Goal: Task Accomplishment & Management: Manage account settings

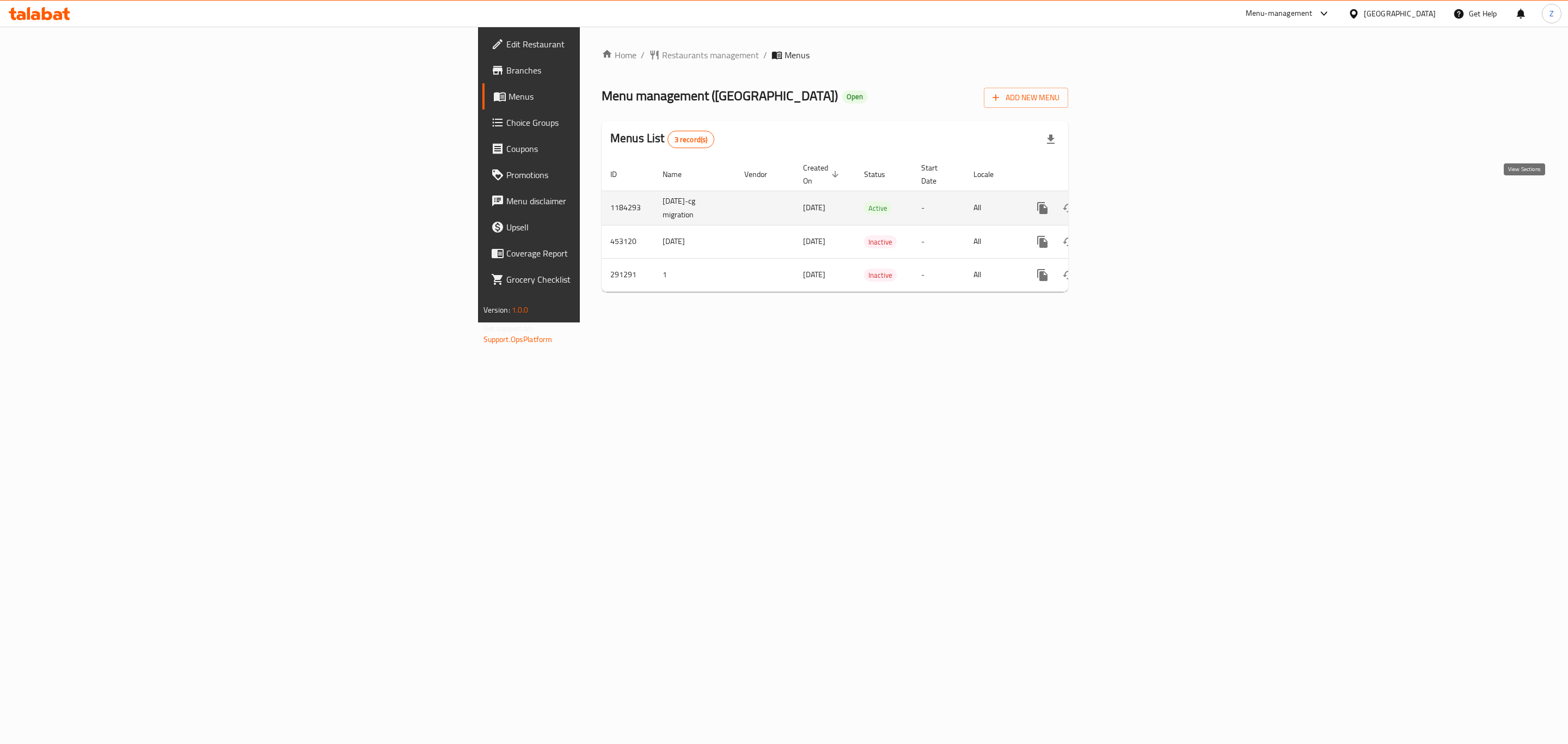
click at [1127, 201] on icon "enhanced table" at bounding box center [1121, 208] width 13 height 13
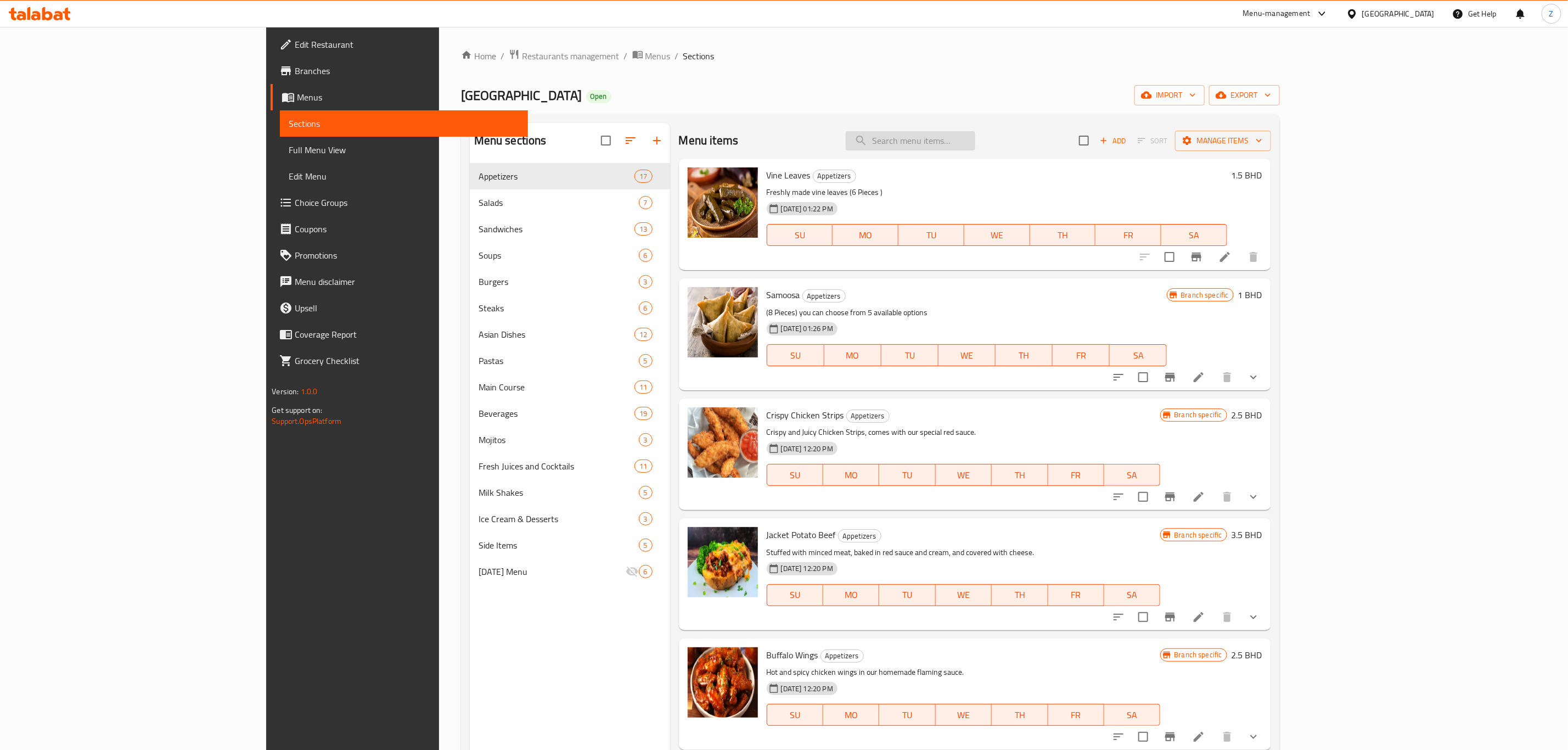
click at [976, 143] on input "search" at bounding box center [911, 141] width 130 height 19
type input "ق"
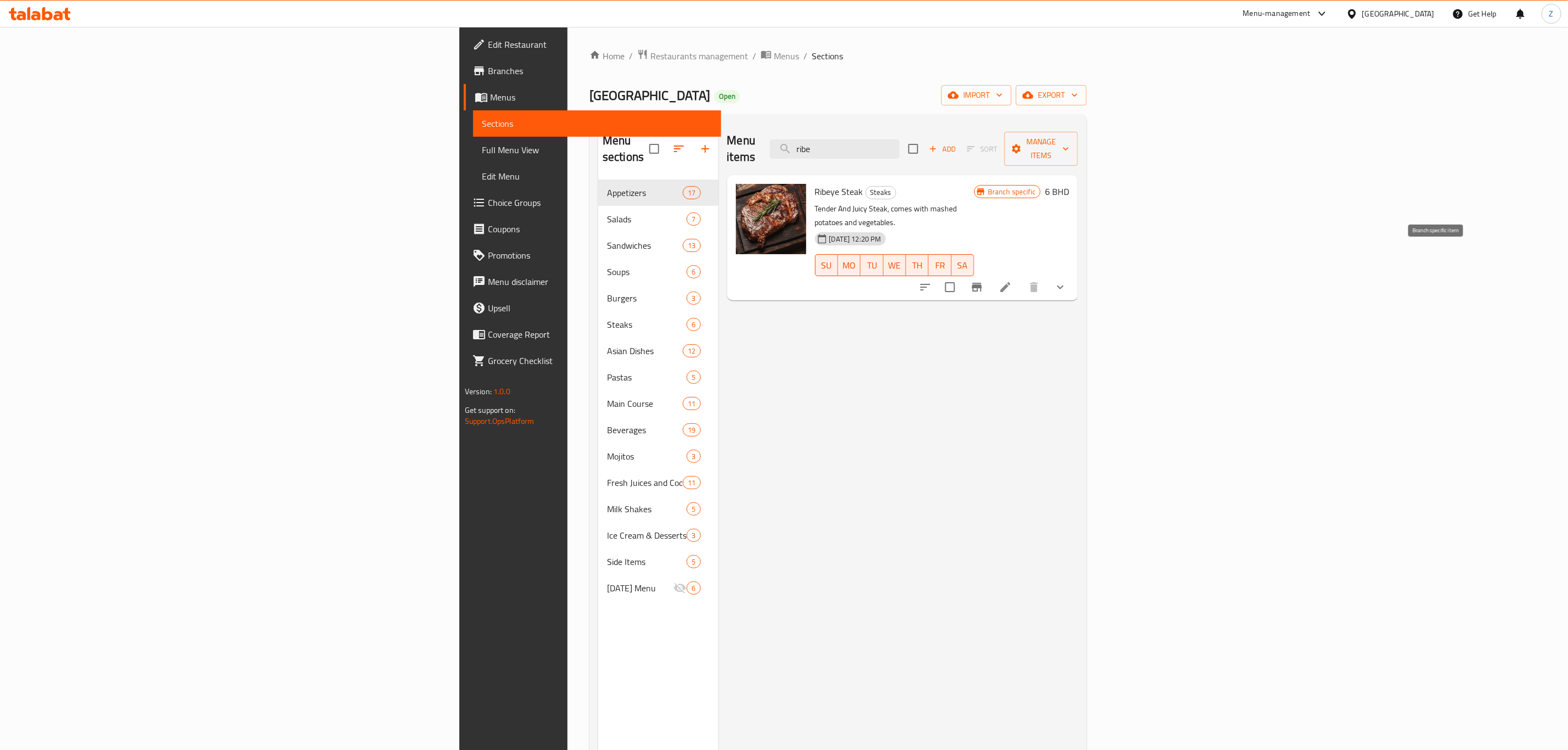
type input "ribe"
click at [982, 283] on icon "Branch-specific-item" at bounding box center [977, 287] width 10 height 8
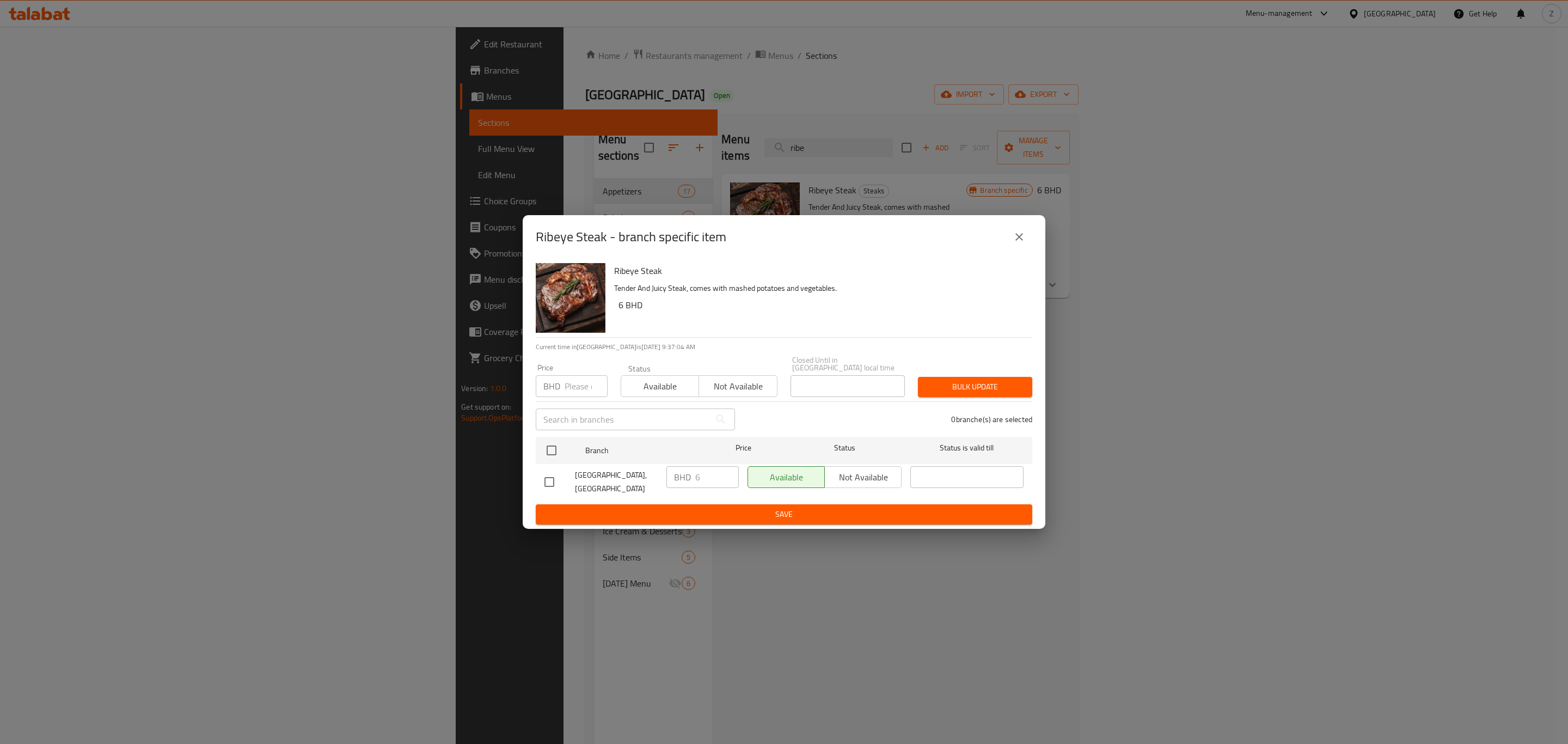
click at [579, 389] on input "number" at bounding box center [585, 385] width 43 height 21
type input "7"
drag, startPoint x: 554, startPoint y: 441, endPoint x: 942, endPoint y: 431, distance: 388.1
click at [556, 442] on input "checkbox" at bounding box center [551, 450] width 23 height 23
checkbox input "true"
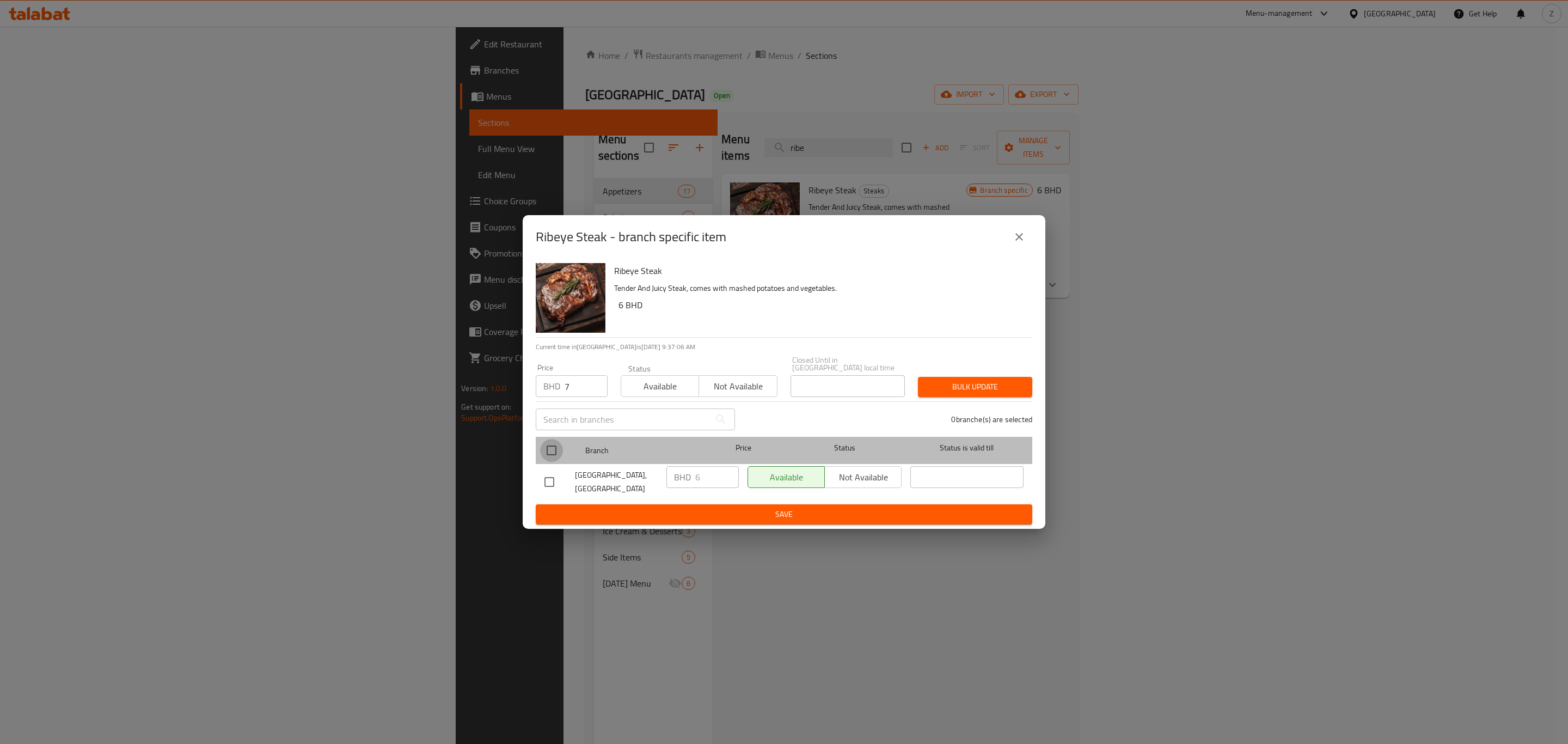
checkbox input "true"
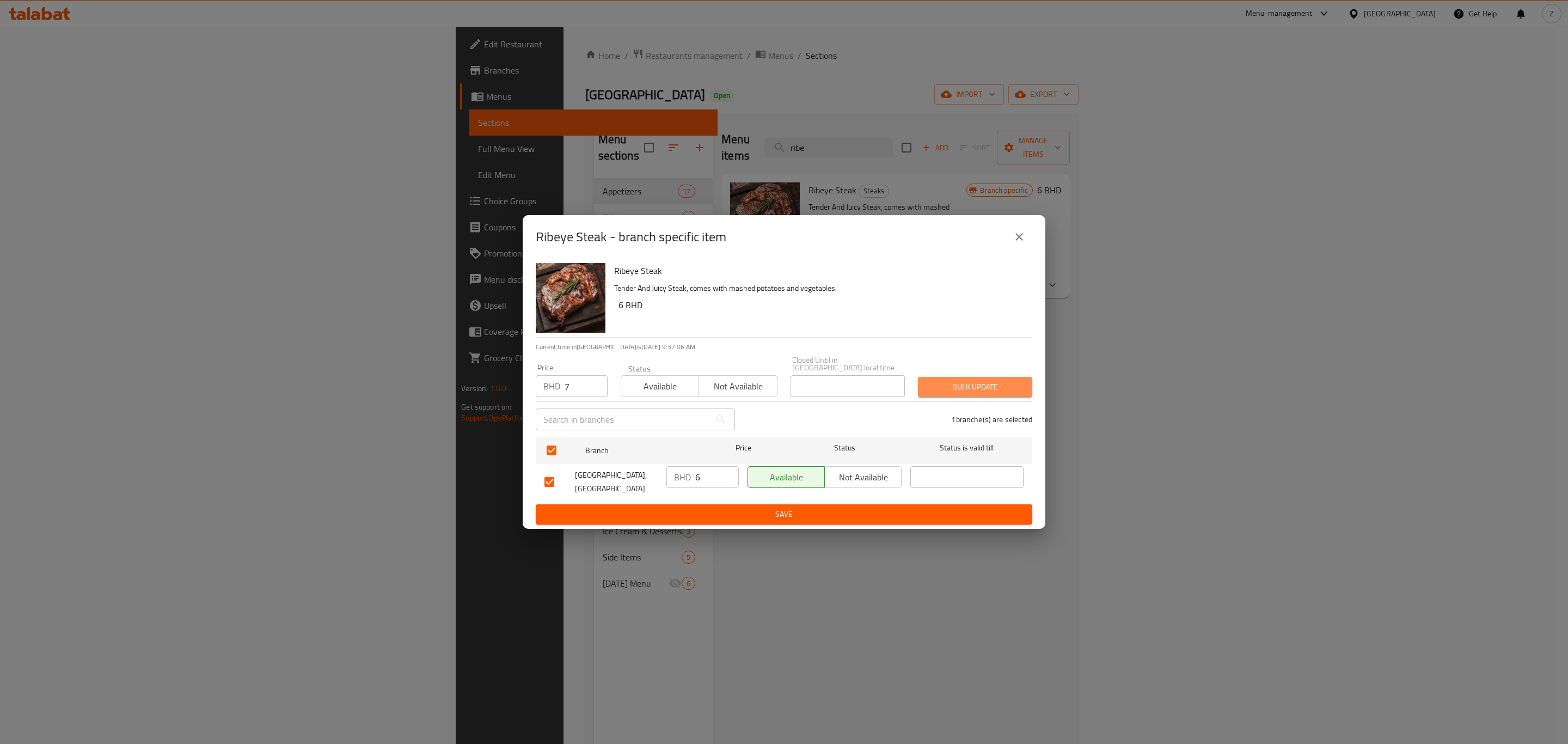
click at [986, 384] on span "Bulk update" at bounding box center [975, 387] width 97 height 14
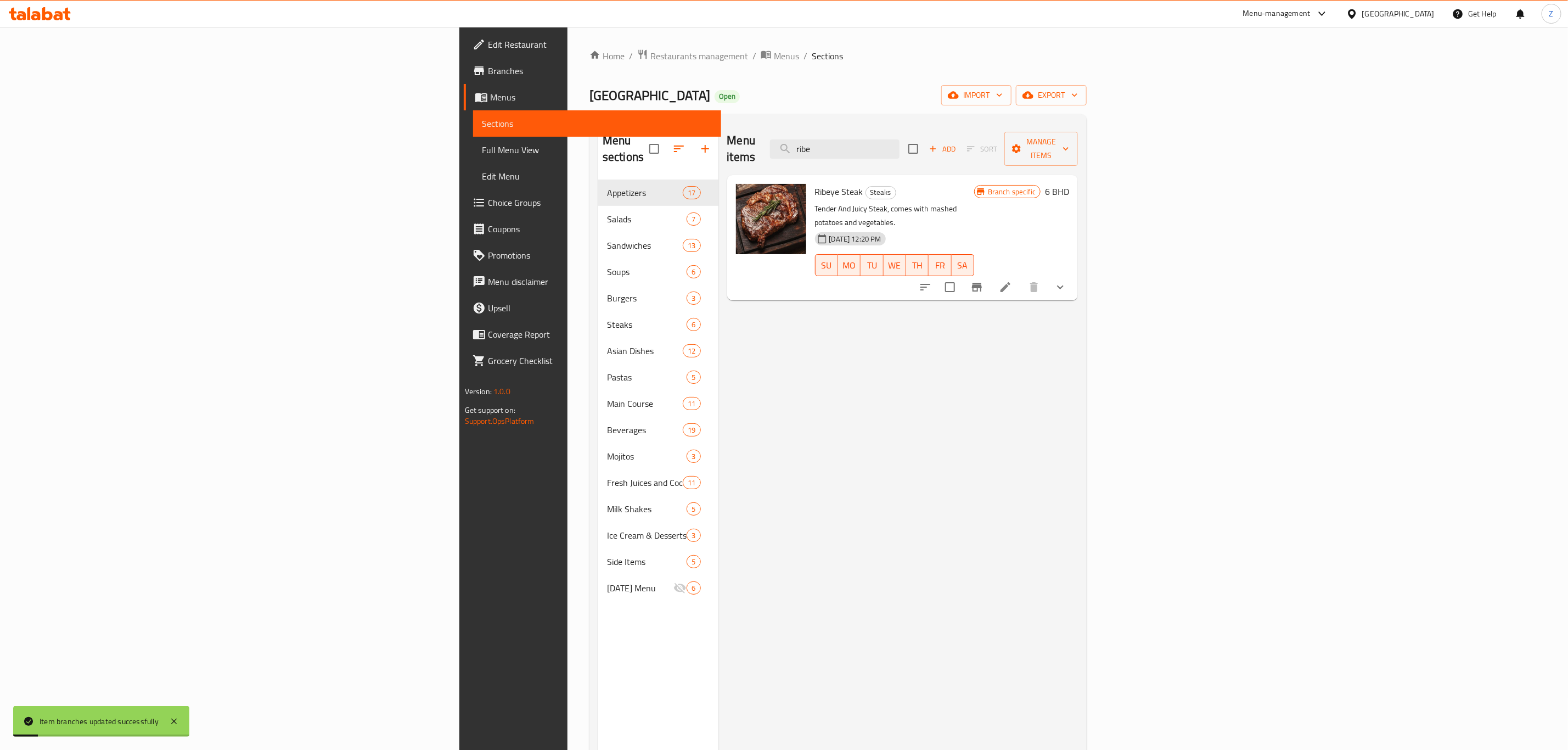
click at [1069, 184] on h6 "6 BHD" at bounding box center [1058, 192] width 24 height 15
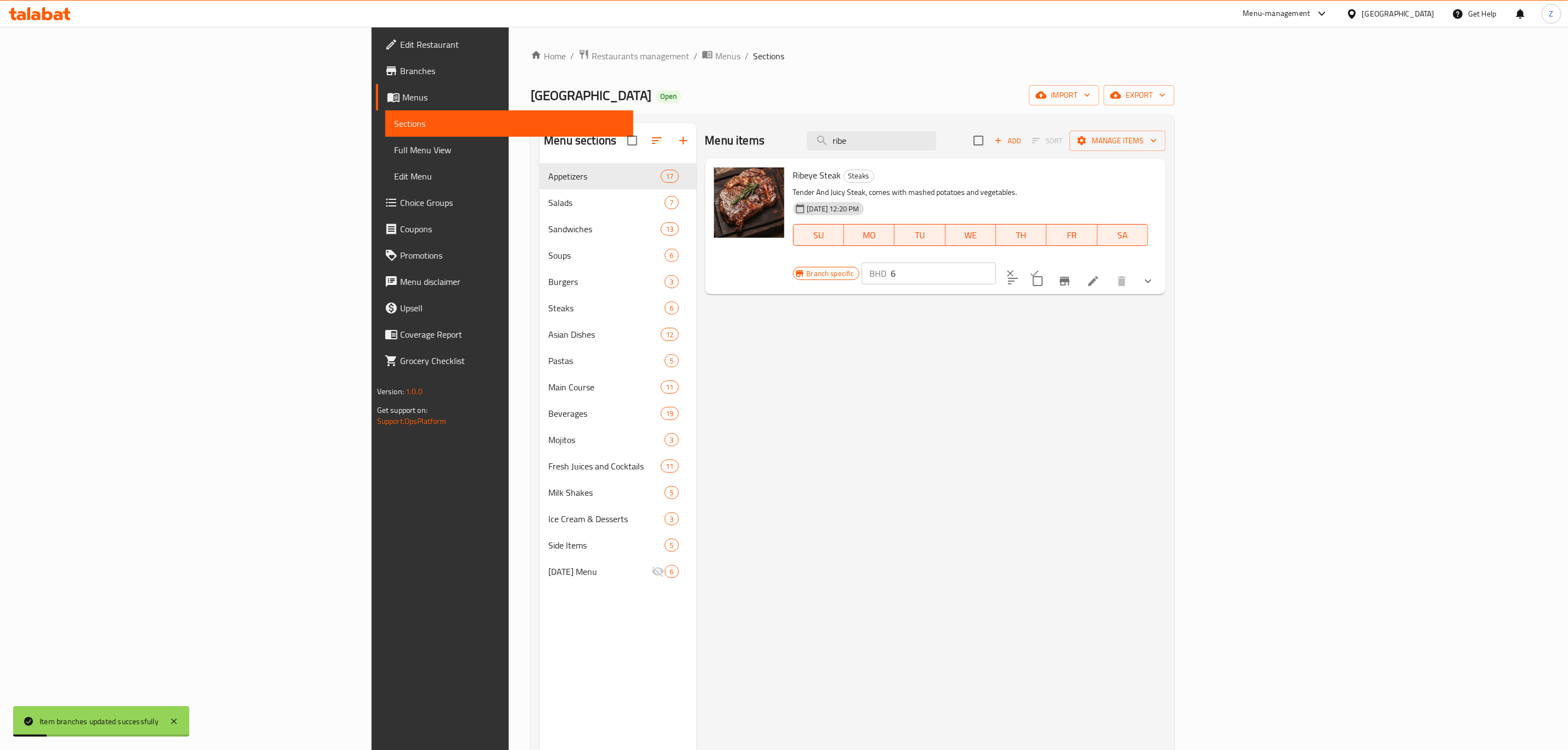
drag, startPoint x: 1400, startPoint y: 188, endPoint x: 1310, endPoint y: 195, distance: 90.3
click at [1064, 261] on div "Branch specific BHD 6 ​" at bounding box center [929, 273] width 271 height 24
type input "7"
click button "ok" at bounding box center [1035, 273] width 24 height 24
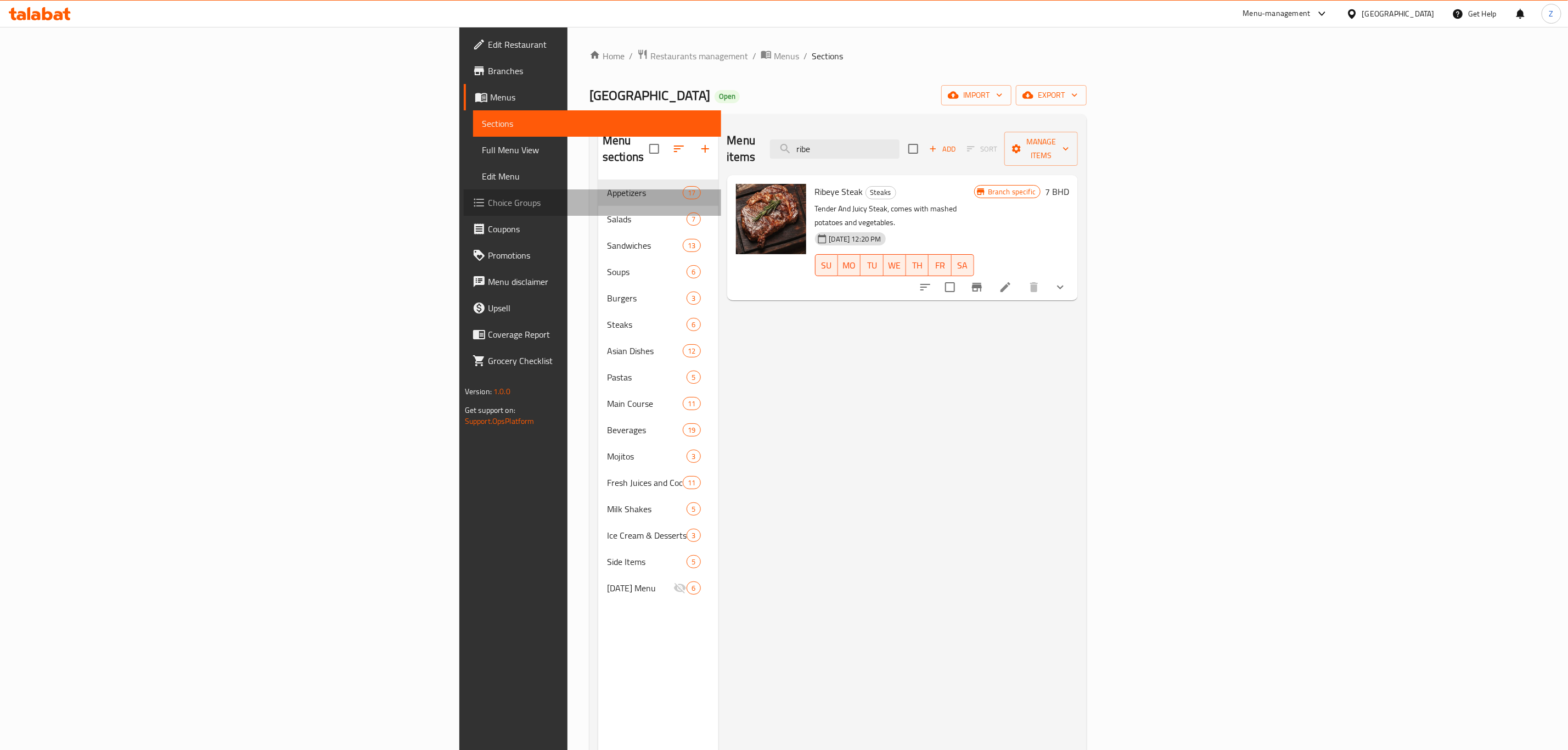
click at [488, 208] on span "Choice Groups" at bounding box center [600, 202] width 225 height 13
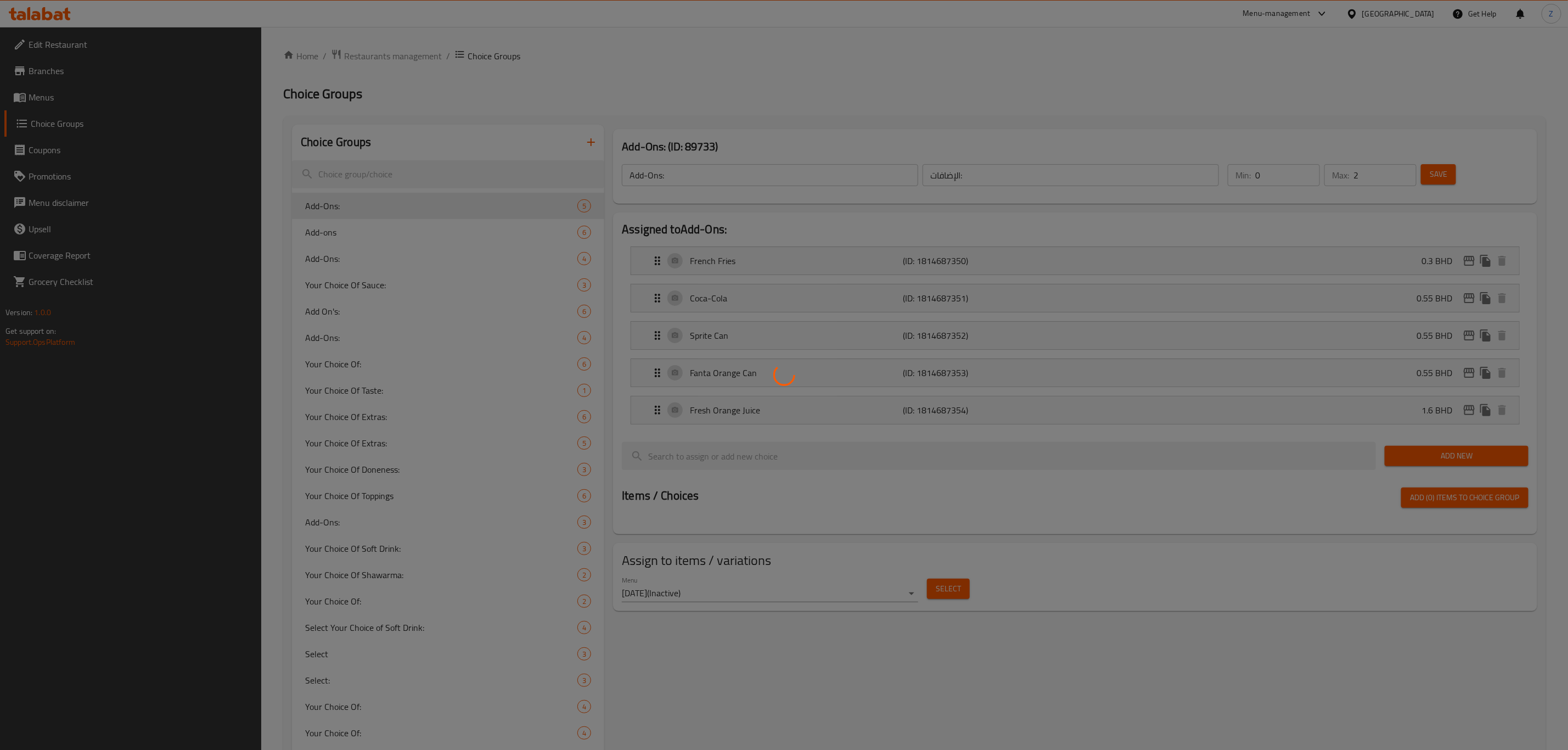
click at [432, 135] on div at bounding box center [784, 375] width 1568 height 750
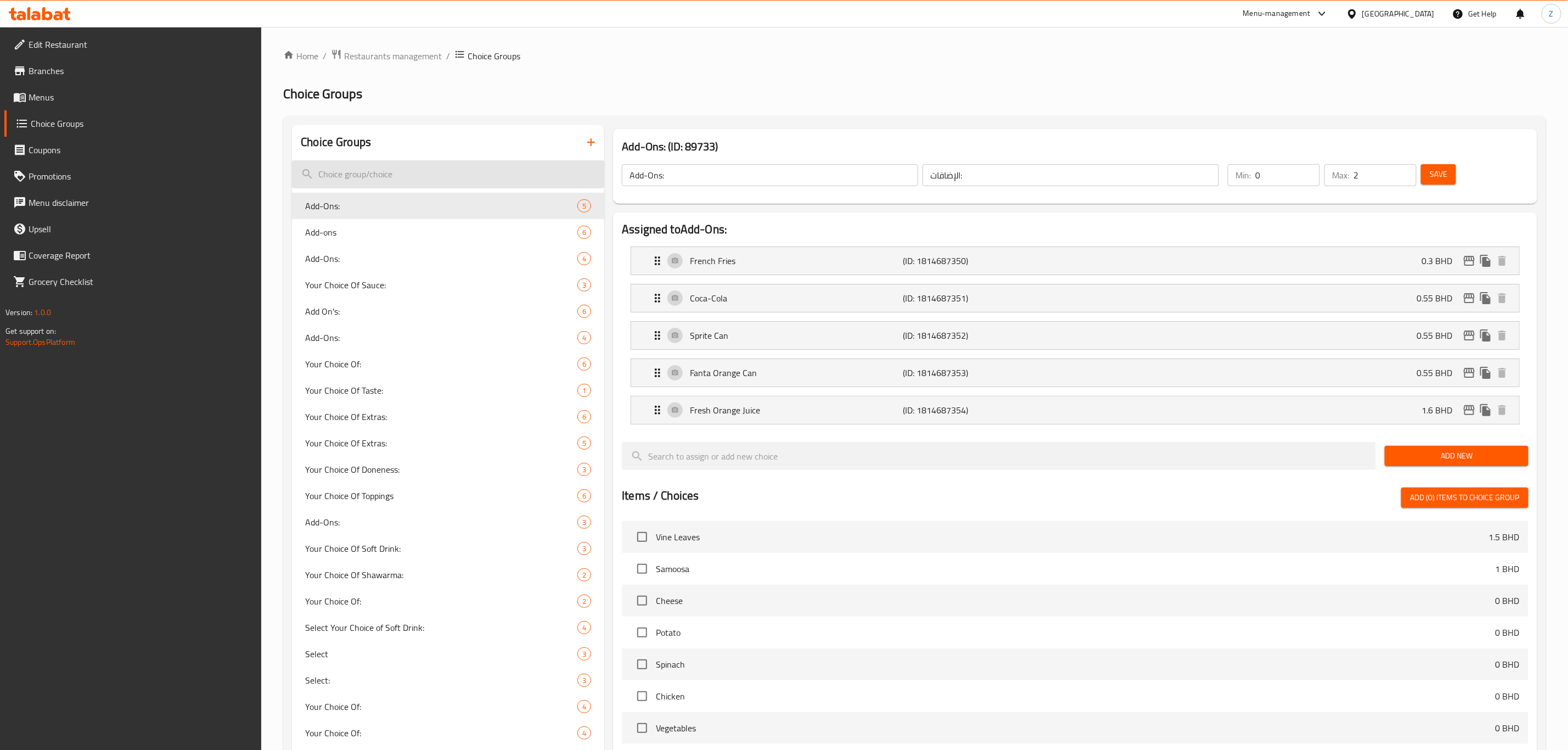
click at [390, 173] on input "search" at bounding box center [448, 174] width 312 height 28
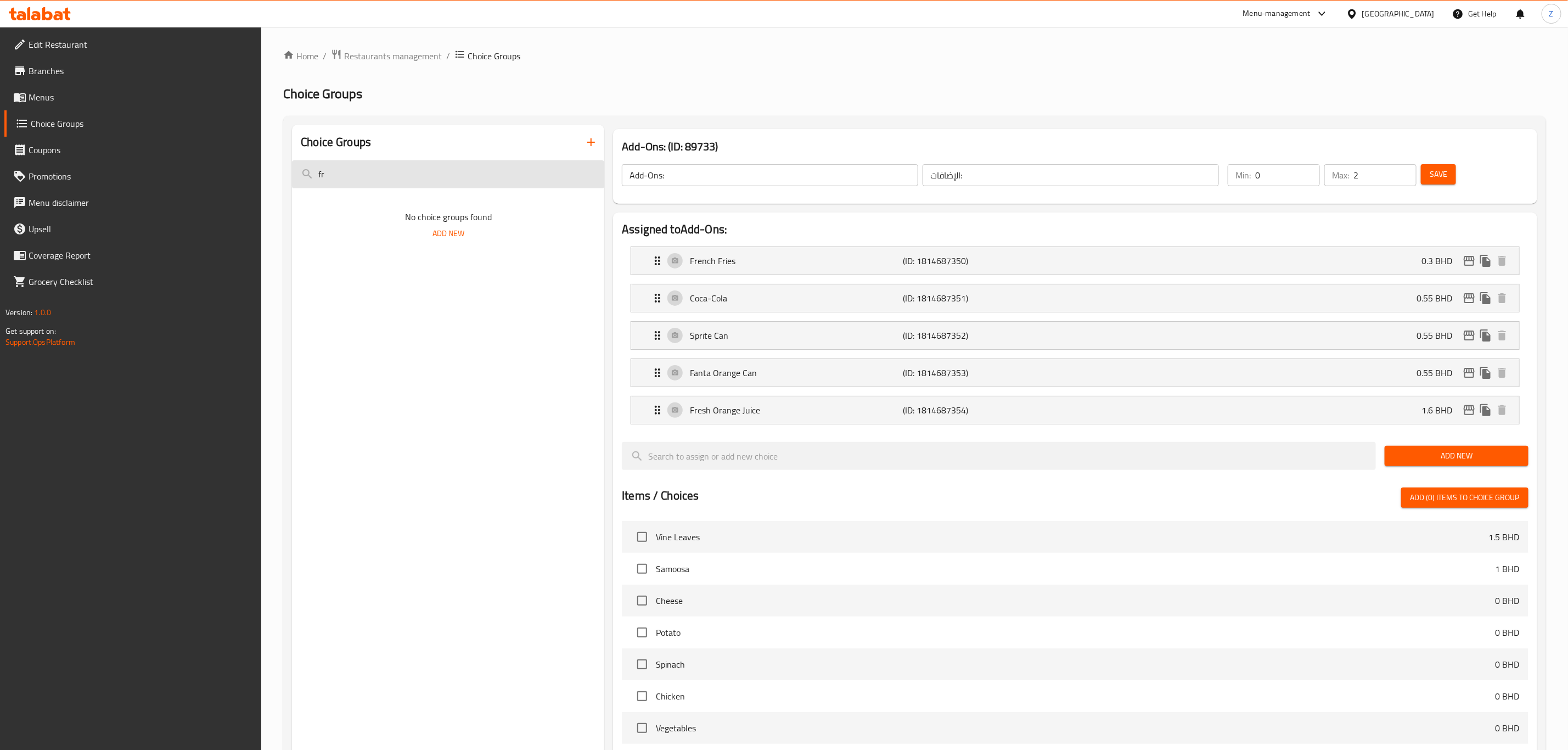
type input "f"
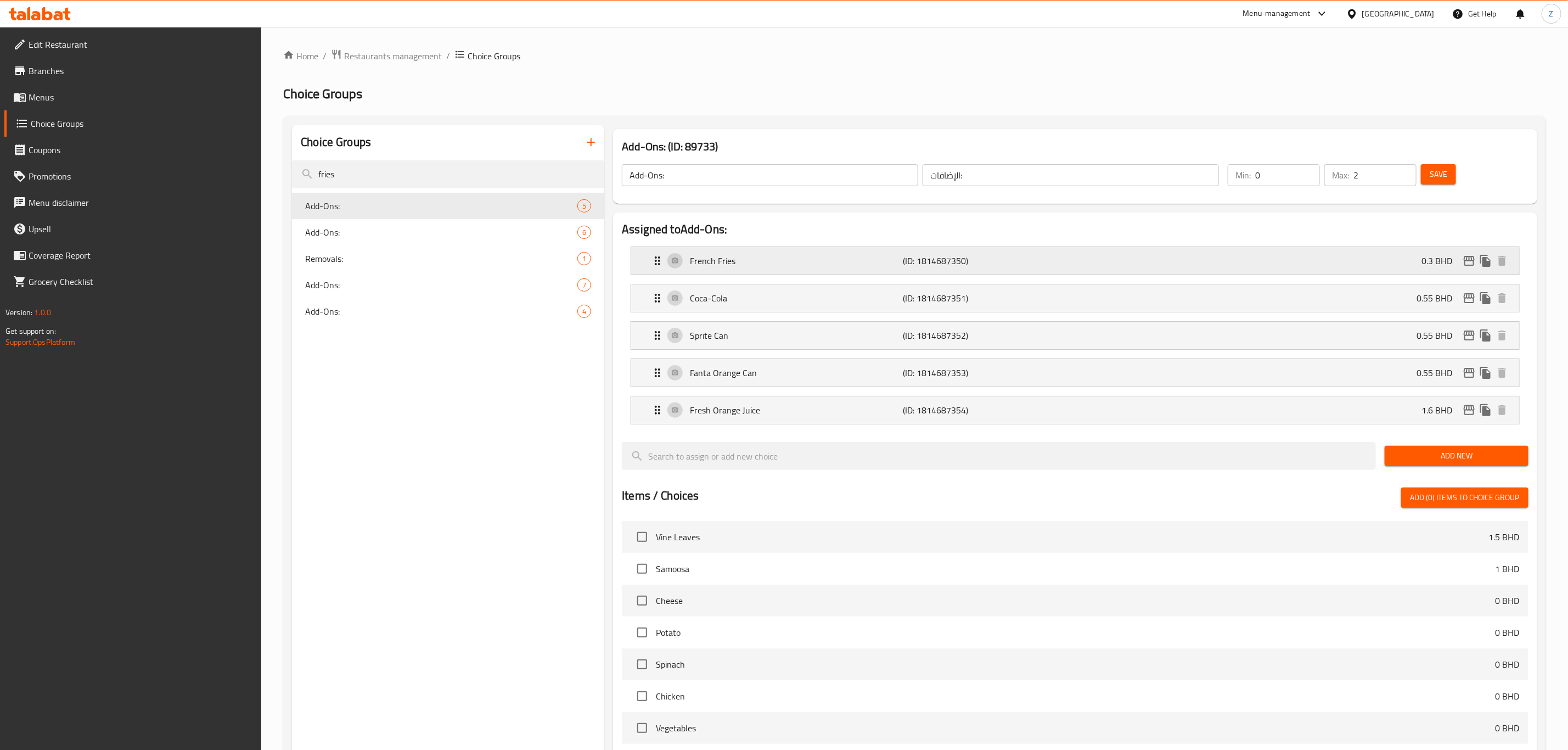
drag, startPoint x: 1435, startPoint y: 260, endPoint x: 1442, endPoint y: 269, distance: 11.4
click at [1435, 260] on p "0.3 BHD" at bounding box center [1441, 260] width 39 height 13
click at [1428, 260] on p "0.3 BHD" at bounding box center [1441, 260] width 39 height 13
click at [1404, 260] on div "French Fries (ID: 1814687350) 0.3 BHD" at bounding box center [1078, 260] width 855 height 27
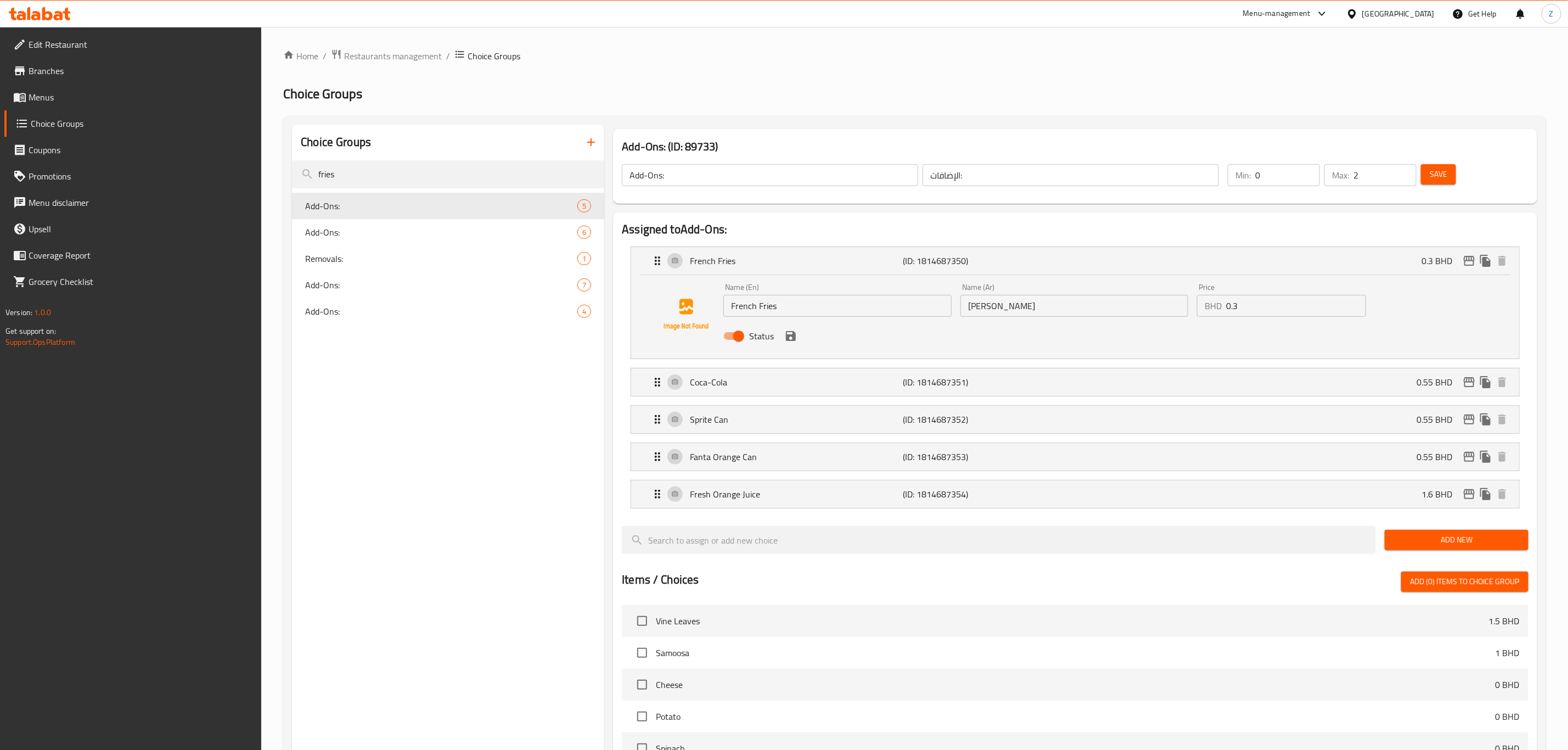
type input "fries"
click at [1278, 308] on input "0.3" at bounding box center [1295, 305] width 140 height 22
click at [789, 335] on icon "save" at bounding box center [791, 336] width 10 height 10
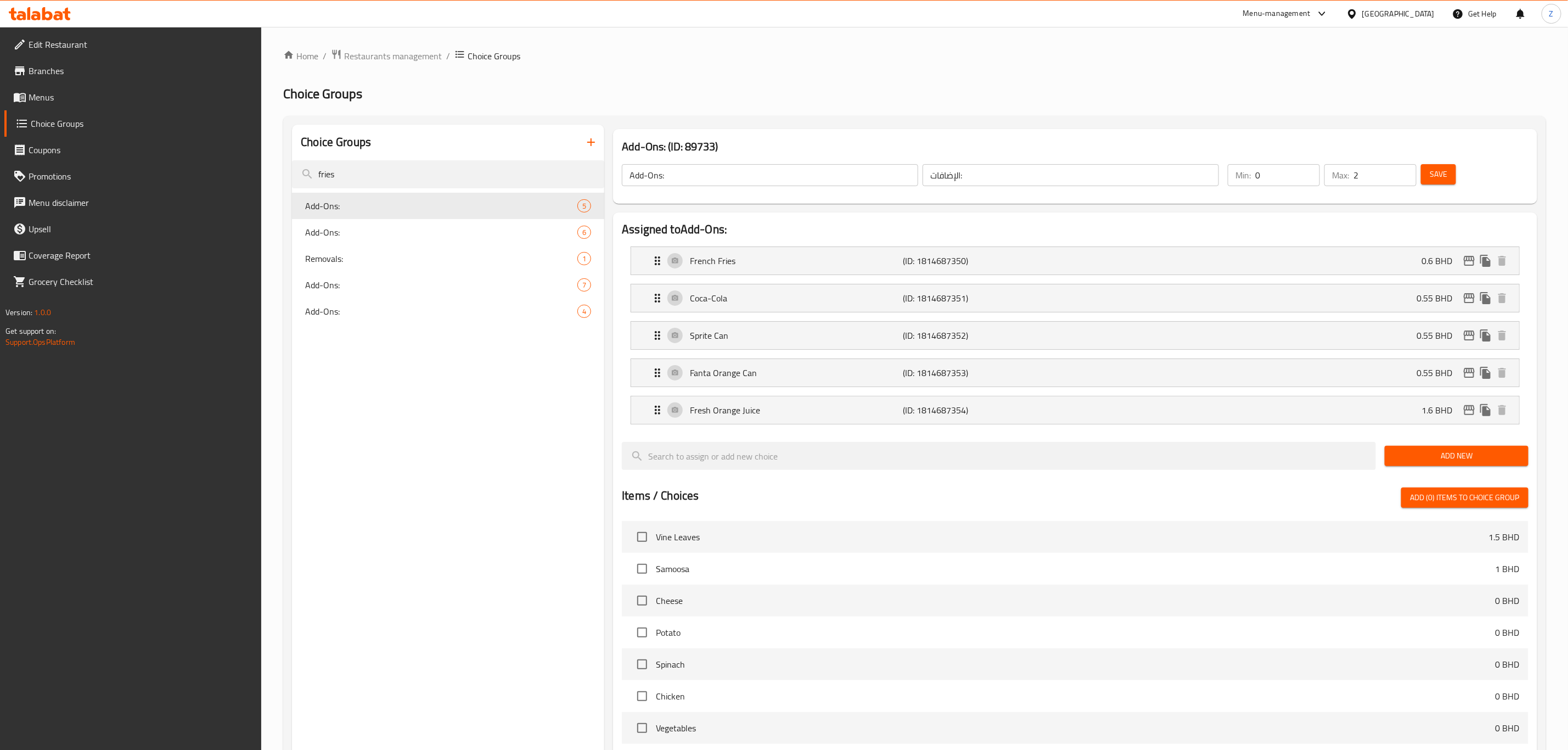
type input "0.6"
click at [1448, 174] on button "Save" at bounding box center [1438, 175] width 35 height 21
click at [326, 237] on span "Add-Ons:" at bounding box center [425, 232] width 240 height 13
type input "Add-Ons:"
type input "6"
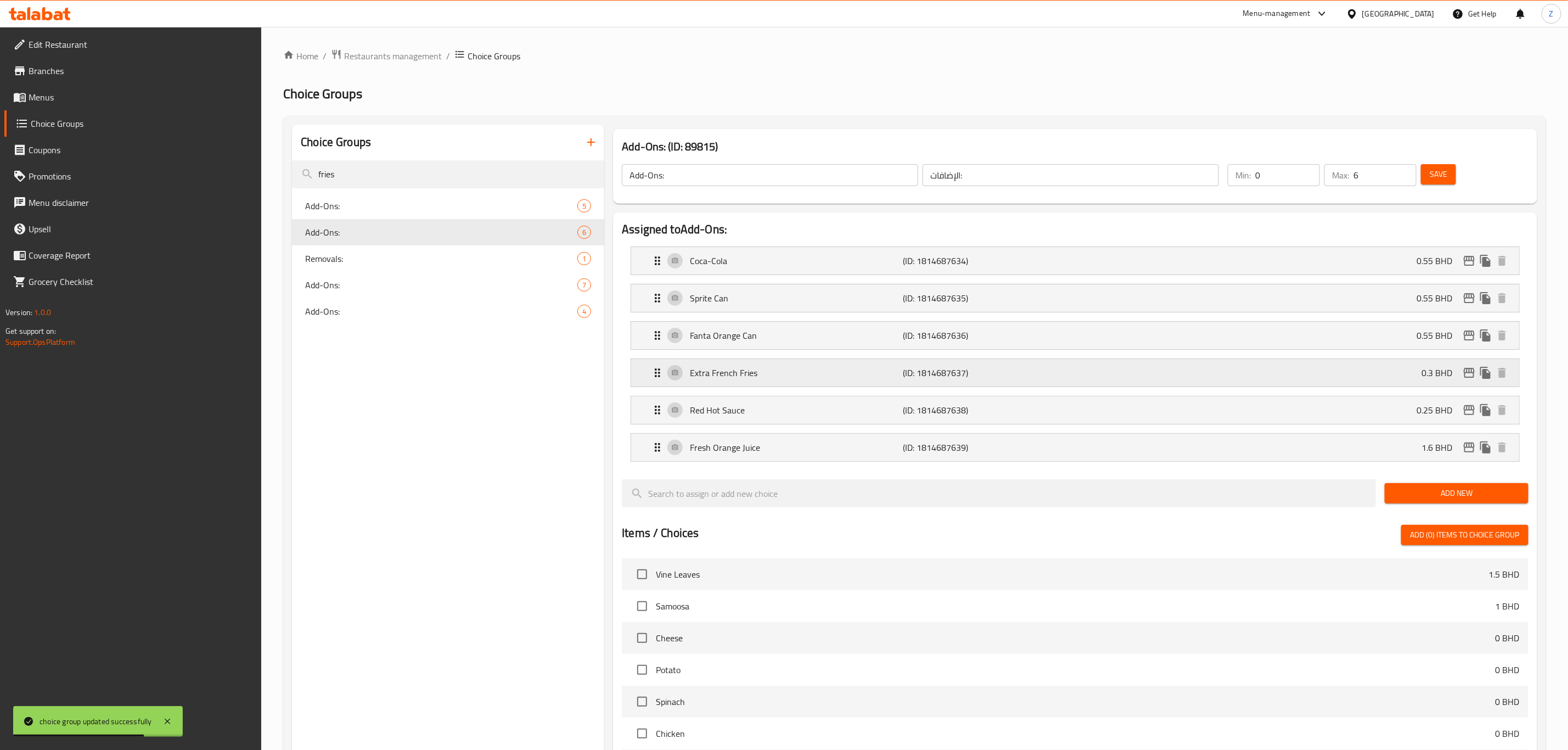
drag, startPoint x: 1406, startPoint y: 369, endPoint x: 1452, endPoint y: 374, distance: 46.3
click at [1406, 370] on div "Extra French Fries (ID: 1814687637) 0.3 BHD" at bounding box center [1078, 372] width 855 height 27
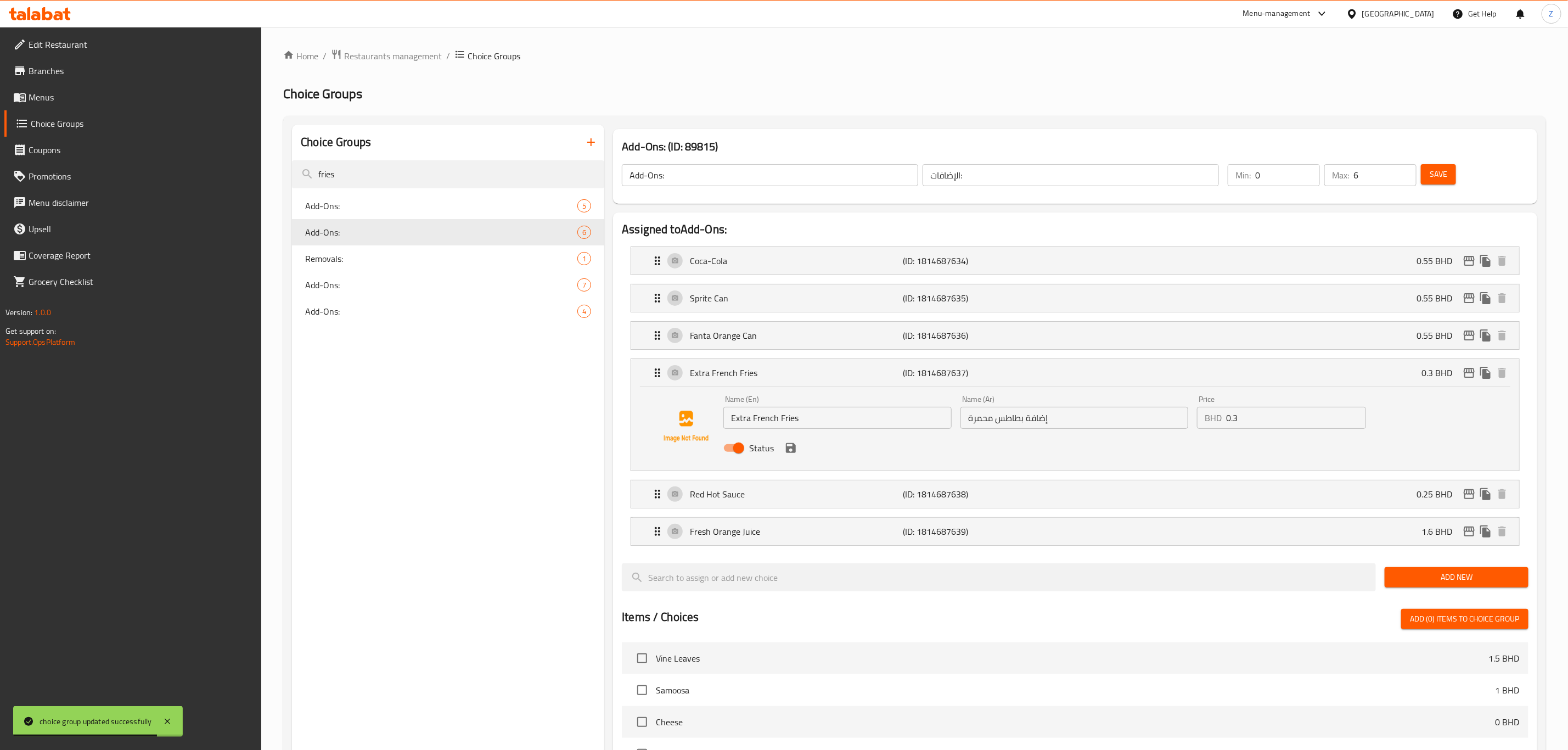
click at [1307, 427] on input "0.3" at bounding box center [1295, 417] width 140 height 22
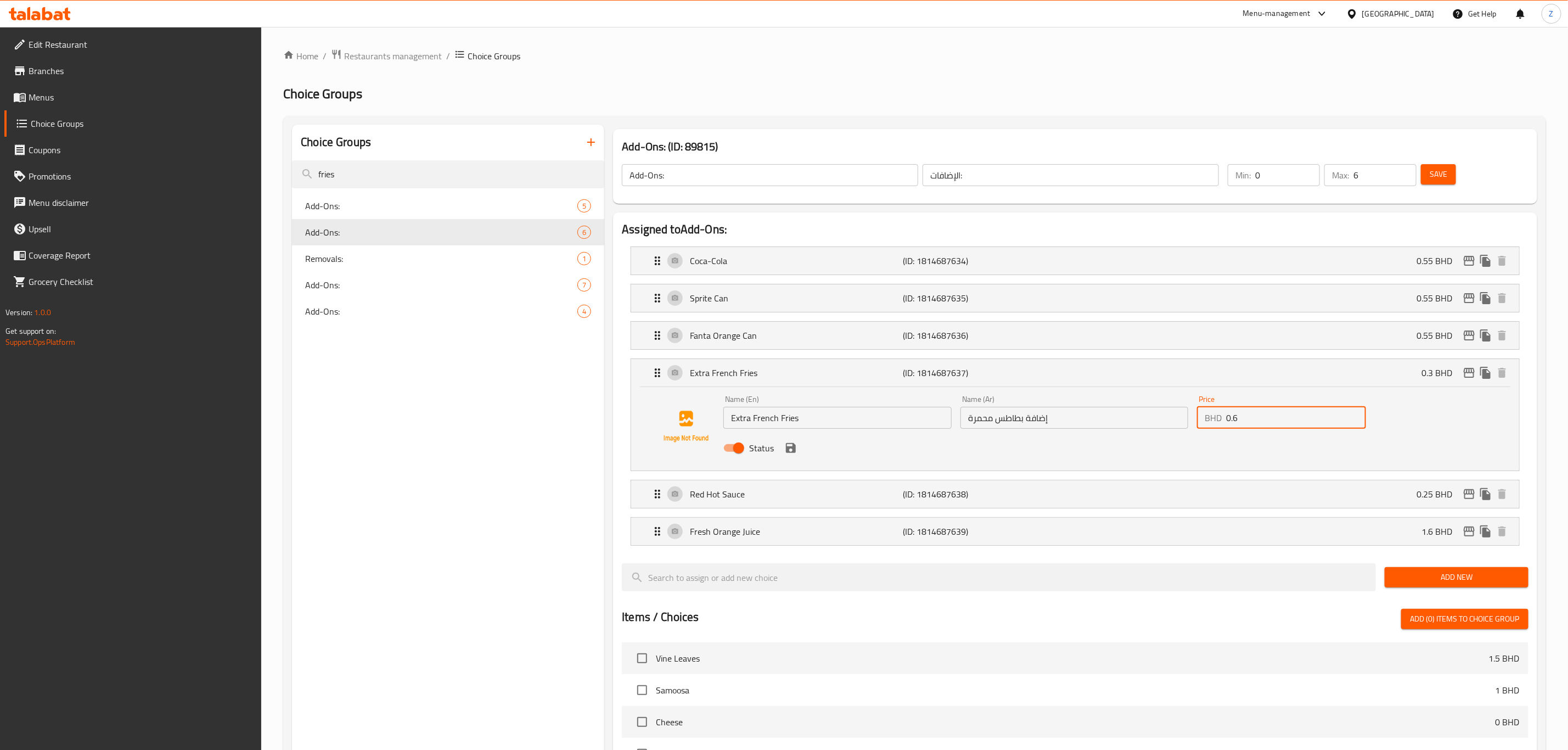
type input "0.6"
click at [792, 456] on button "save" at bounding box center [792, 448] width 17 height 17
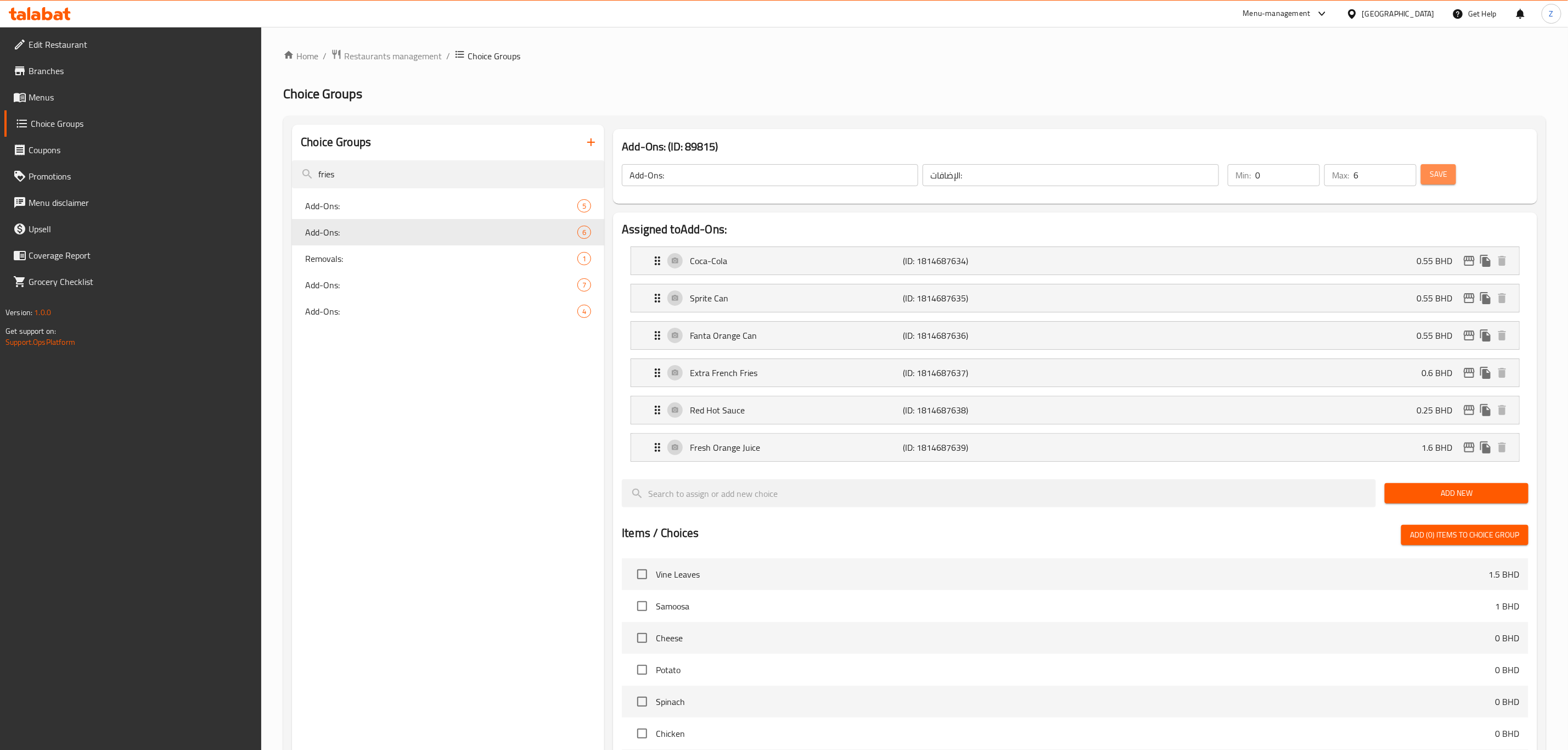
click at [1437, 174] on span "Save" at bounding box center [1438, 174] width 18 height 14
click at [376, 204] on span "Add-Ons:" at bounding box center [425, 206] width 240 height 13
type input "Add-Ons:"
type input "2"
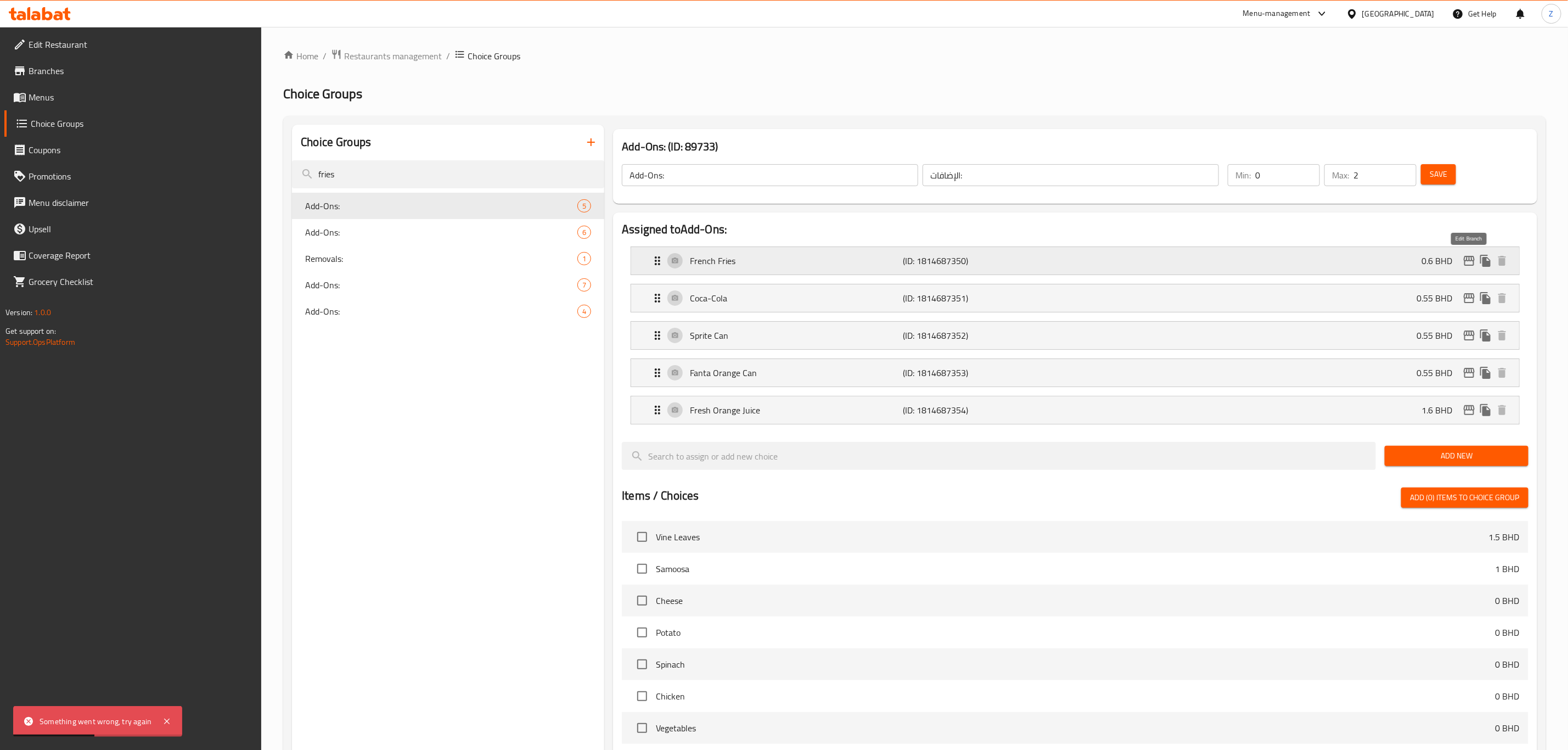
click at [1472, 260] on icon "edit" at bounding box center [1469, 260] width 11 height 10
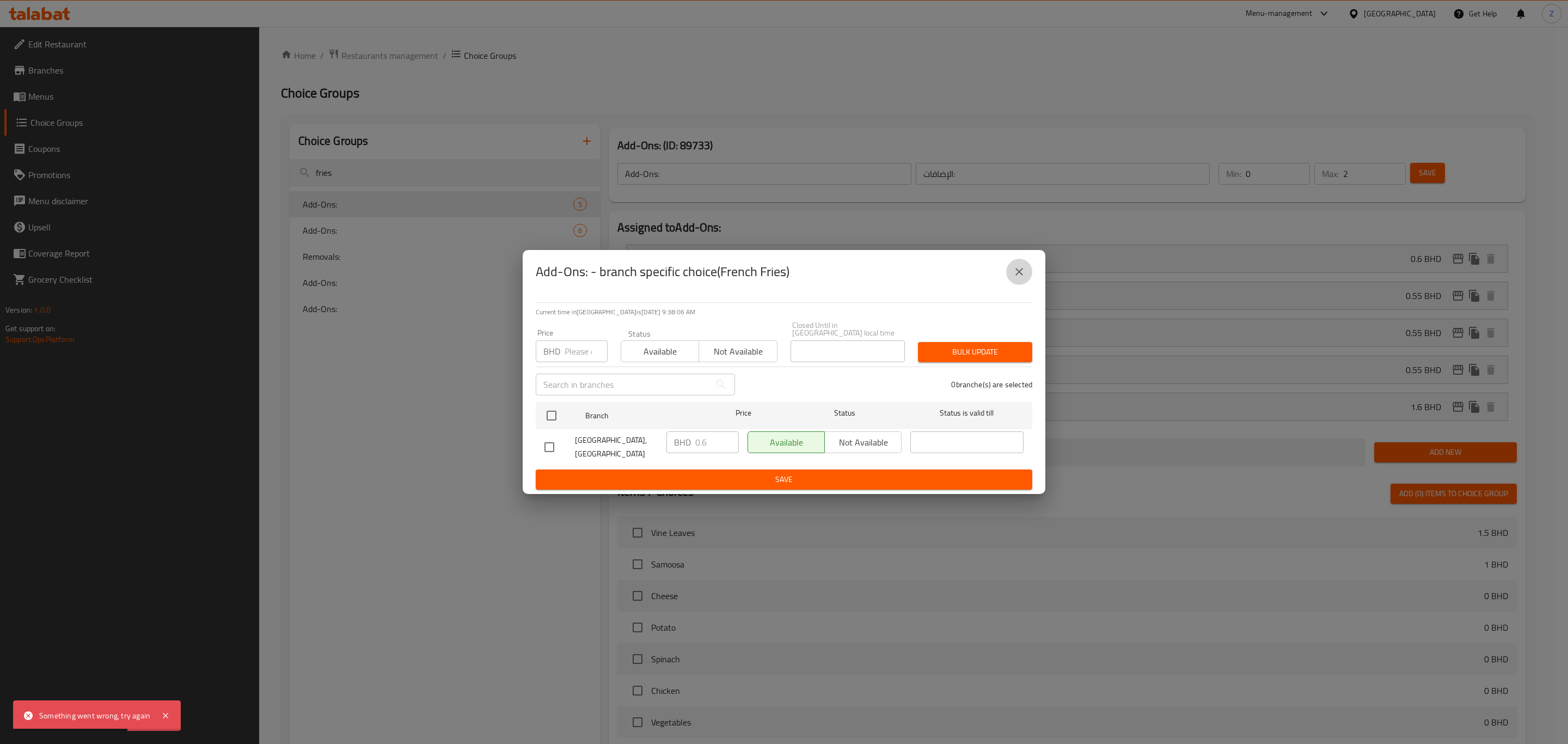
drag, startPoint x: 1014, startPoint y: 275, endPoint x: 610, endPoint y: 269, distance: 404.0
click at [1013, 276] on icon "close" at bounding box center [1019, 271] width 13 height 13
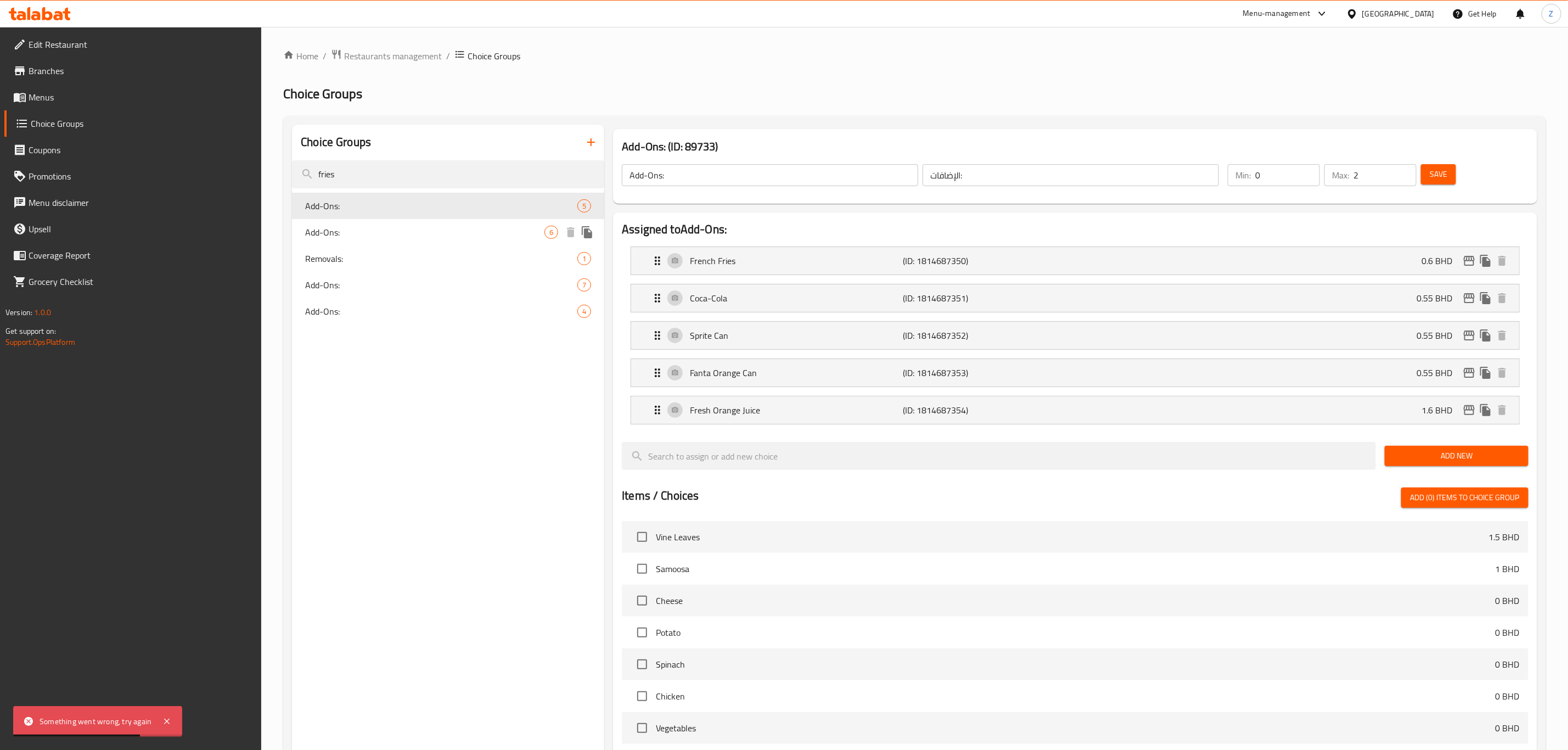
click at [488, 229] on span "Add-Ons:" at bounding box center [425, 232] width 240 height 13
type input "Add-Ons:"
type input "6"
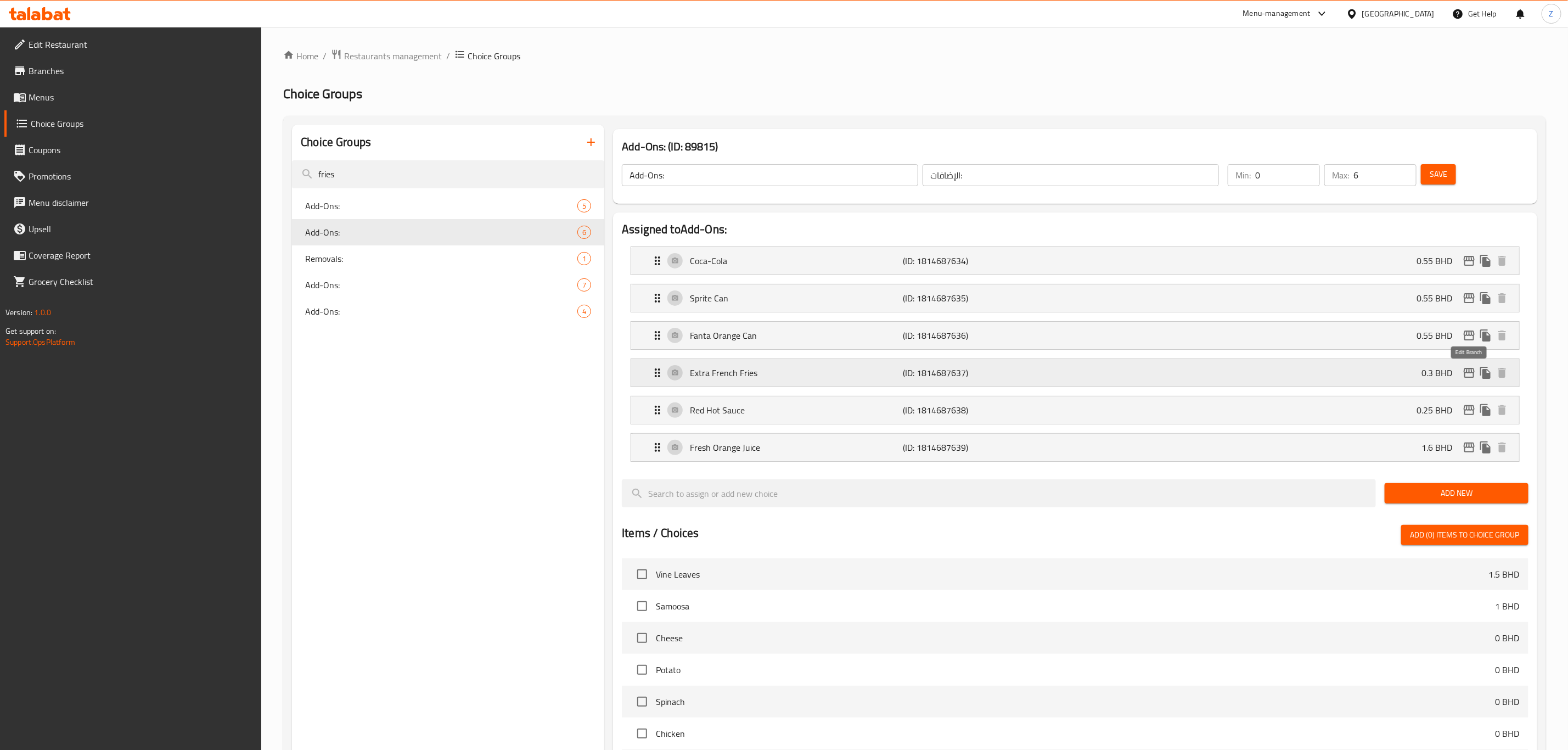
click at [1468, 376] on icon "edit" at bounding box center [1469, 372] width 13 height 13
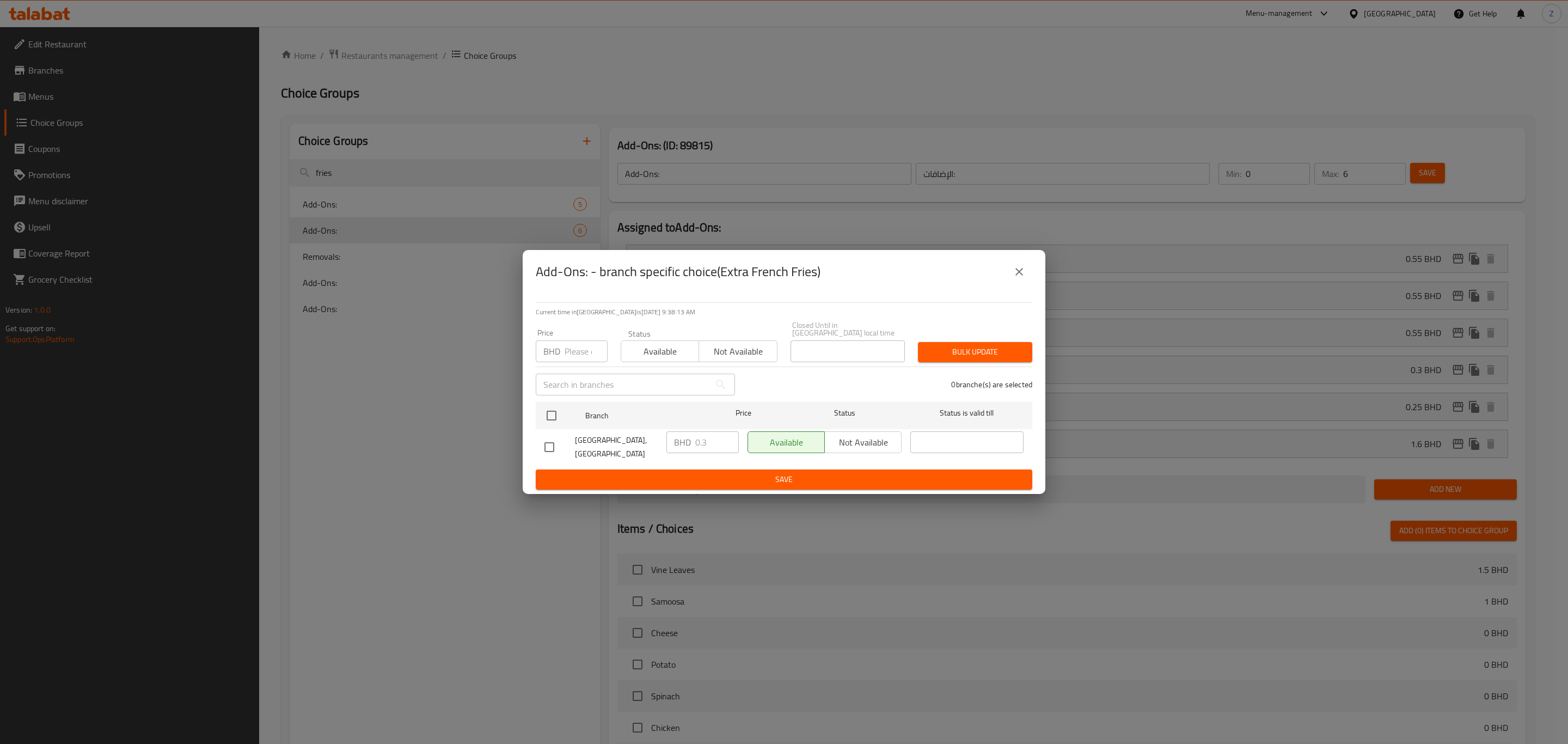
click at [575, 335] on div "Price BHD Price" at bounding box center [571, 346] width 72 height 34
drag, startPoint x: 585, startPoint y: 350, endPoint x: 582, endPoint y: 356, distance: 6.7
click at [585, 351] on input "number" at bounding box center [585, 351] width 43 height 21
type input "0.6"
click at [547, 410] on input "checkbox" at bounding box center [551, 415] width 23 height 23
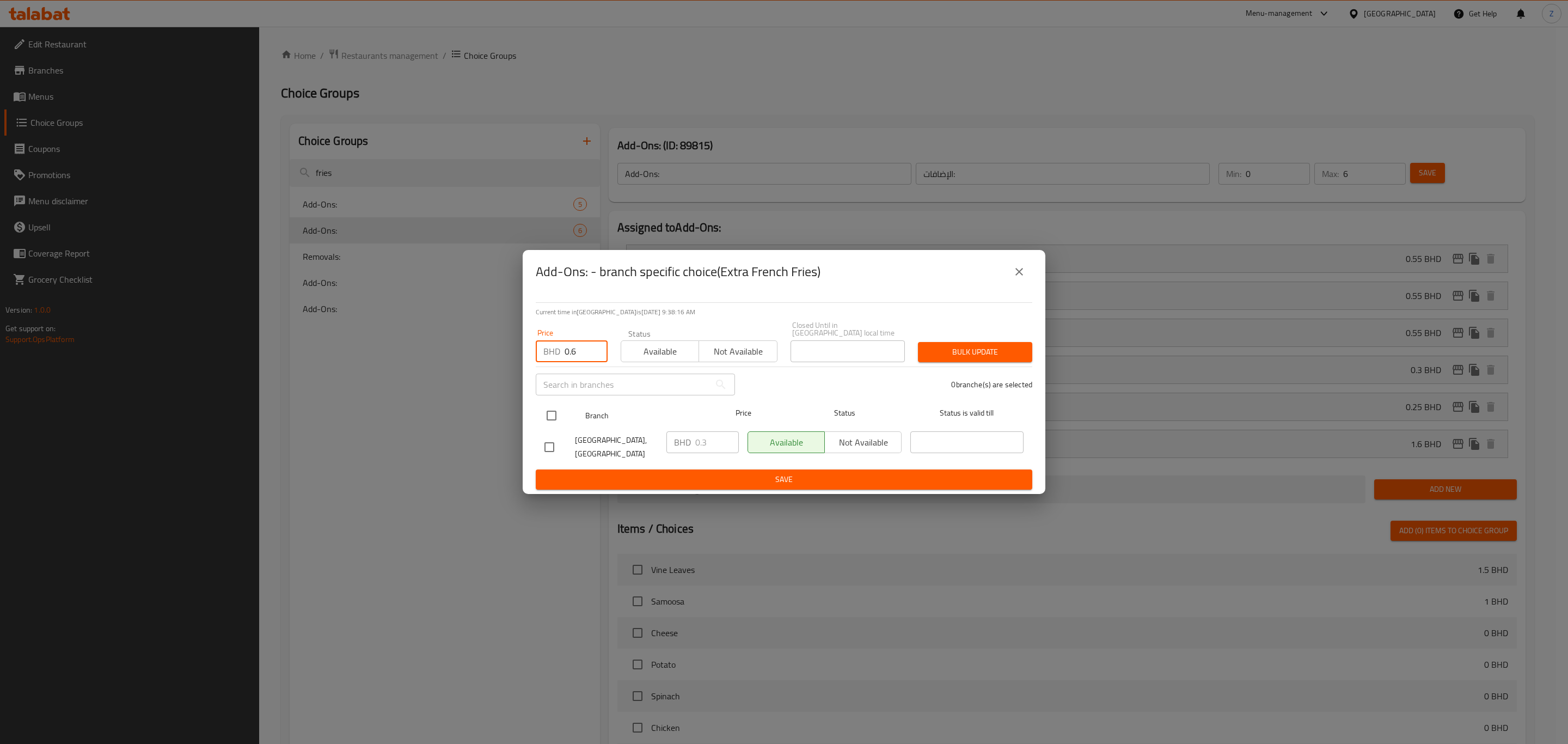
checkbox input "true"
click at [1005, 352] on span "Bulk update" at bounding box center [975, 351] width 97 height 14
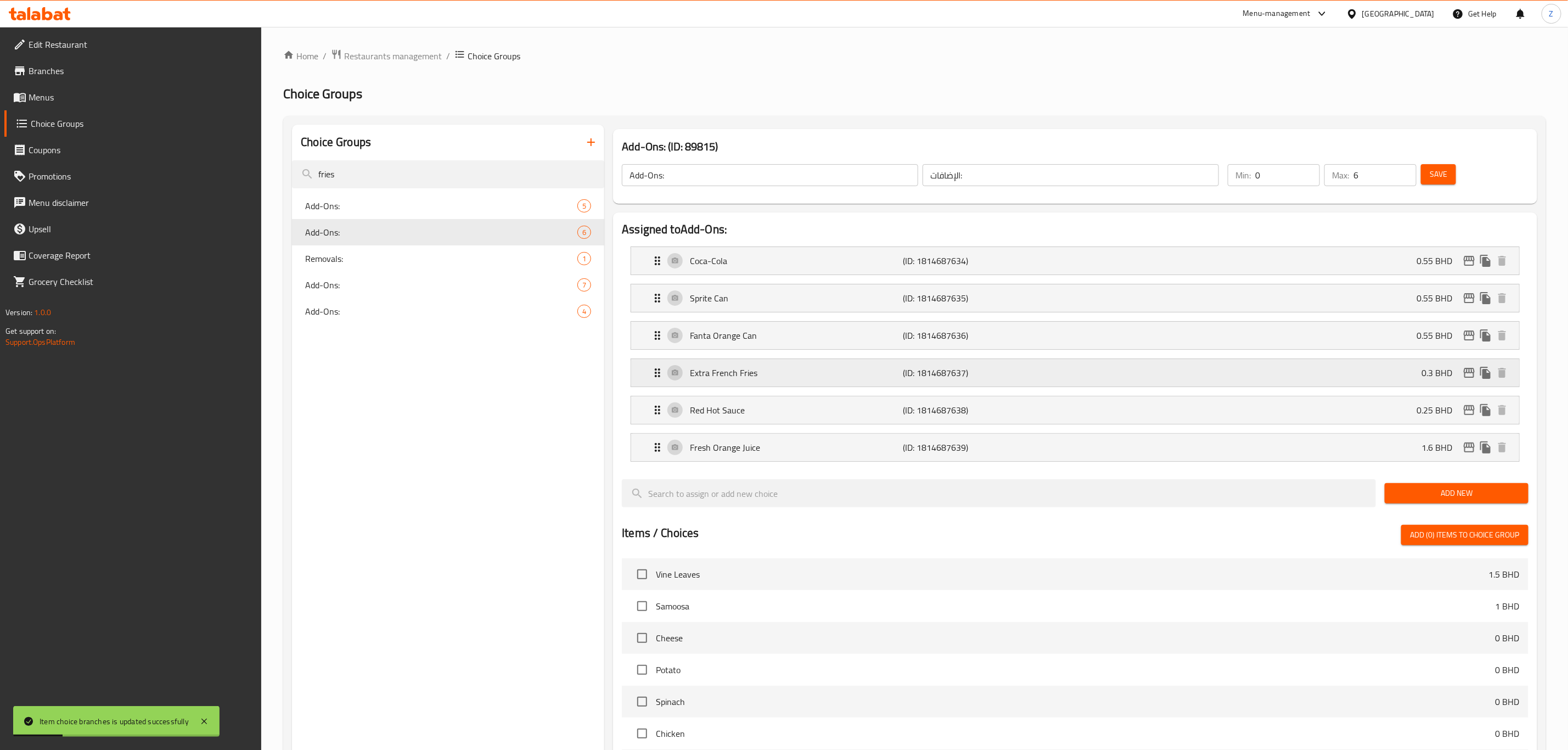
click at [1439, 370] on p "0.3 BHD" at bounding box center [1441, 372] width 39 height 13
click at [1405, 375] on div "Extra French Fries (ID: 1814687637) 0.3 BHD" at bounding box center [1078, 372] width 855 height 27
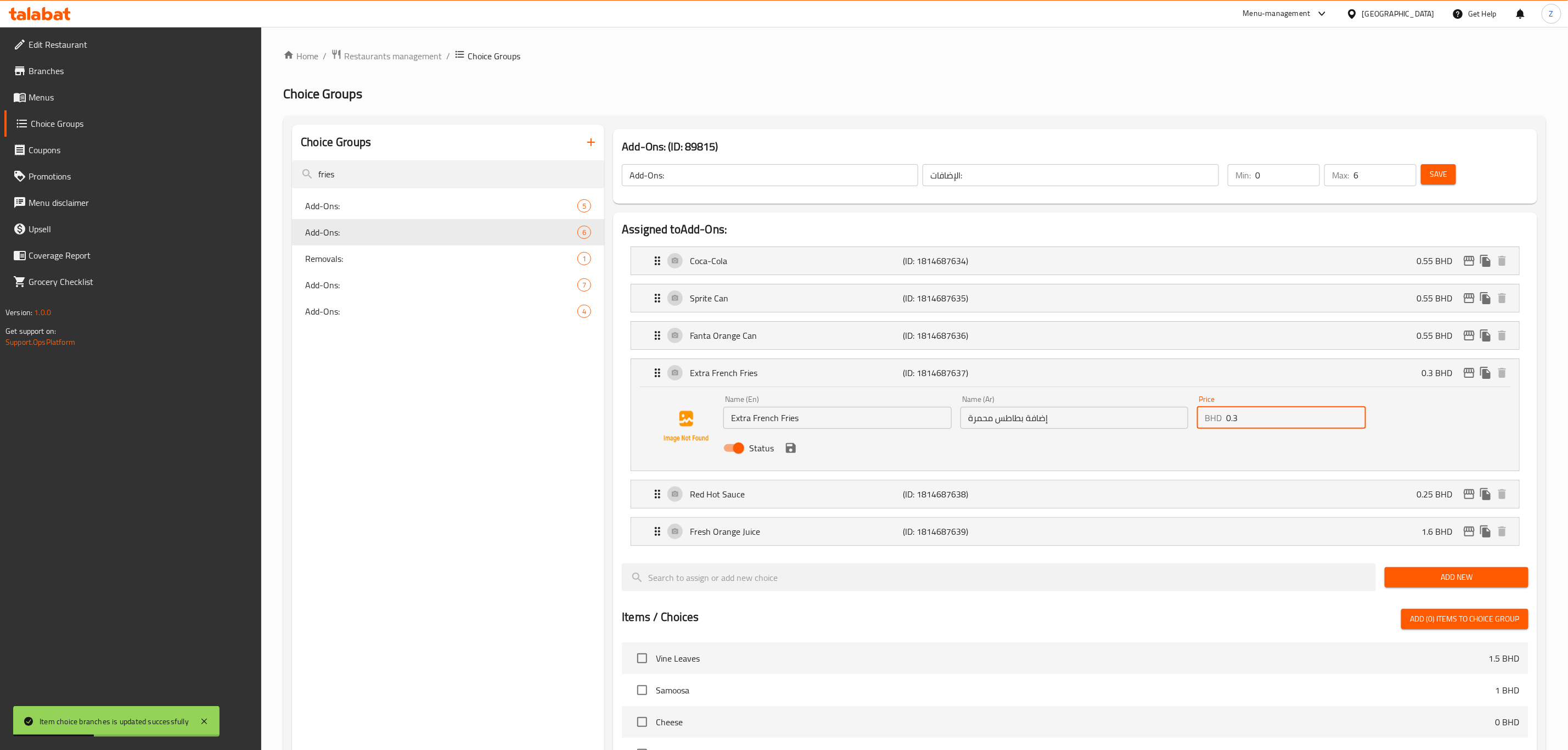
drag, startPoint x: 1310, startPoint y: 412, endPoint x: 1139, endPoint y: 431, distance: 172.1
click at [1152, 429] on div "Name (En) Extra French Fries Name (En) Name (Ar) إضافة بطاطس محمرة Name (Ar) Pr…" at bounding box center [1074, 427] width 711 height 71
paste input "6"
type input "0.6"
click at [1435, 171] on span "Save" at bounding box center [1438, 174] width 18 height 14
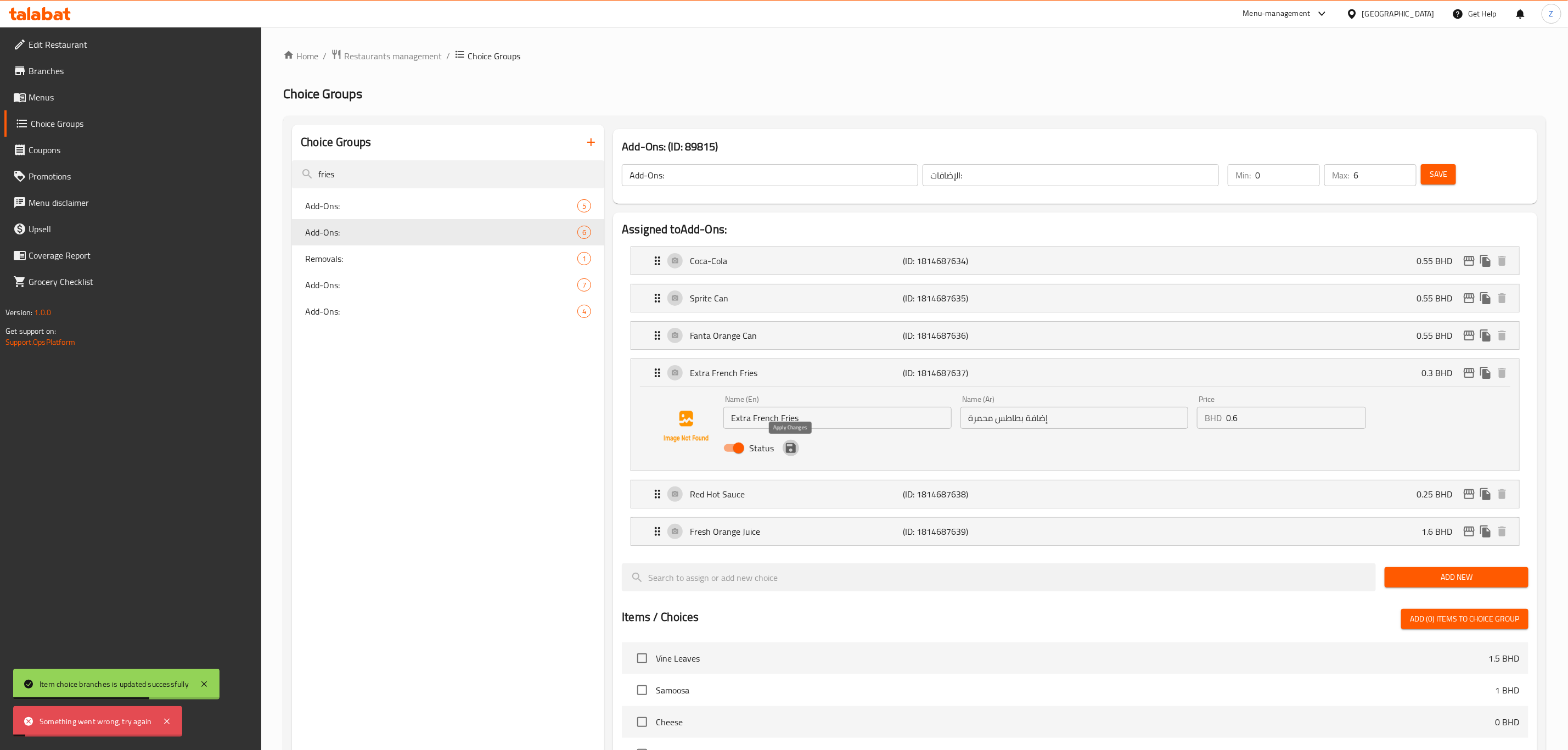
click at [788, 446] on icon "save" at bounding box center [791, 447] width 13 height 13
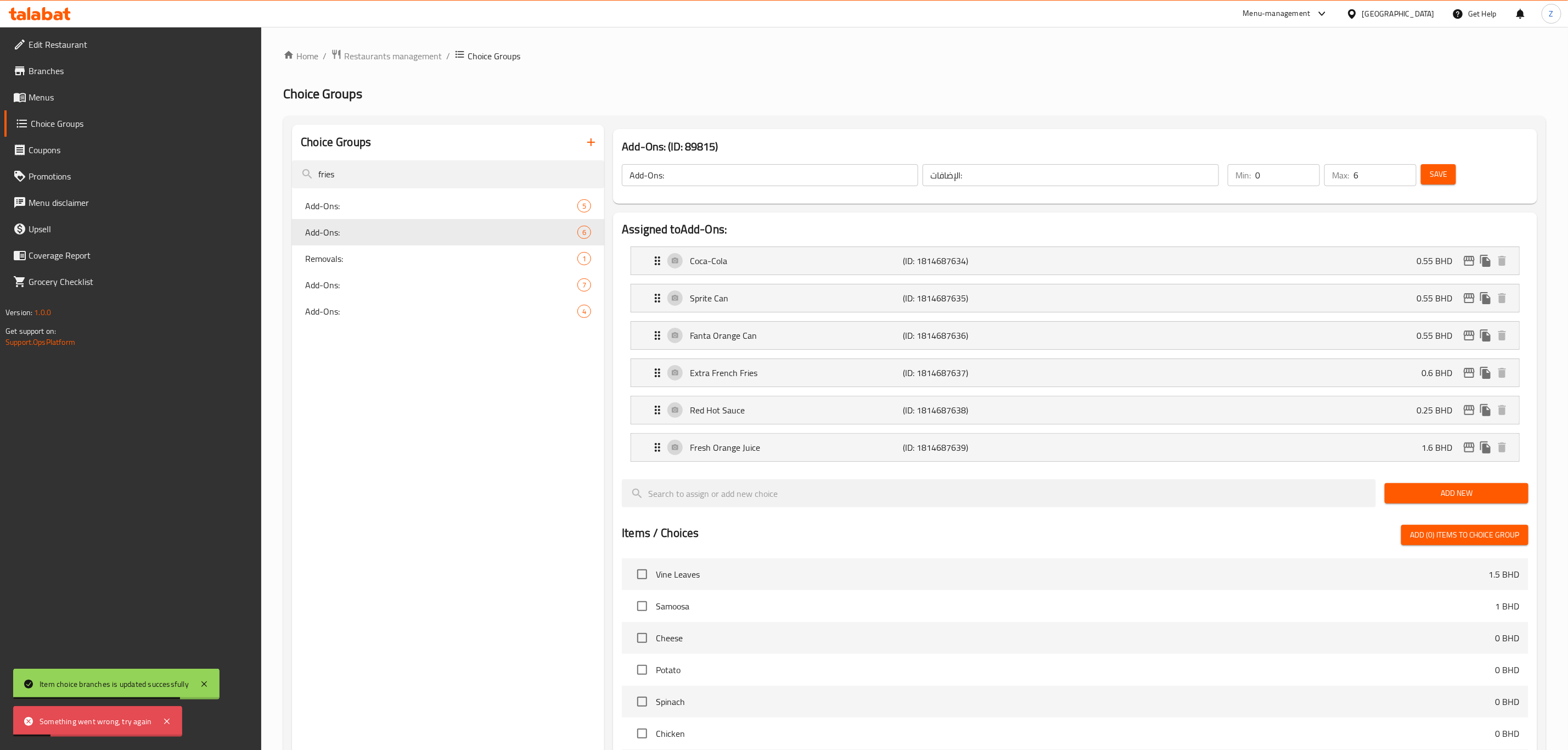
click at [1446, 169] on span "Save" at bounding box center [1438, 174] width 18 height 14
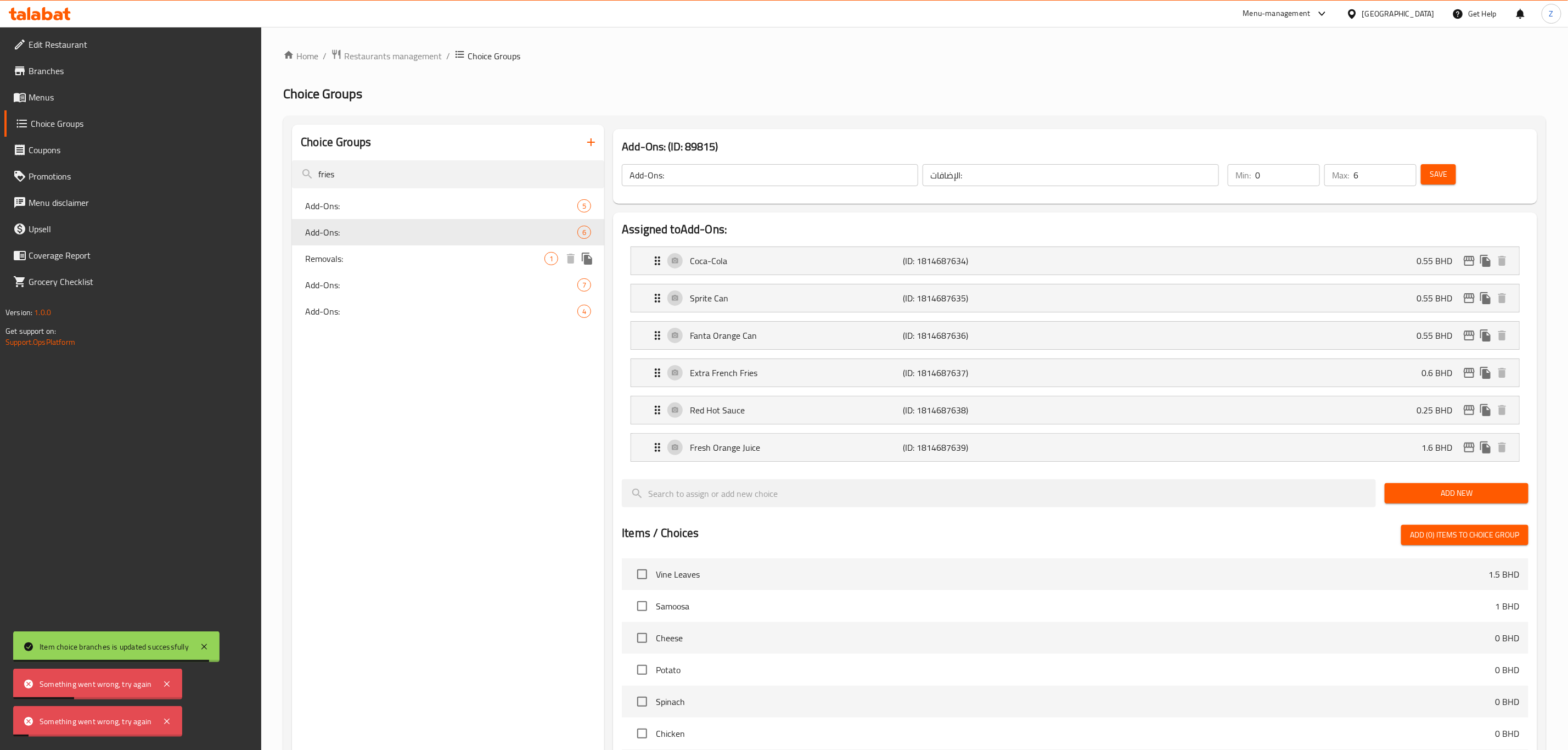
drag, startPoint x: 339, startPoint y: 260, endPoint x: 345, endPoint y: 265, distance: 7.8
click at [339, 260] on span "Removals:" at bounding box center [425, 258] width 240 height 13
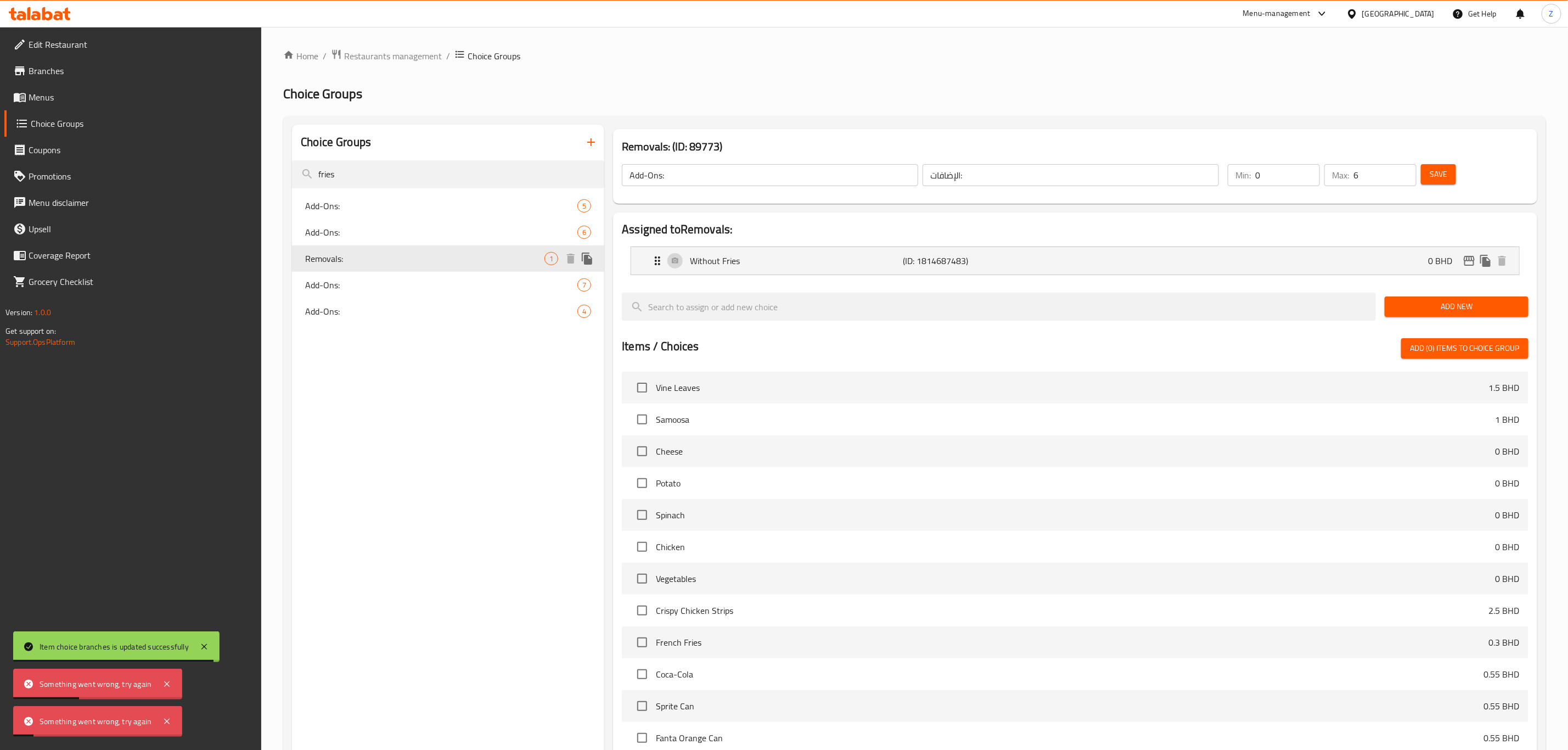
type input "Removals:"
type input "إزالة:"
type input "1"
click at [384, 286] on span "Add-Ons:" at bounding box center [425, 285] width 240 height 13
type input "Add-Ons:"
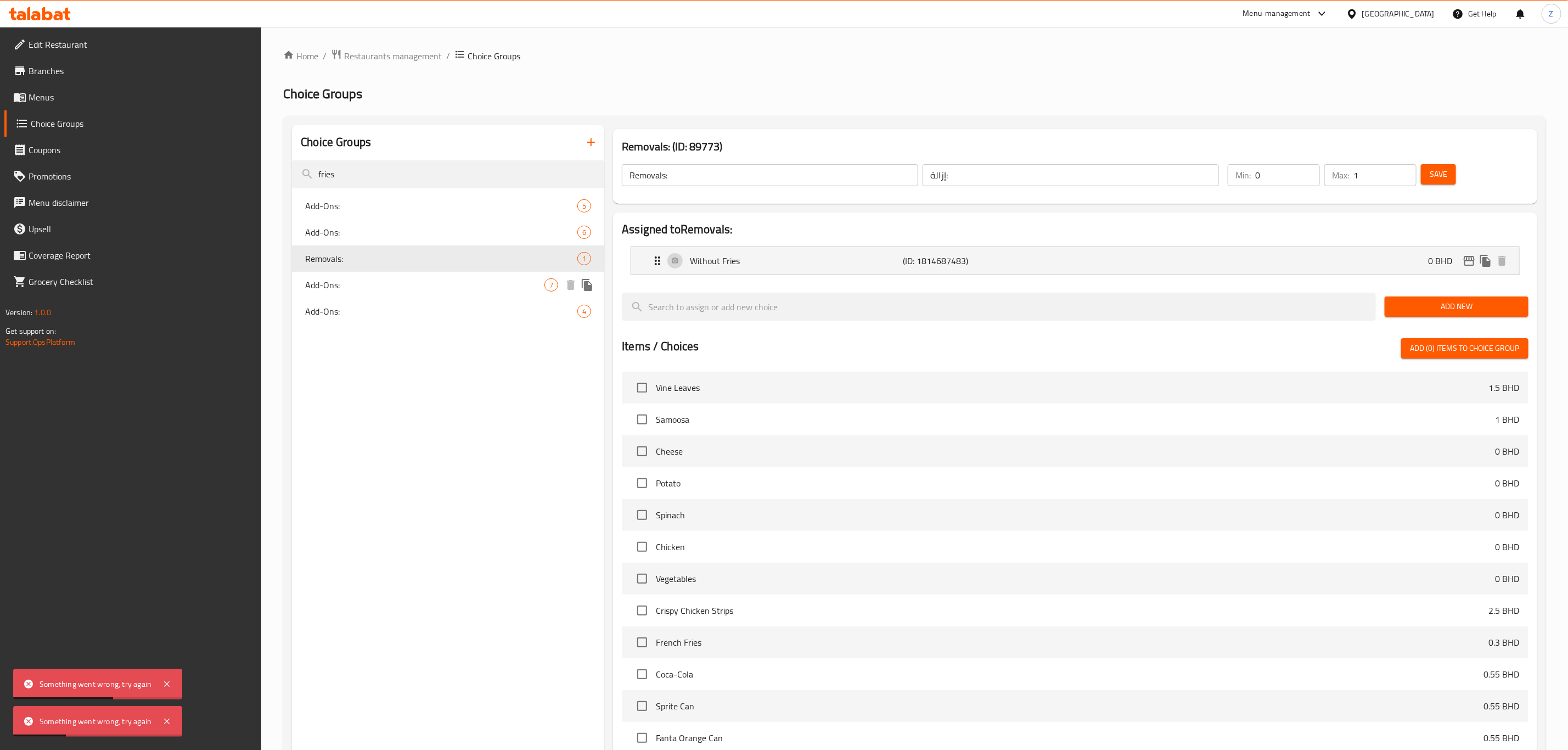
type input "الإضافات:"
type input "7"
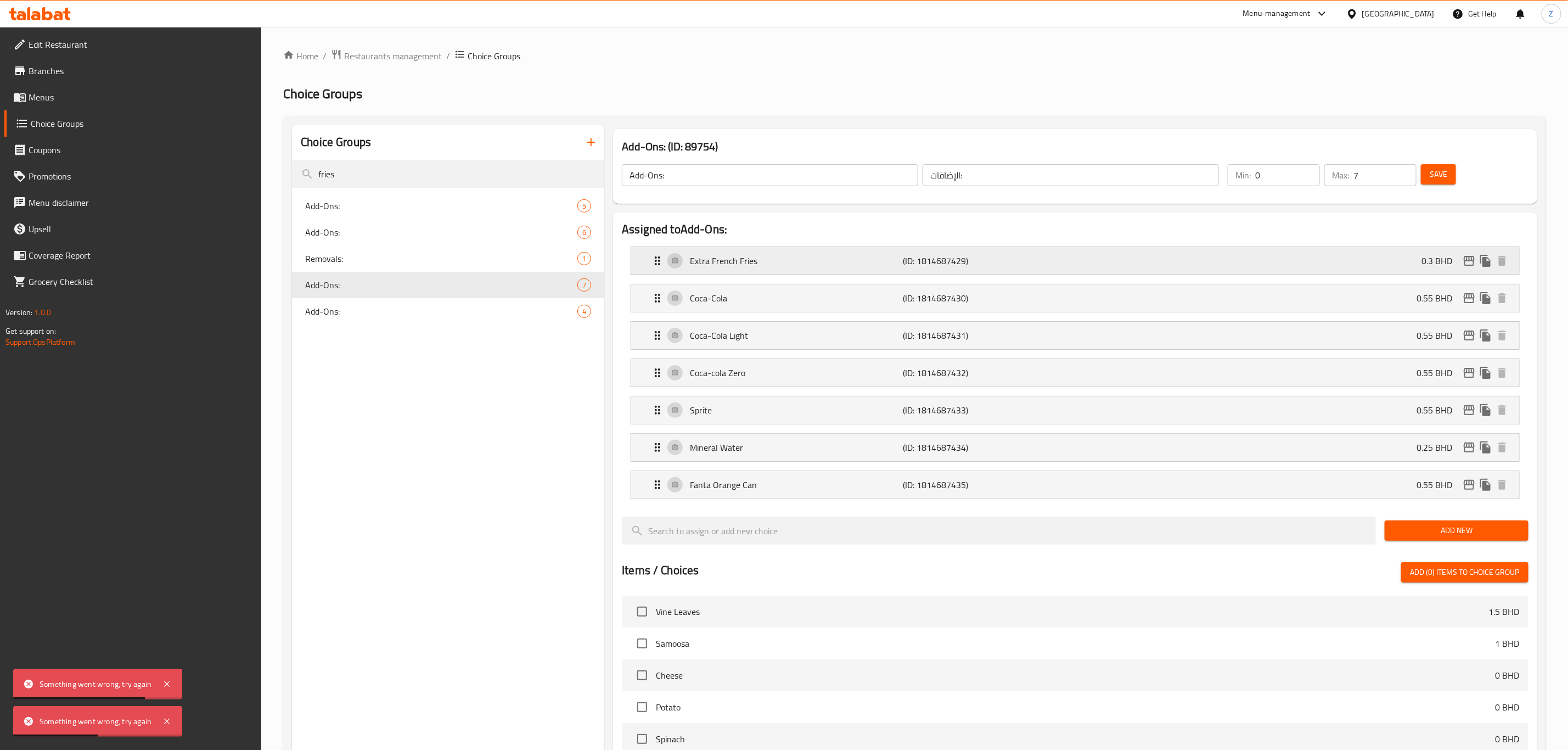
click at [1345, 258] on div "Extra French Fries (ID: 1814687429) 0.3 BHD" at bounding box center [1078, 260] width 855 height 27
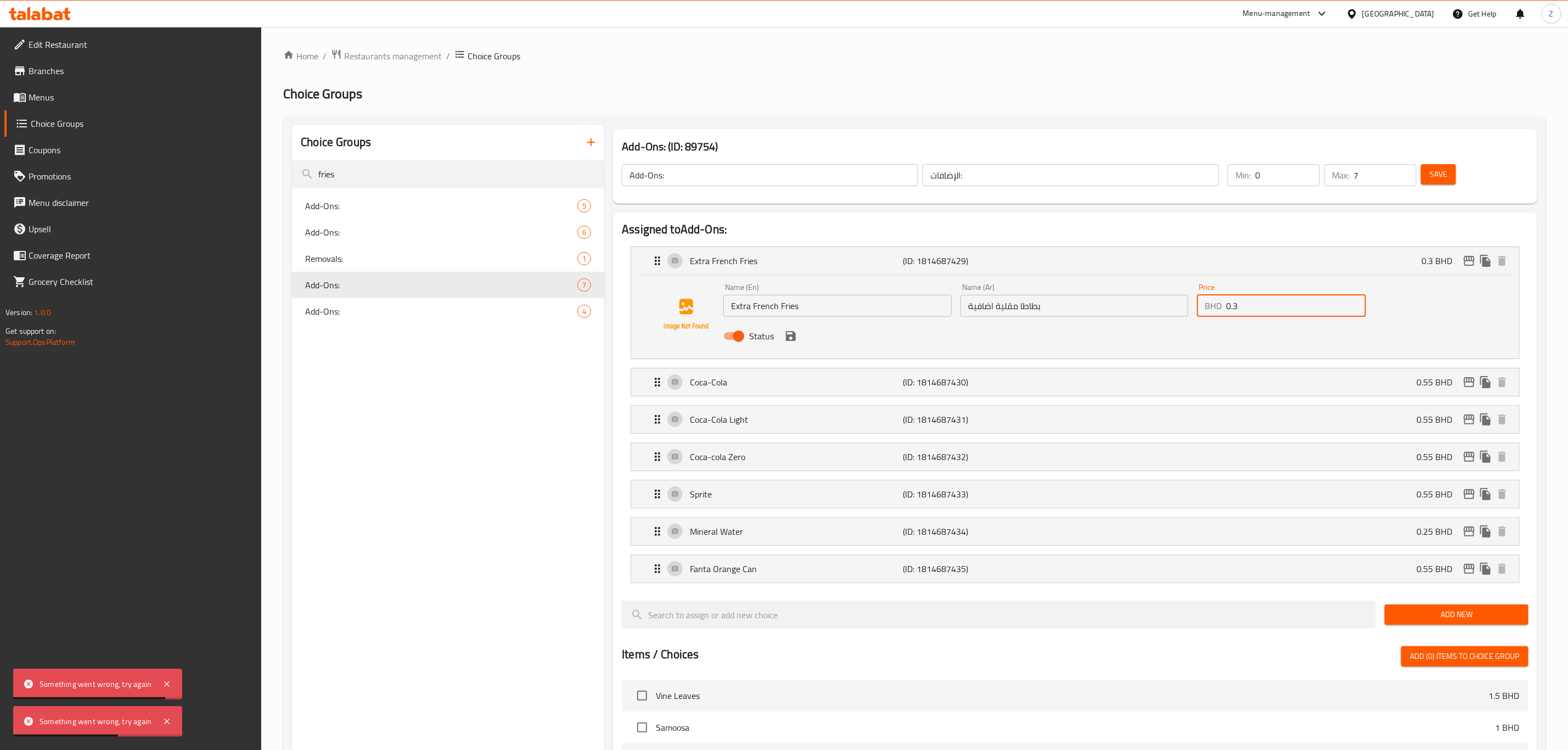
drag, startPoint x: 1265, startPoint y: 306, endPoint x: 1169, endPoint y: 315, distance: 96.4
click at [1176, 312] on div "Name (En) Extra French Fries Name (En) Name (Ar) بطاطا مقلية اضافية Name (Ar) P…" at bounding box center [1074, 315] width 711 height 71
paste input "6"
click at [787, 341] on icon "save" at bounding box center [791, 336] width 13 height 13
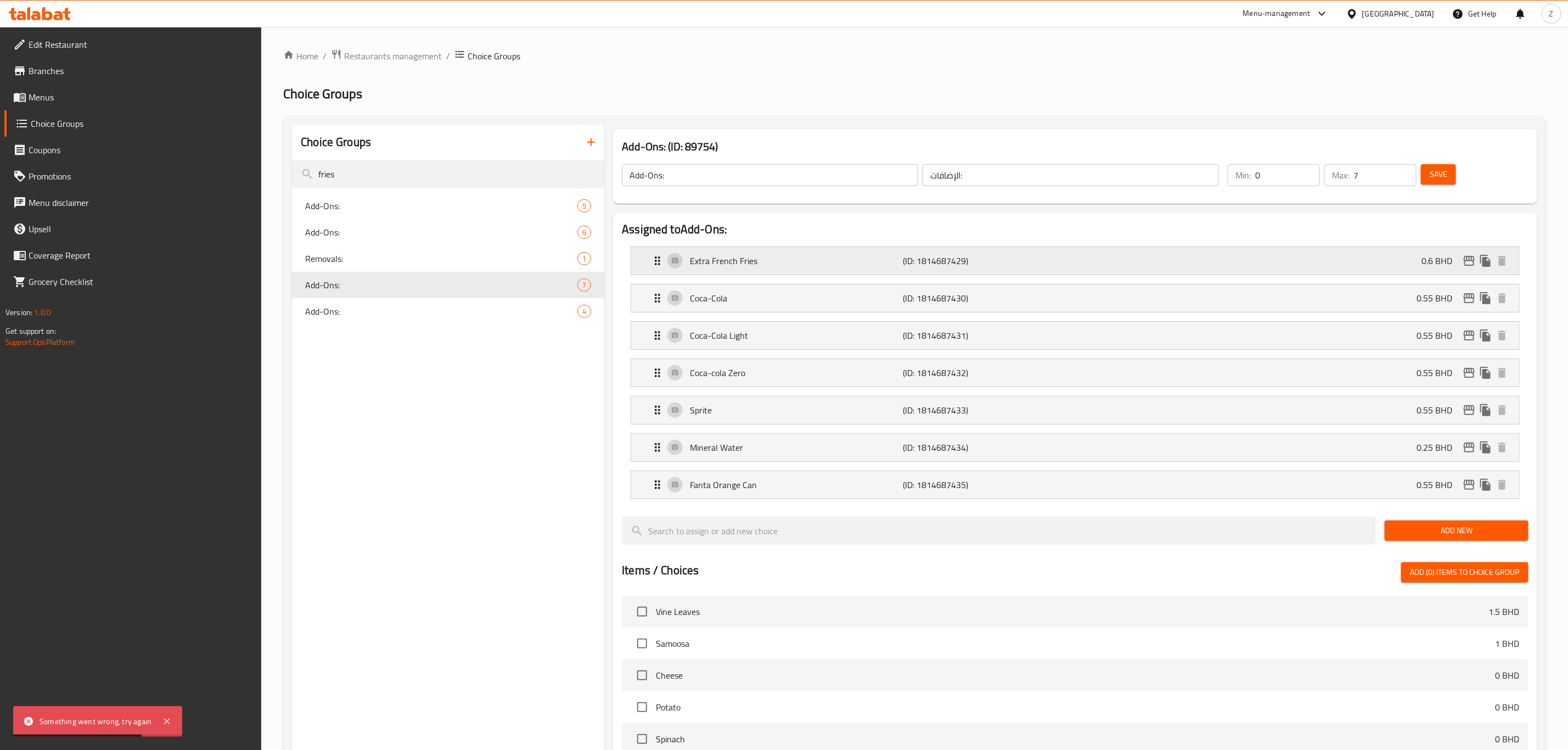
type input "0.6"
click at [1429, 178] on button "Save" at bounding box center [1438, 175] width 35 height 21
click at [1465, 260] on icon "edit" at bounding box center [1469, 260] width 11 height 10
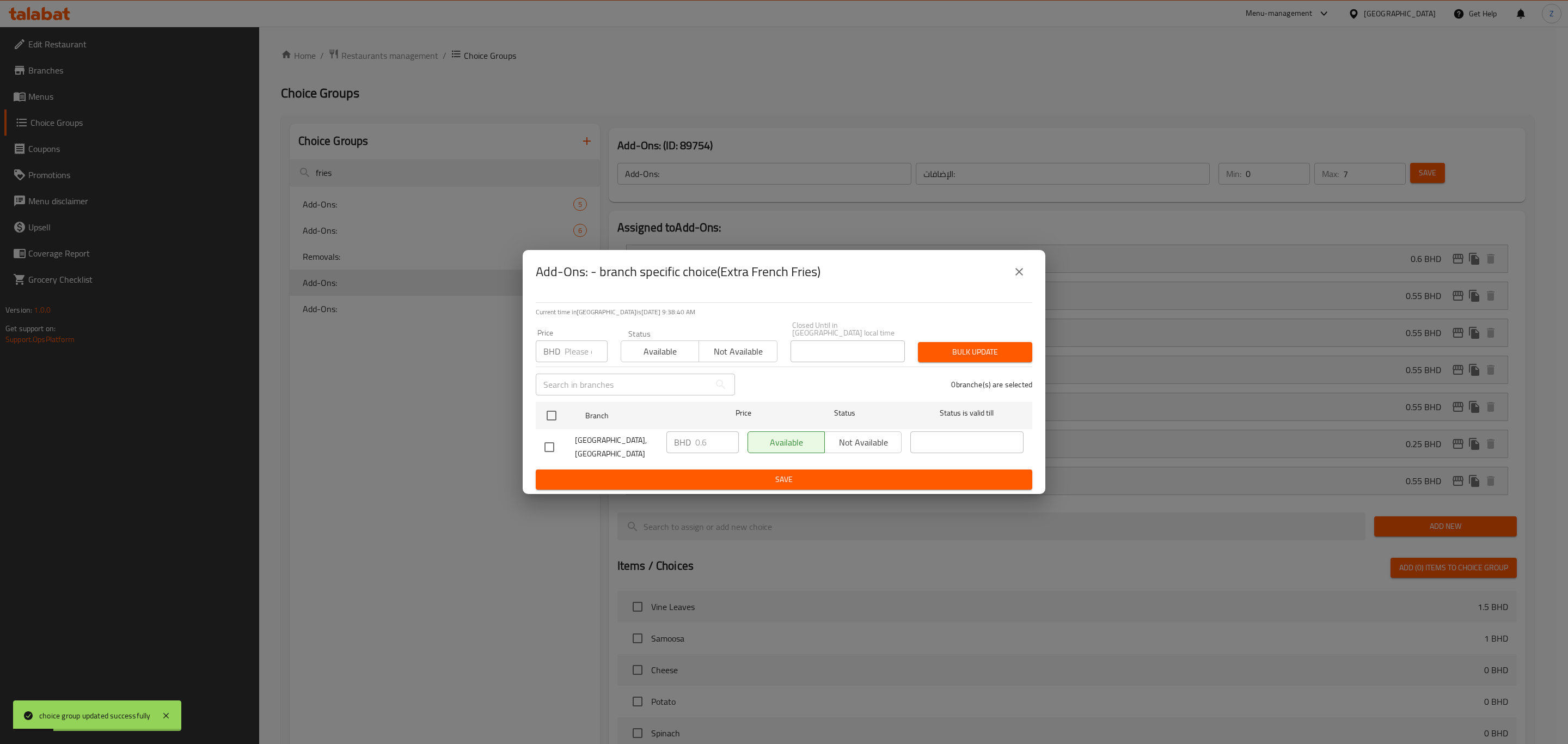
drag, startPoint x: 1025, startPoint y: 277, endPoint x: 1014, endPoint y: 282, distance: 12.1
click at [1025, 278] on button "close" at bounding box center [1019, 271] width 26 height 26
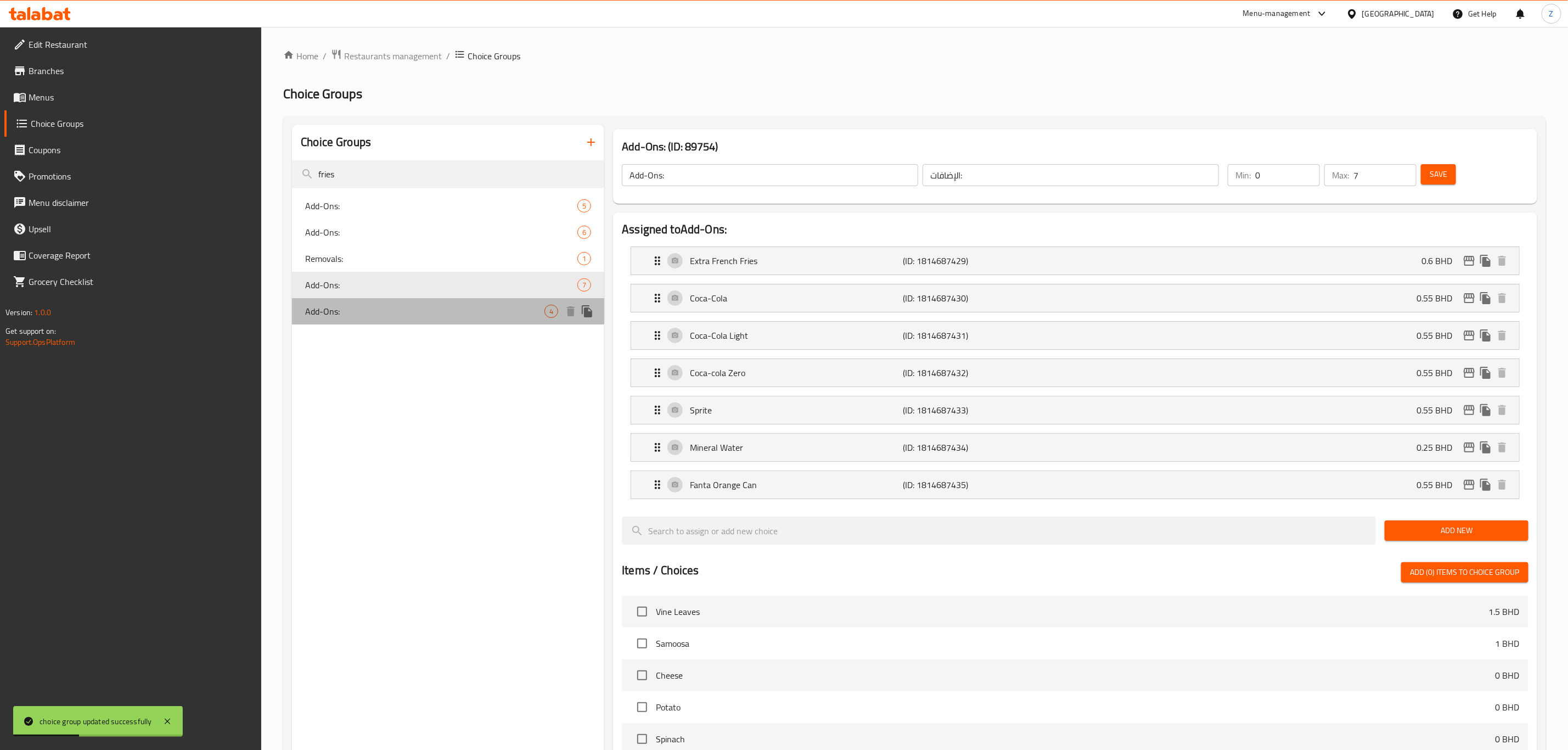
click at [346, 313] on span "Add-Ons:" at bounding box center [425, 311] width 240 height 13
type input "4"
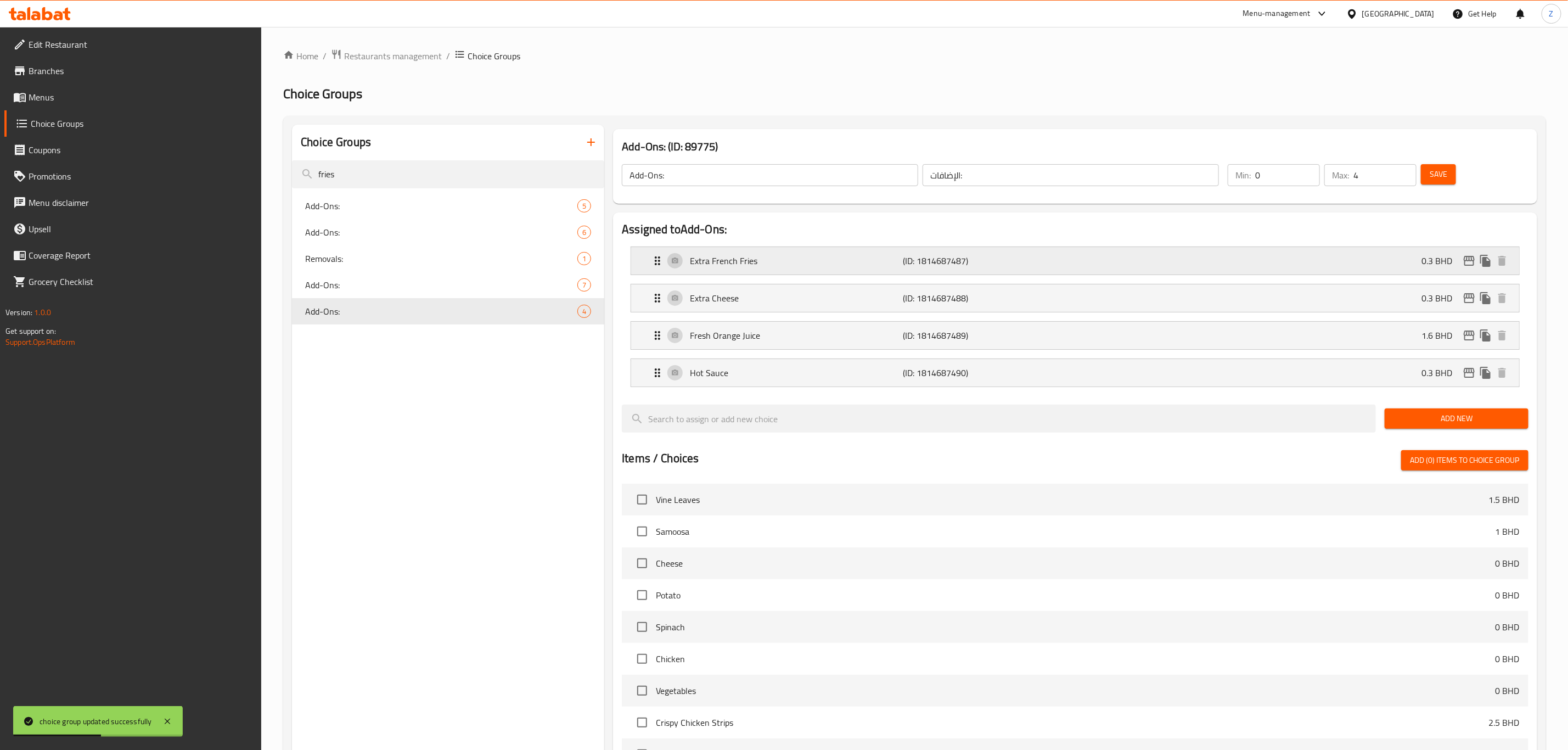
click at [1428, 258] on p "0.3 BHD" at bounding box center [1441, 260] width 39 height 13
click at [1270, 251] on div "Extra French Fries (ID: 1814687487) 0.3 BHD" at bounding box center [1078, 260] width 855 height 27
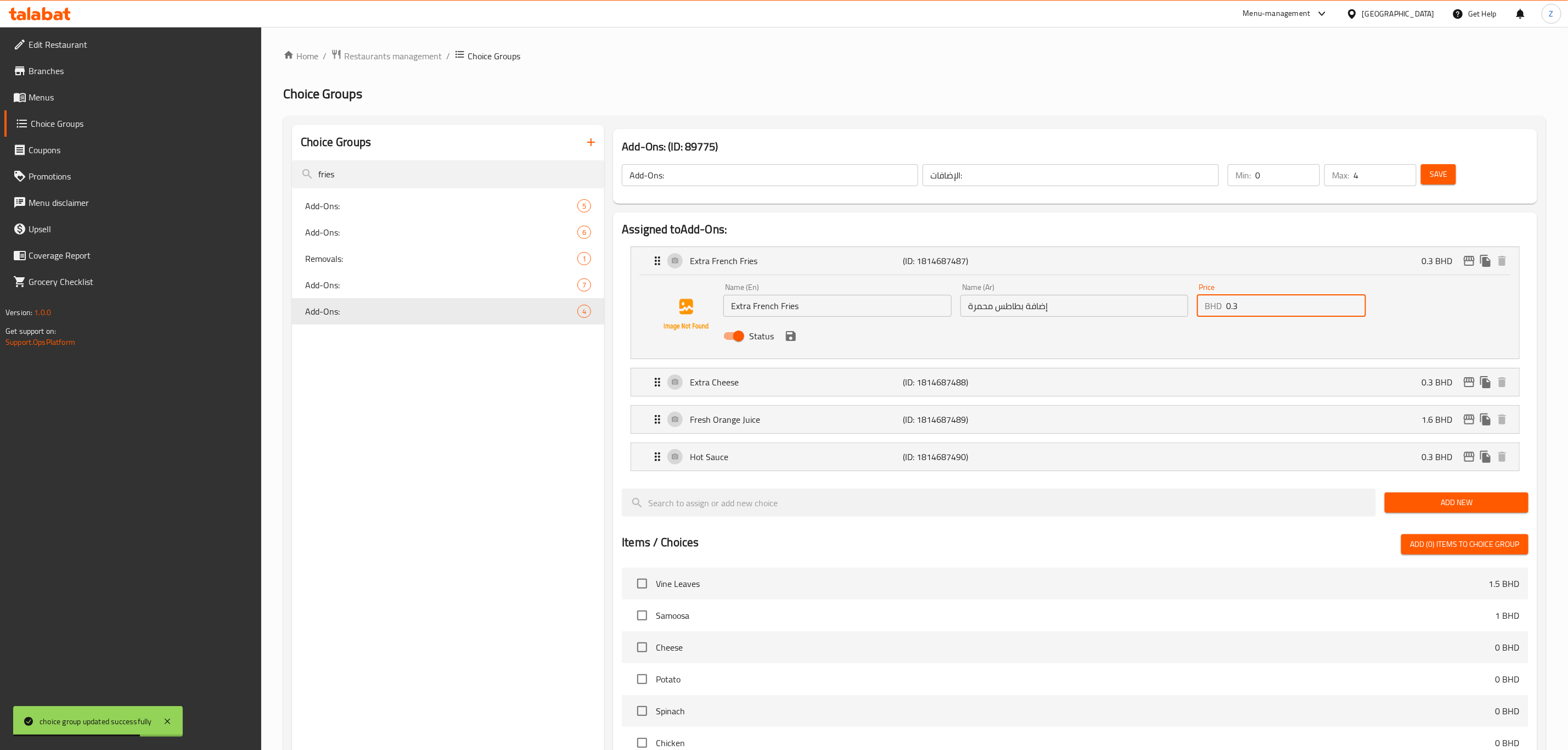
drag, startPoint x: 1294, startPoint y: 296, endPoint x: 1124, endPoint y: 319, distance: 171.5
click at [1126, 319] on div "Name (En) Extra French Fries Name (En) Name (Ar) إضافة بطاطس محمرة Name (Ar) Pr…" at bounding box center [1074, 315] width 711 height 71
paste input "6"
click at [786, 337] on icon "save" at bounding box center [791, 336] width 10 height 10
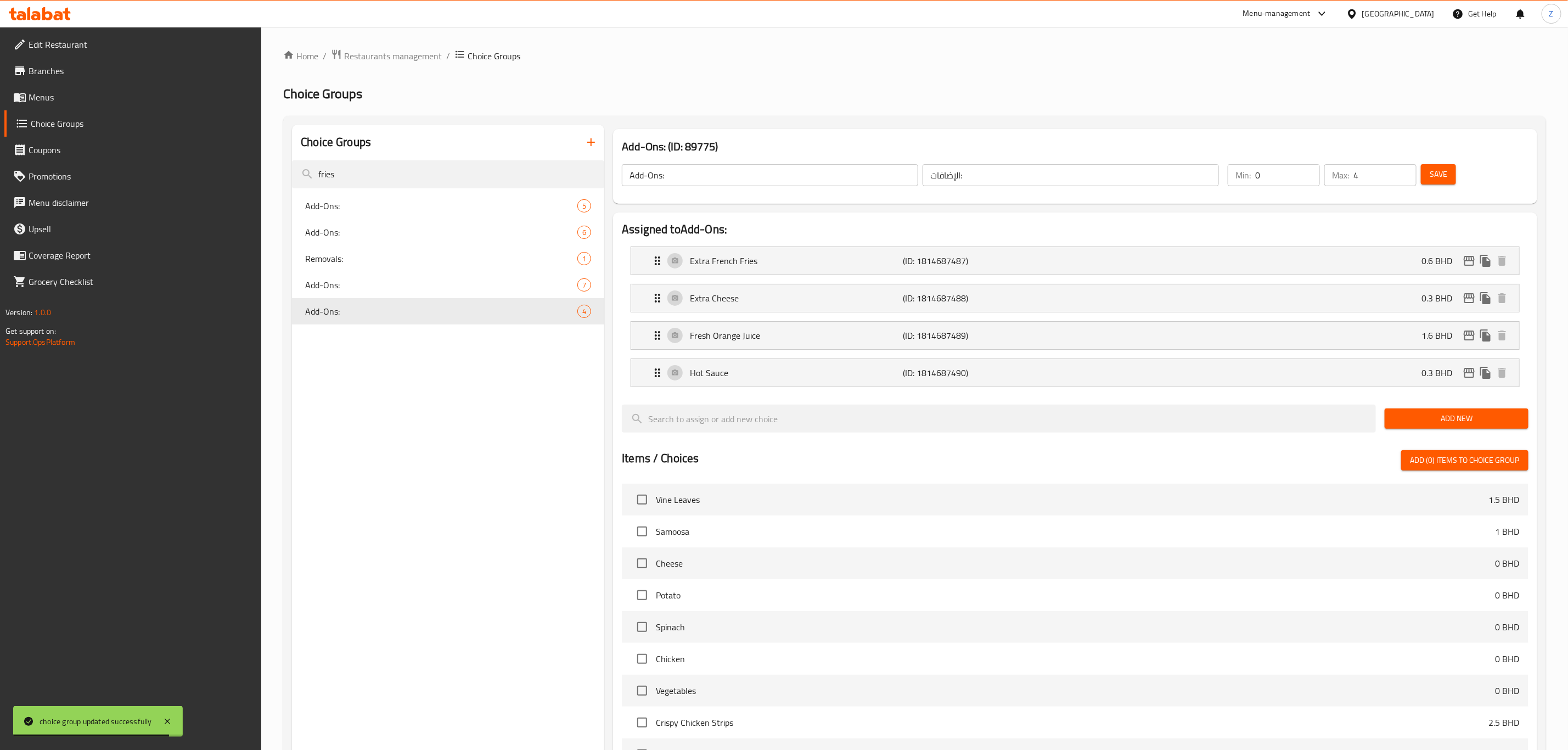
type input "0.6"
click at [1428, 163] on div "Save" at bounding box center [1467, 175] width 99 height 26
click at [1433, 177] on span "Save" at bounding box center [1438, 174] width 18 height 14
click at [1467, 262] on icon "edit" at bounding box center [1469, 260] width 13 height 13
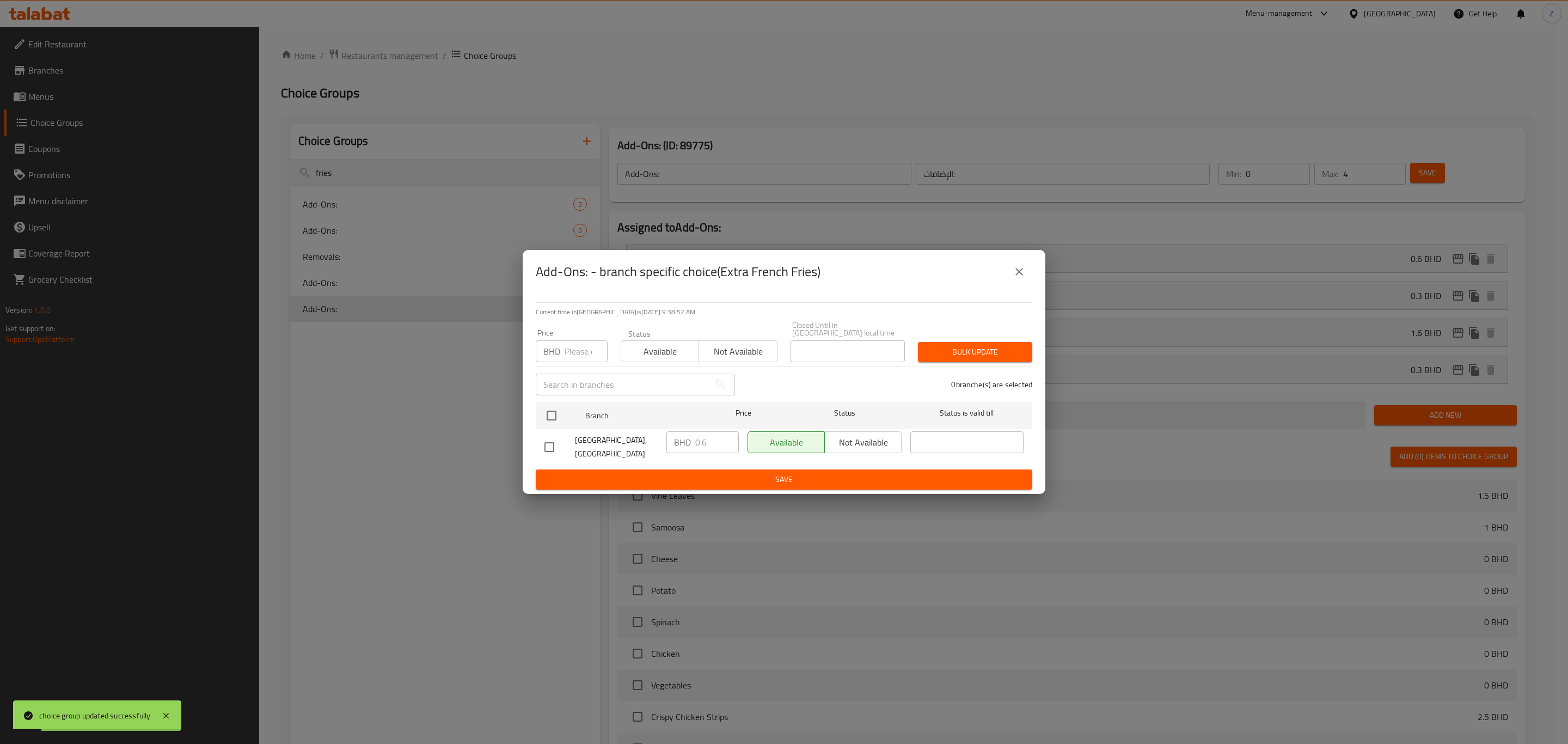
click at [1023, 269] on icon "close" at bounding box center [1019, 271] width 13 height 13
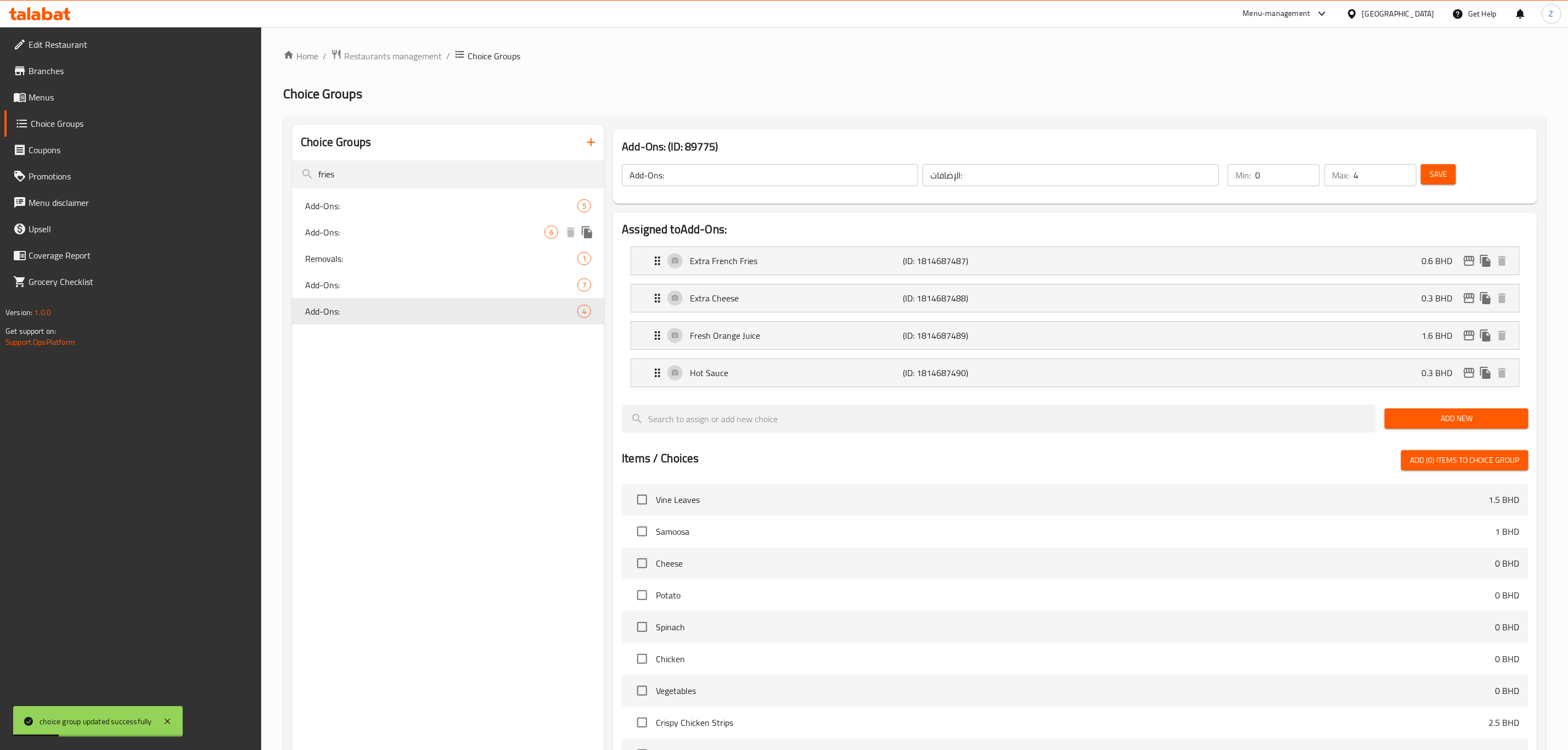
click at [342, 229] on span "Add-Ons:" at bounding box center [425, 232] width 240 height 13
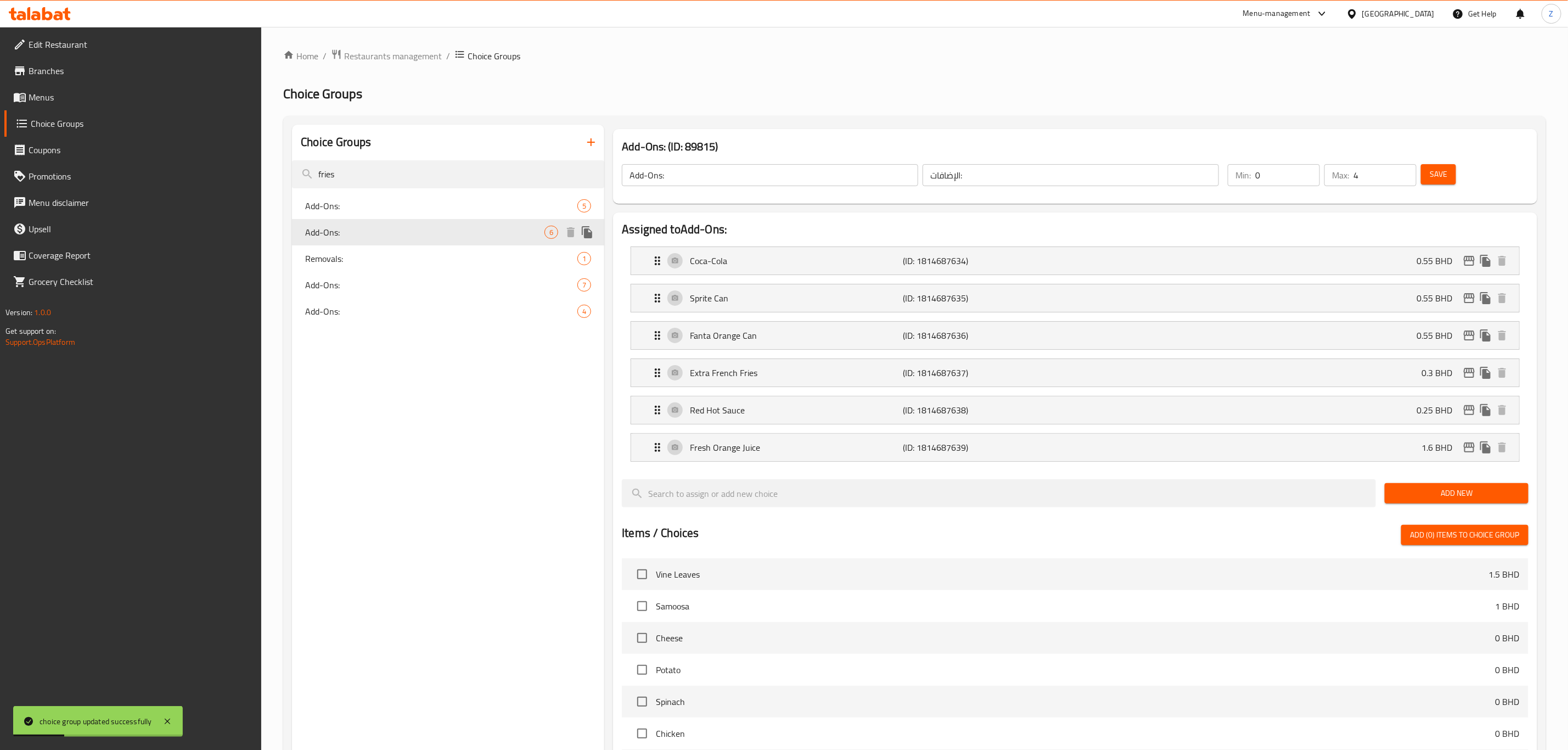
type input "6"
click at [1474, 374] on icon "edit" at bounding box center [1469, 372] width 13 height 13
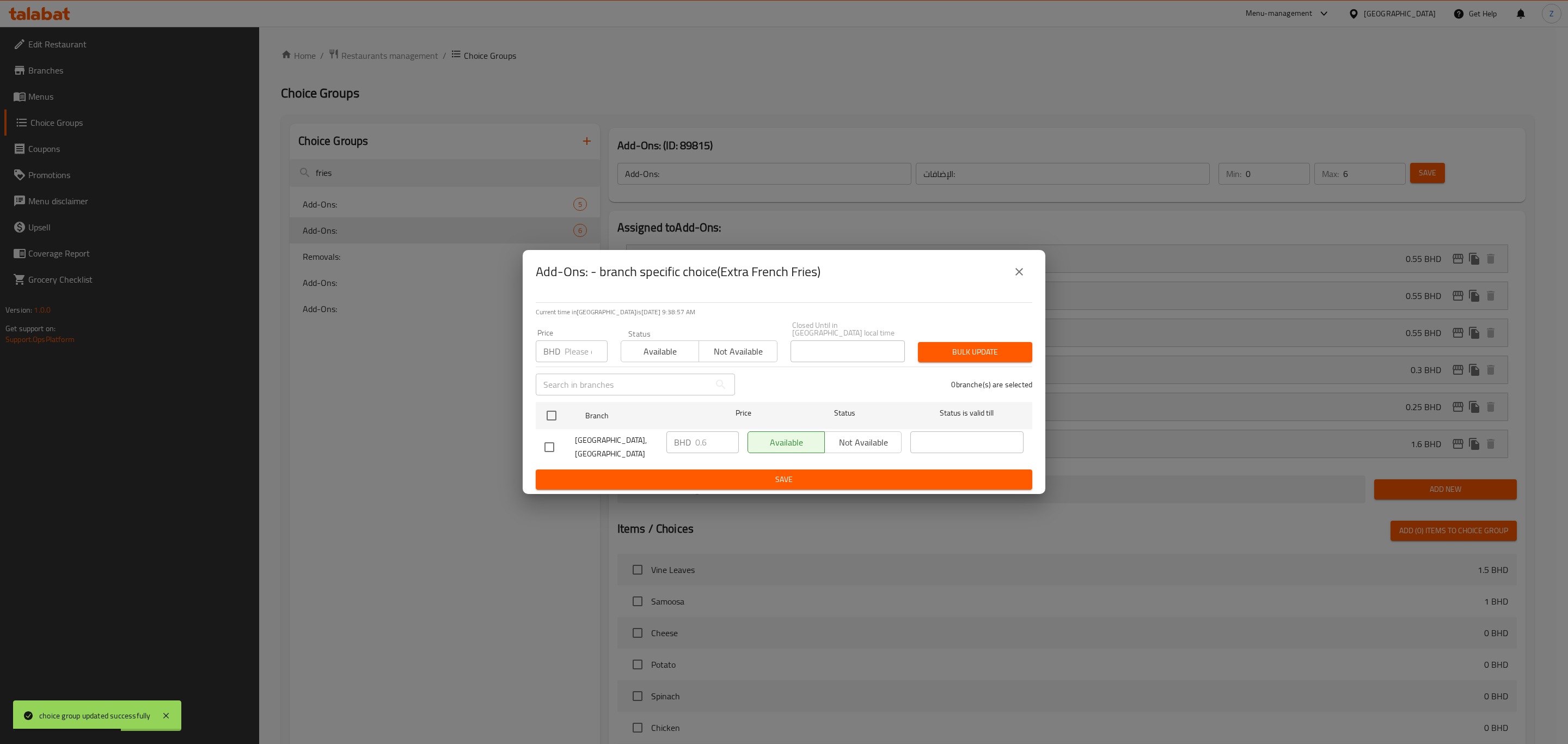
drag, startPoint x: 1017, startPoint y: 276, endPoint x: 1008, endPoint y: 282, distance: 10.8
click at [1017, 277] on icon "close" at bounding box center [1019, 271] width 13 height 13
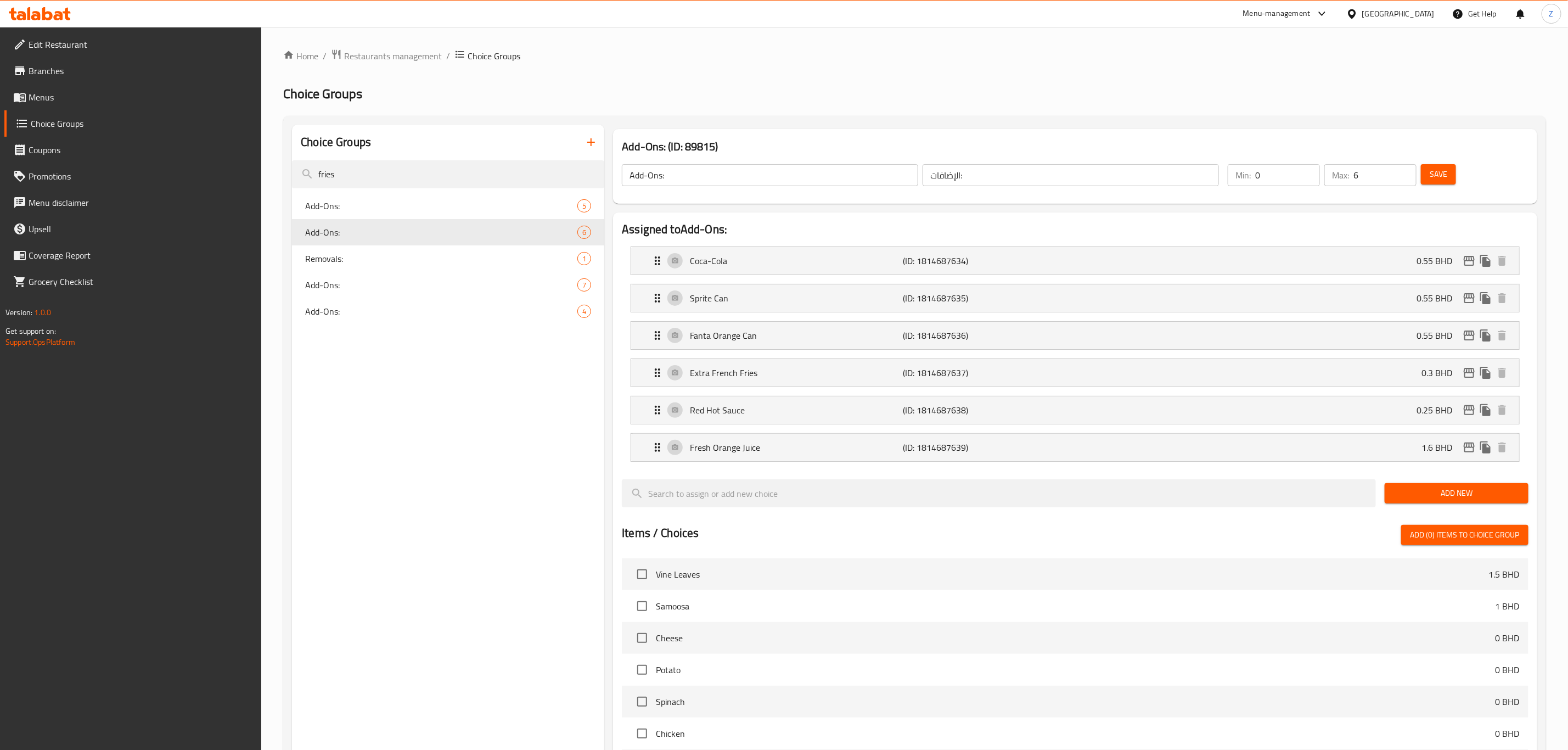
click at [394, 47] on div "Home / Restaurants management / Choice Groups Choice Groups Choice Groups fries…" at bounding box center [915, 576] width 1307 height 1098
click at [399, 59] on span "Restaurants management" at bounding box center [393, 56] width 98 height 13
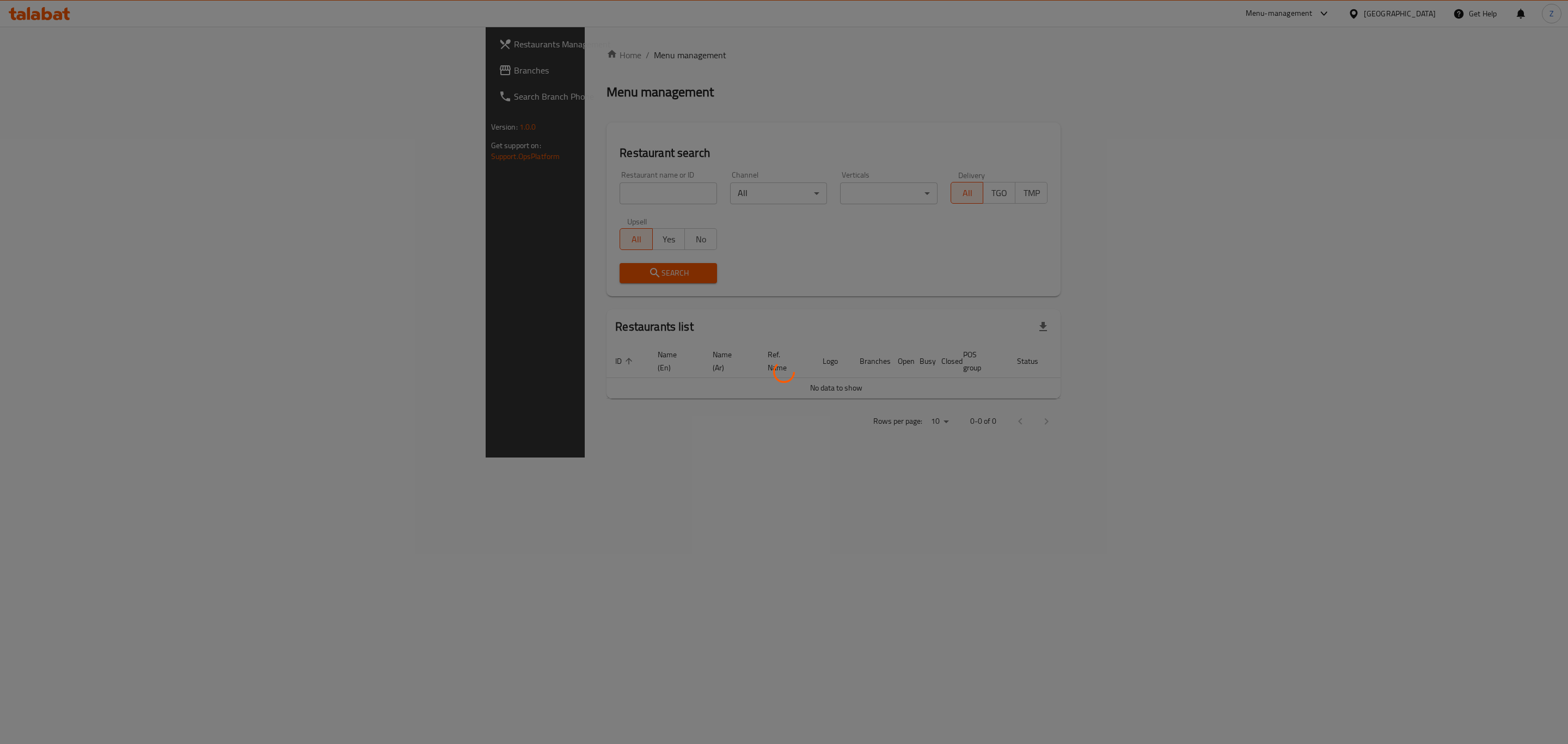
click at [367, 192] on div at bounding box center [784, 372] width 1568 height 744
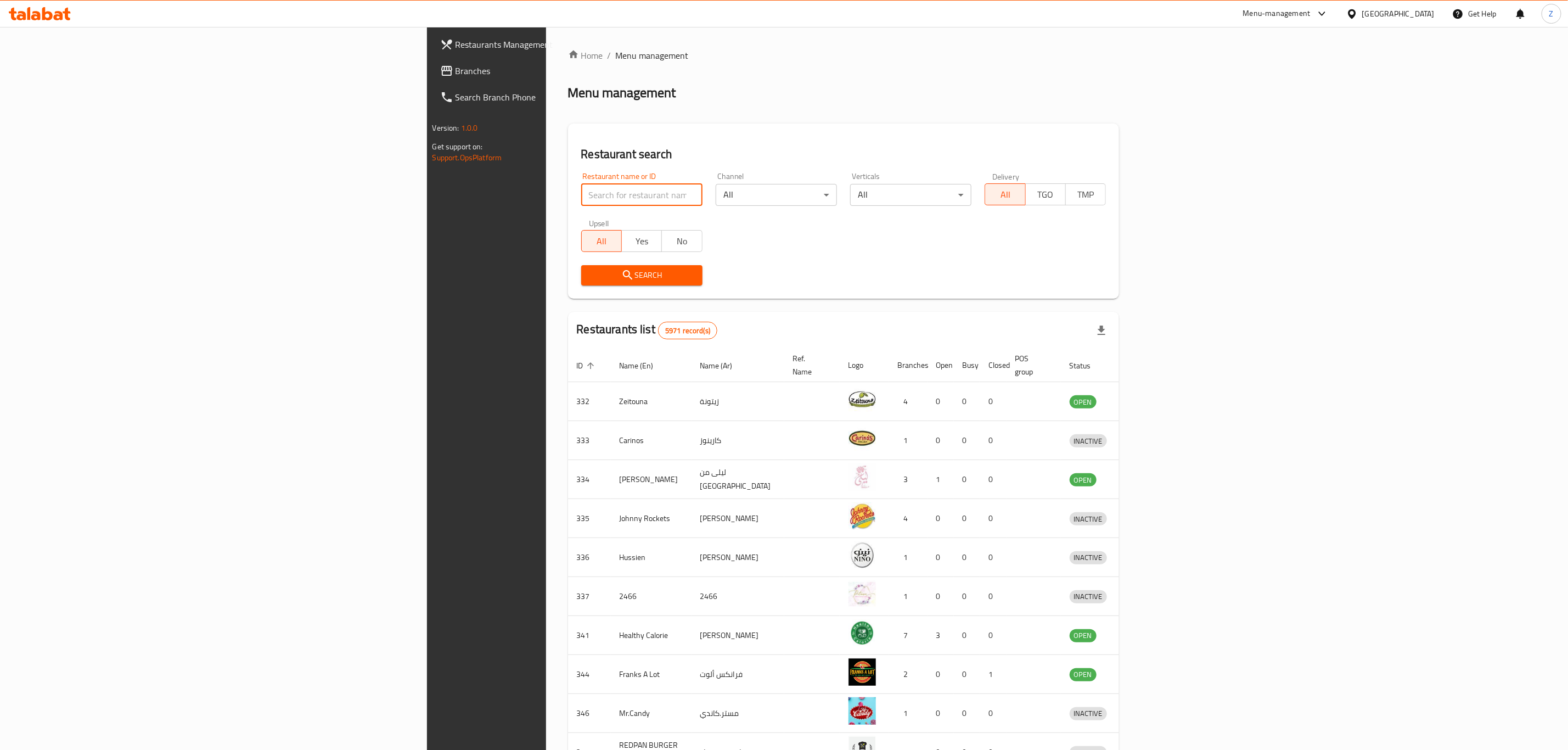
click at [581, 200] on input "search" at bounding box center [641, 195] width 121 height 22
type input "ل"
type input "ghanchatna"
drag, startPoint x: 473, startPoint y: 272, endPoint x: 525, endPoint y: 287, distance: 54.1
click at [590, 273] on span "Search" at bounding box center [642, 275] width 103 height 14
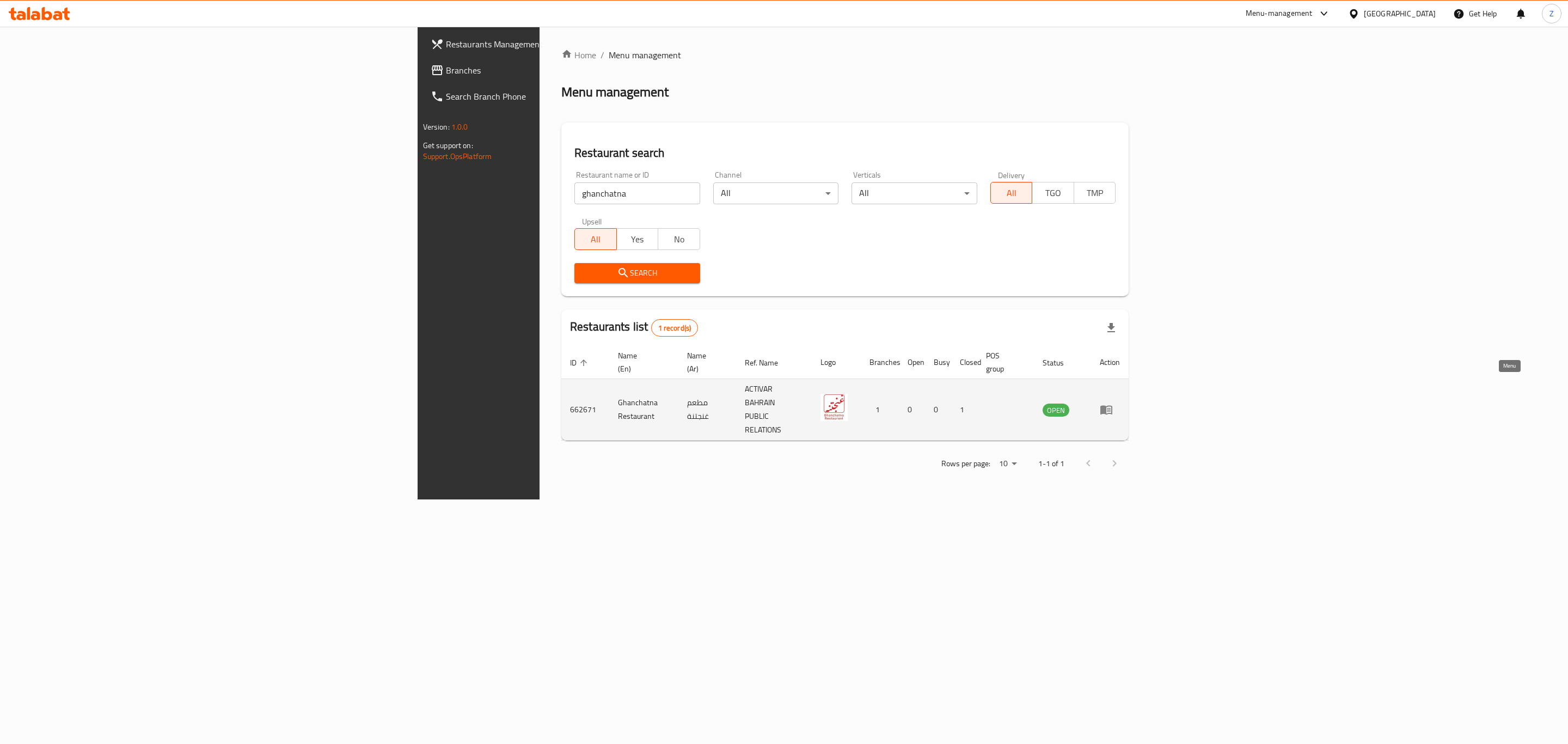
click at [1112, 403] on icon "enhanced table" at bounding box center [1106, 409] width 13 height 13
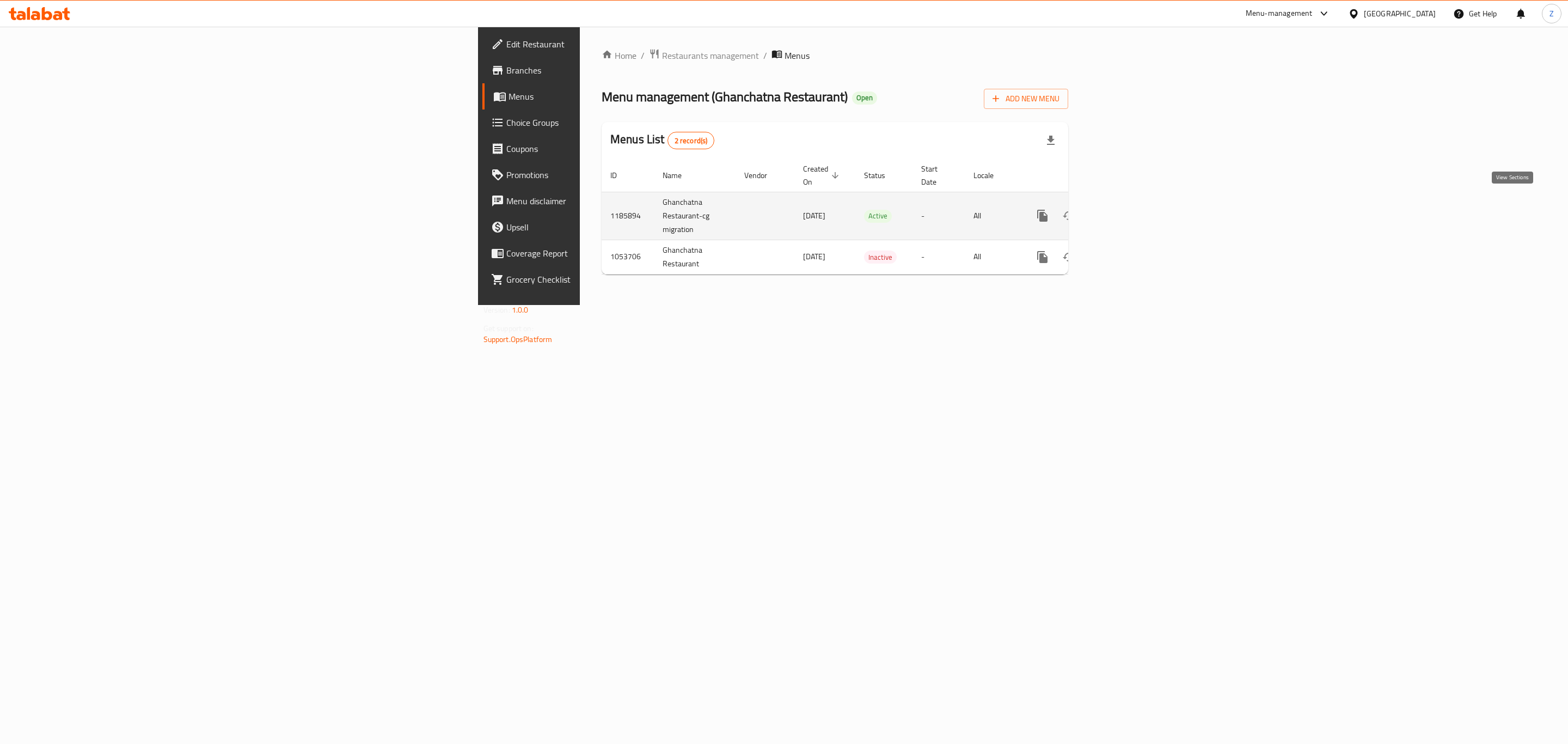
click at [1127, 209] on icon "enhanced table" at bounding box center [1121, 215] width 13 height 13
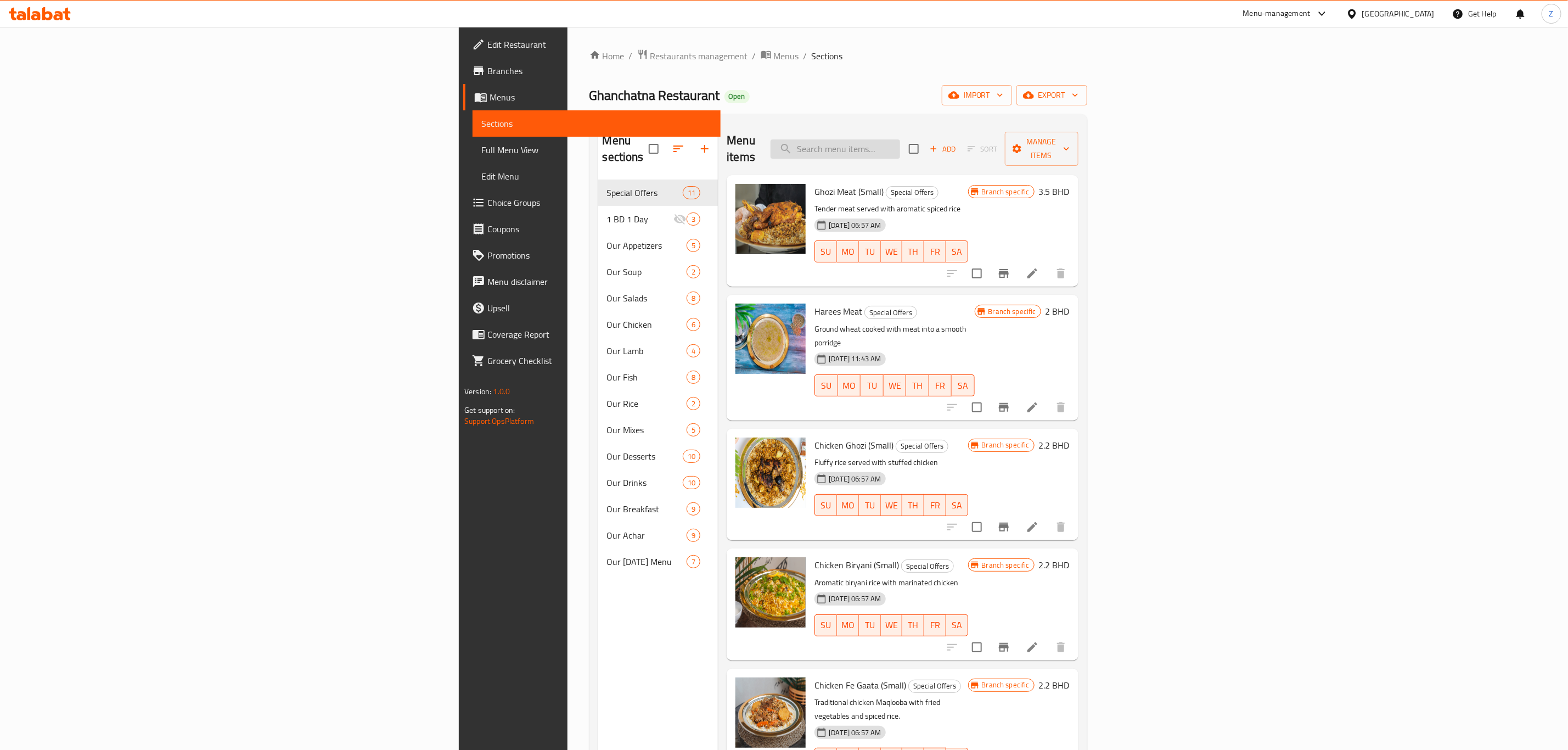
drag, startPoint x: 1003, startPoint y: 127, endPoint x: 990, endPoint y: 140, distance: 18.4
click at [1002, 129] on div "Menu items Add Sort Manage items" at bounding box center [902, 148] width 352 height 52
click at [901, 142] on input "search" at bounding box center [836, 148] width 130 height 19
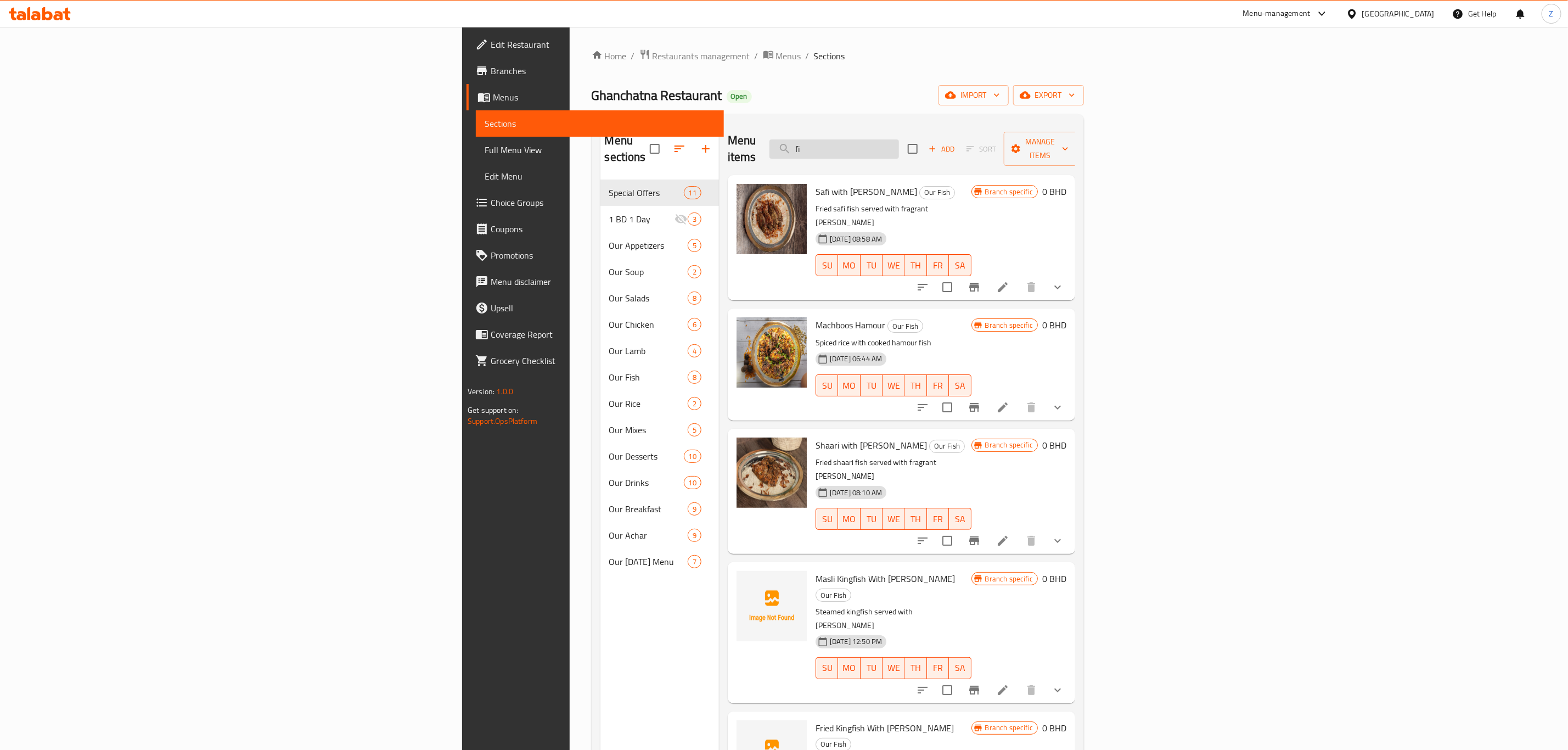
type input "f"
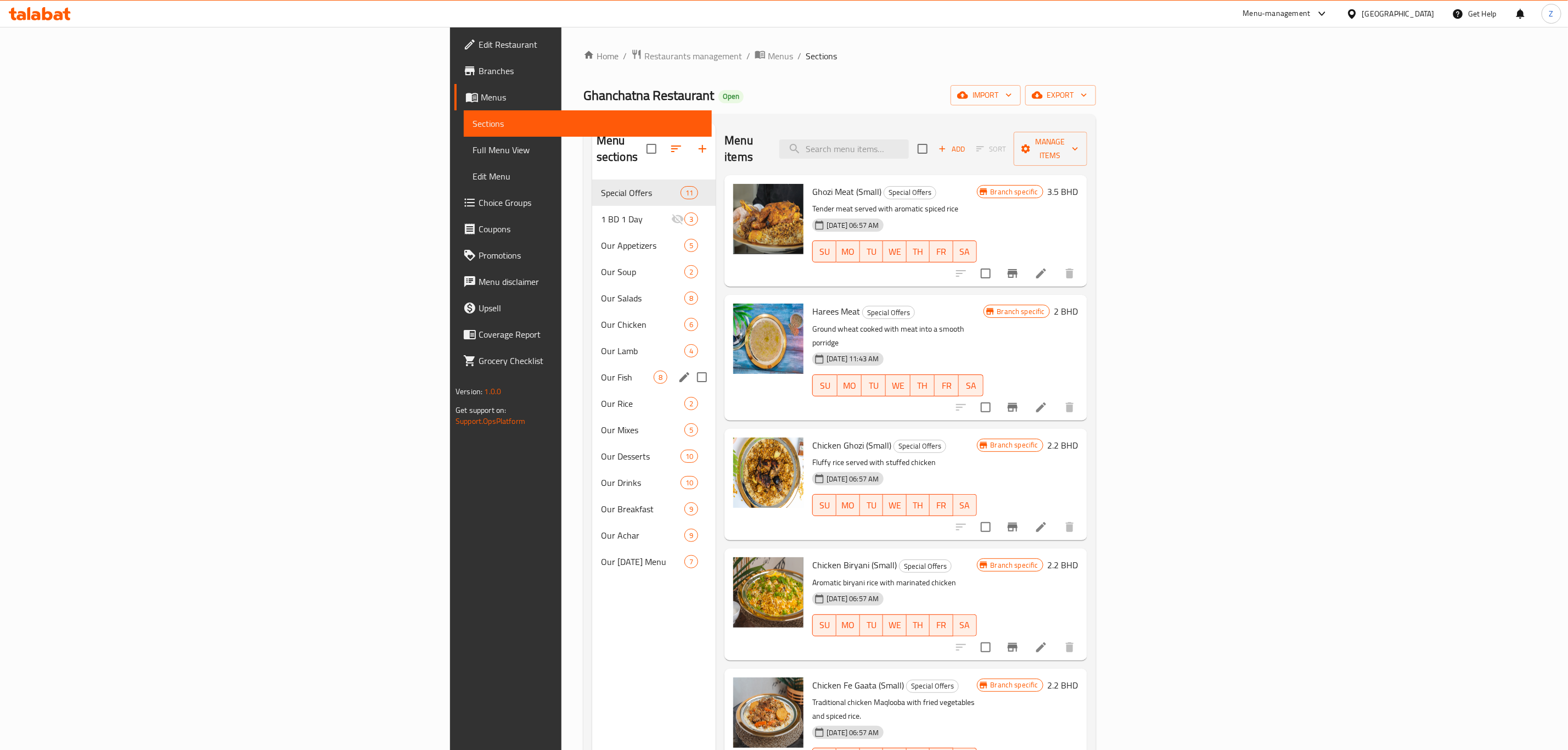
click at [601, 370] on span "Our Fish" at bounding box center [627, 377] width 53 height 13
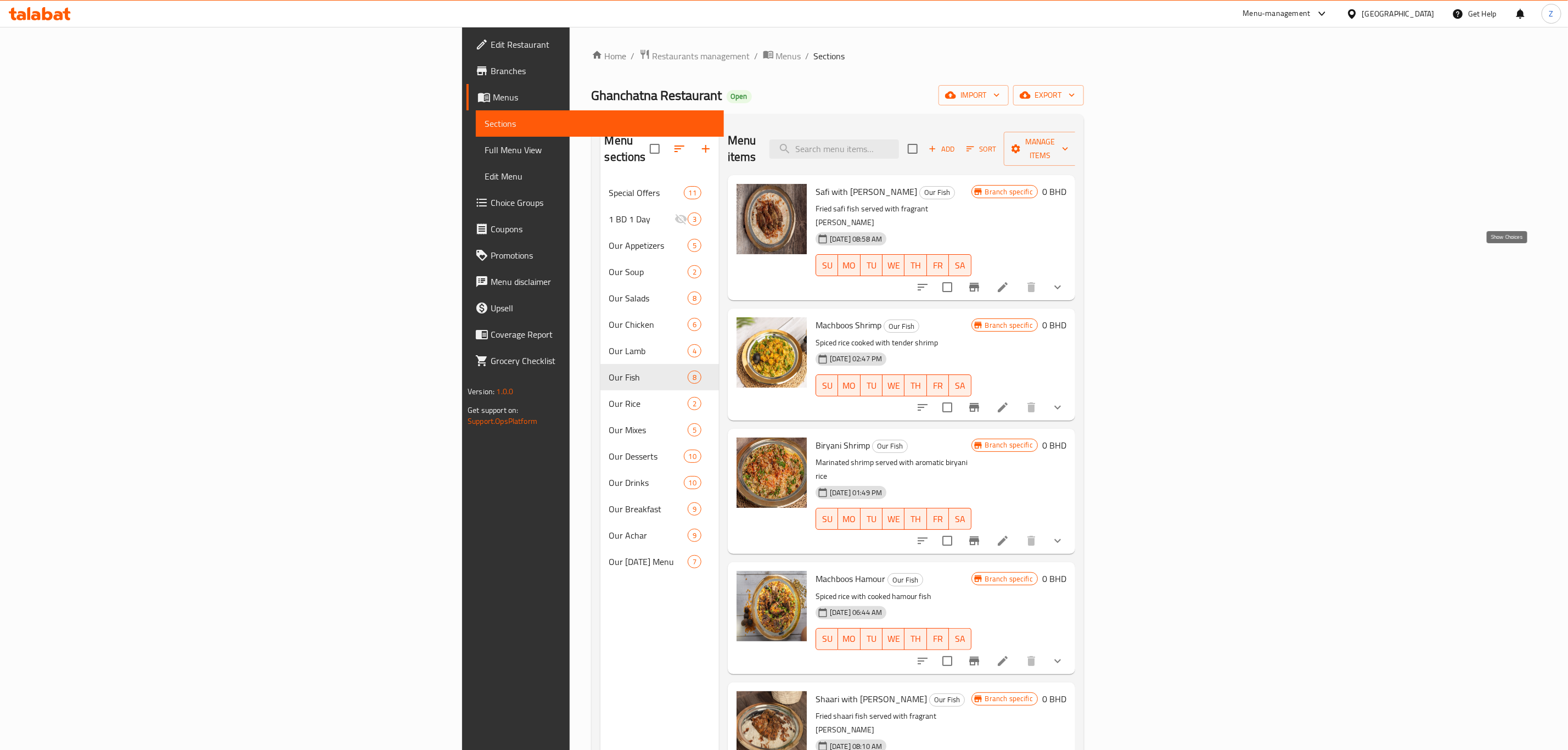
click at [1061, 286] on icon "show more" at bounding box center [1058, 288] width 7 height 4
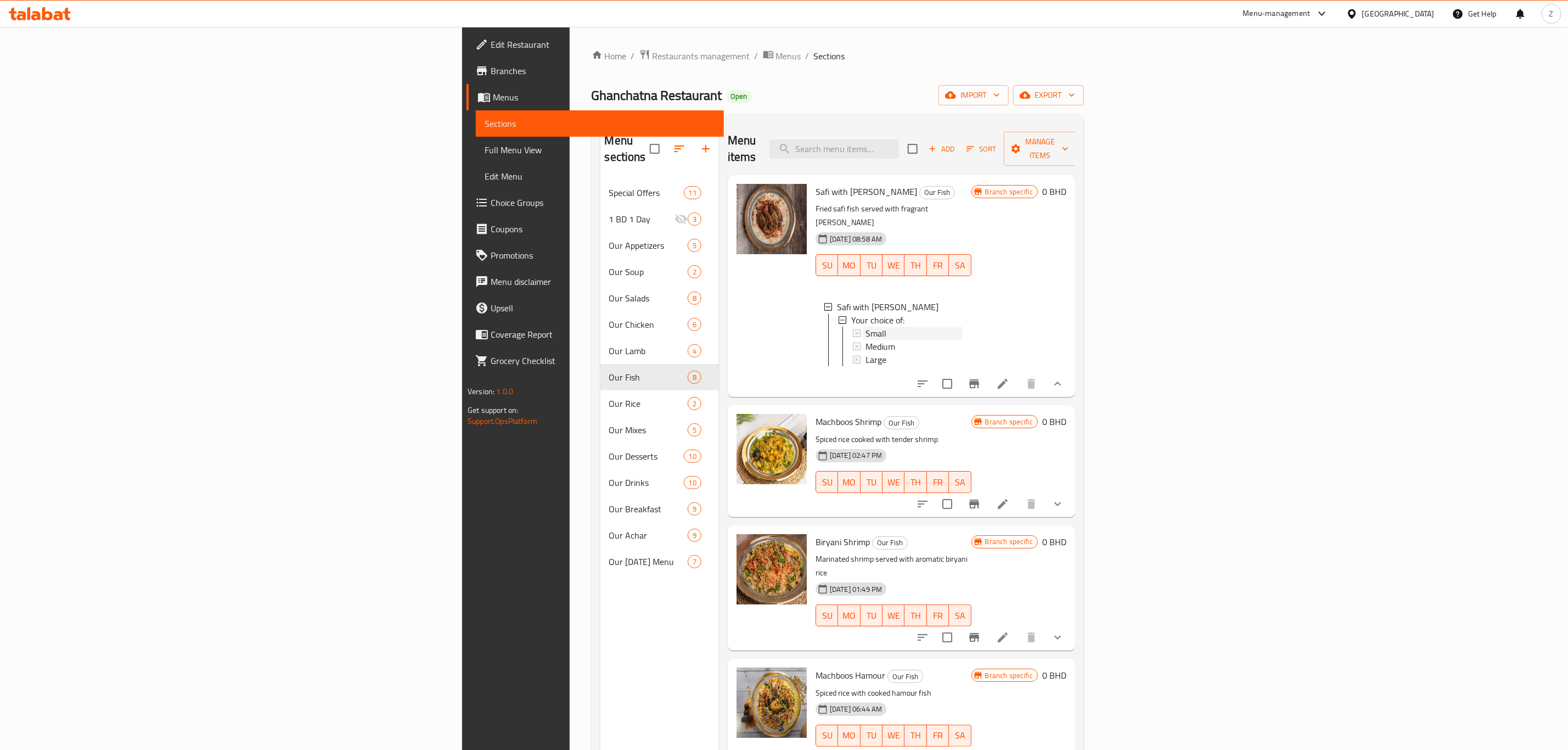
click at [866, 326] on span "Small" at bounding box center [876, 333] width 21 height 13
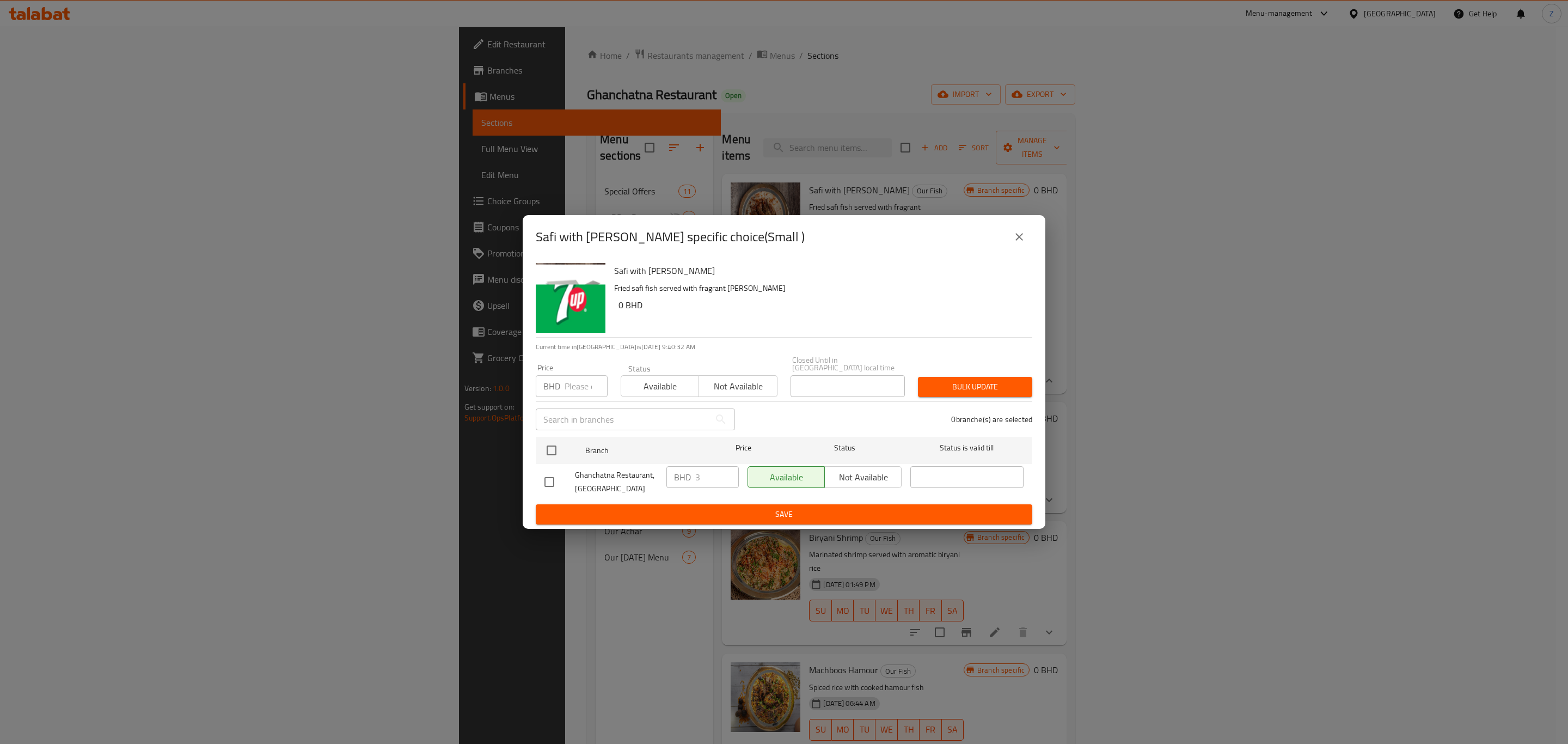
click at [586, 384] on input "number" at bounding box center [585, 385] width 43 height 21
type input "1"
type input "2.5"
click at [537, 447] on div "Branch Price Status Status is valid till" at bounding box center [784, 449] width 496 height 27
click at [550, 451] on input "checkbox" at bounding box center [551, 450] width 23 height 23
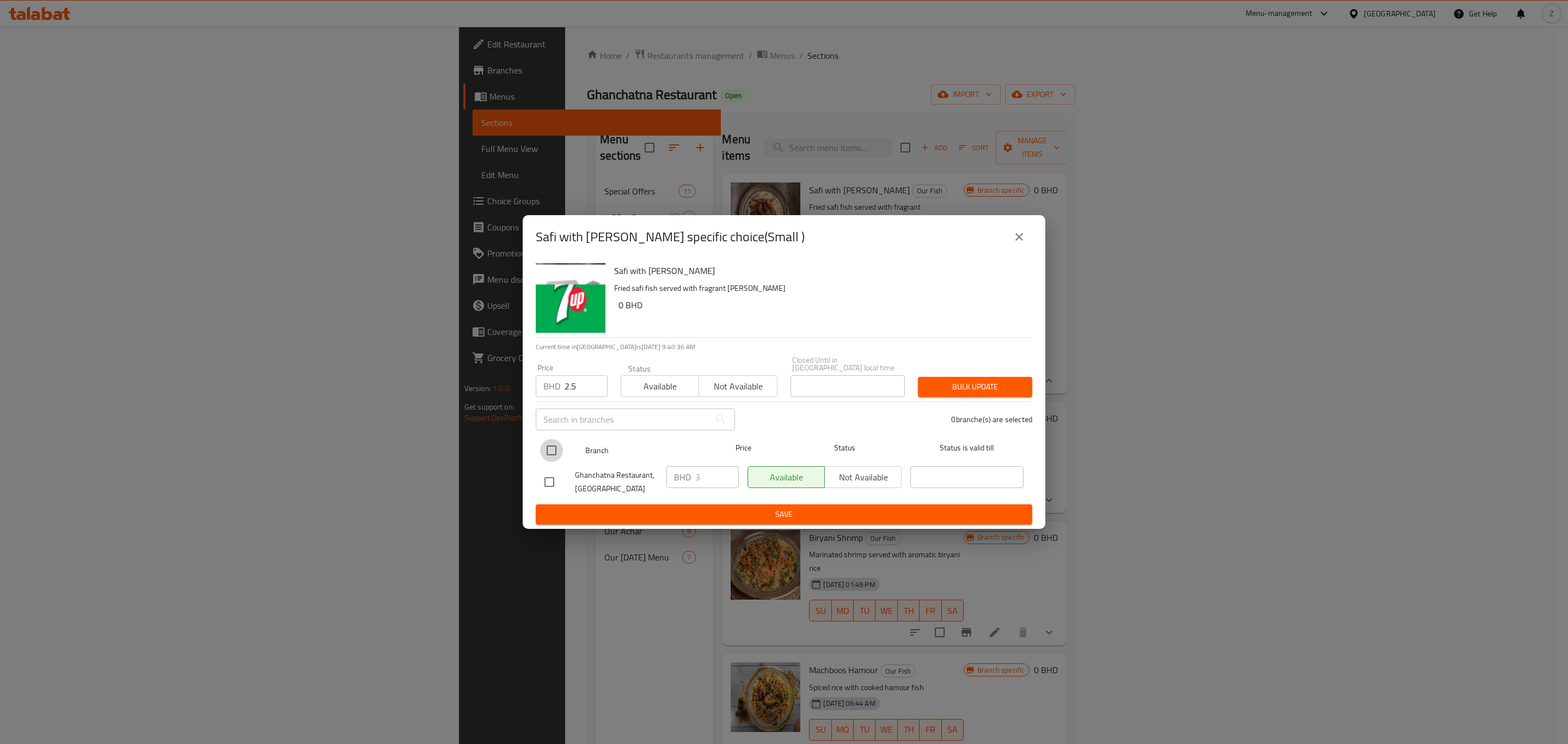
checkbox input "true"
click at [1004, 387] on span "Bulk update" at bounding box center [975, 387] width 97 height 14
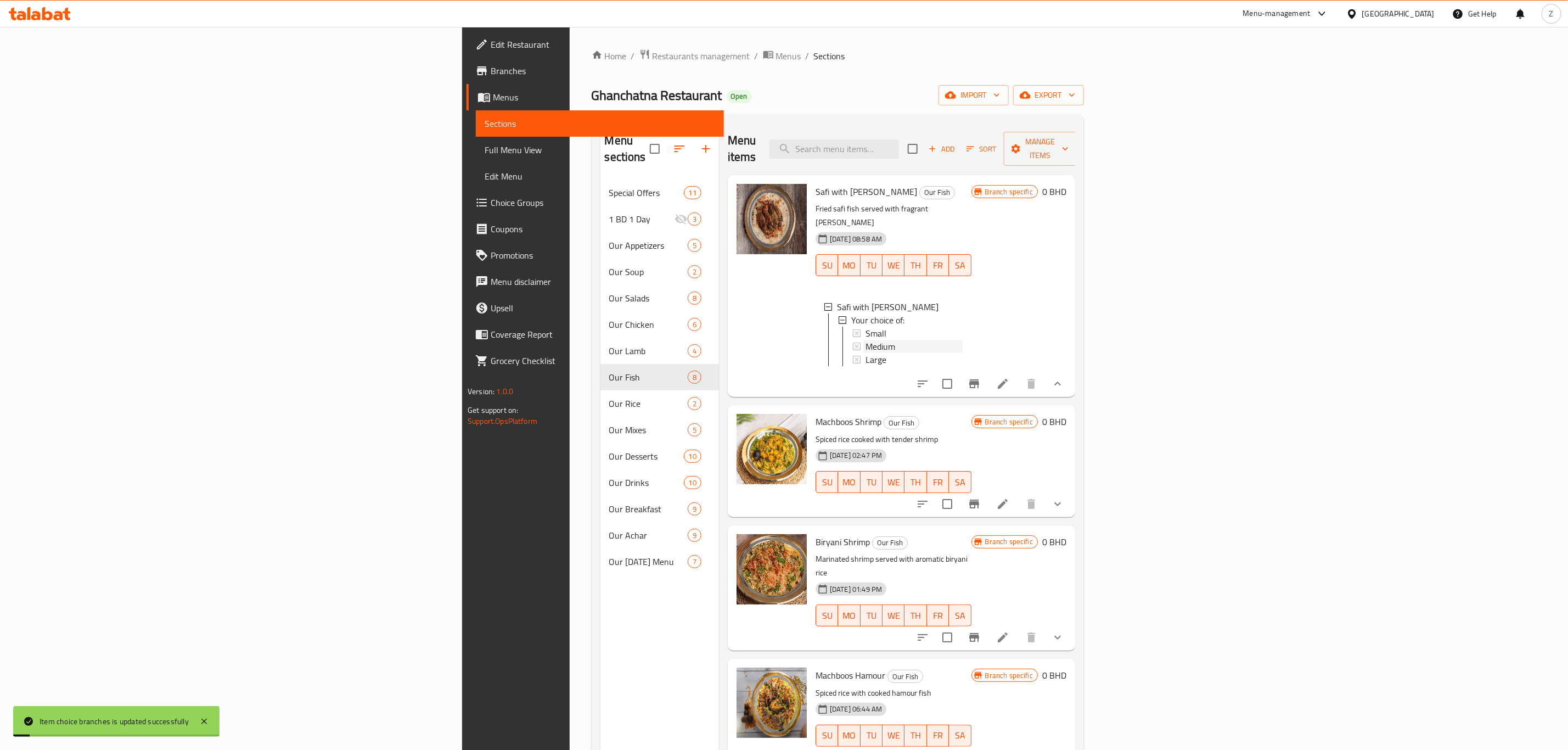
click at [866, 339] on div "Medium" at bounding box center [914, 346] width 97 height 13
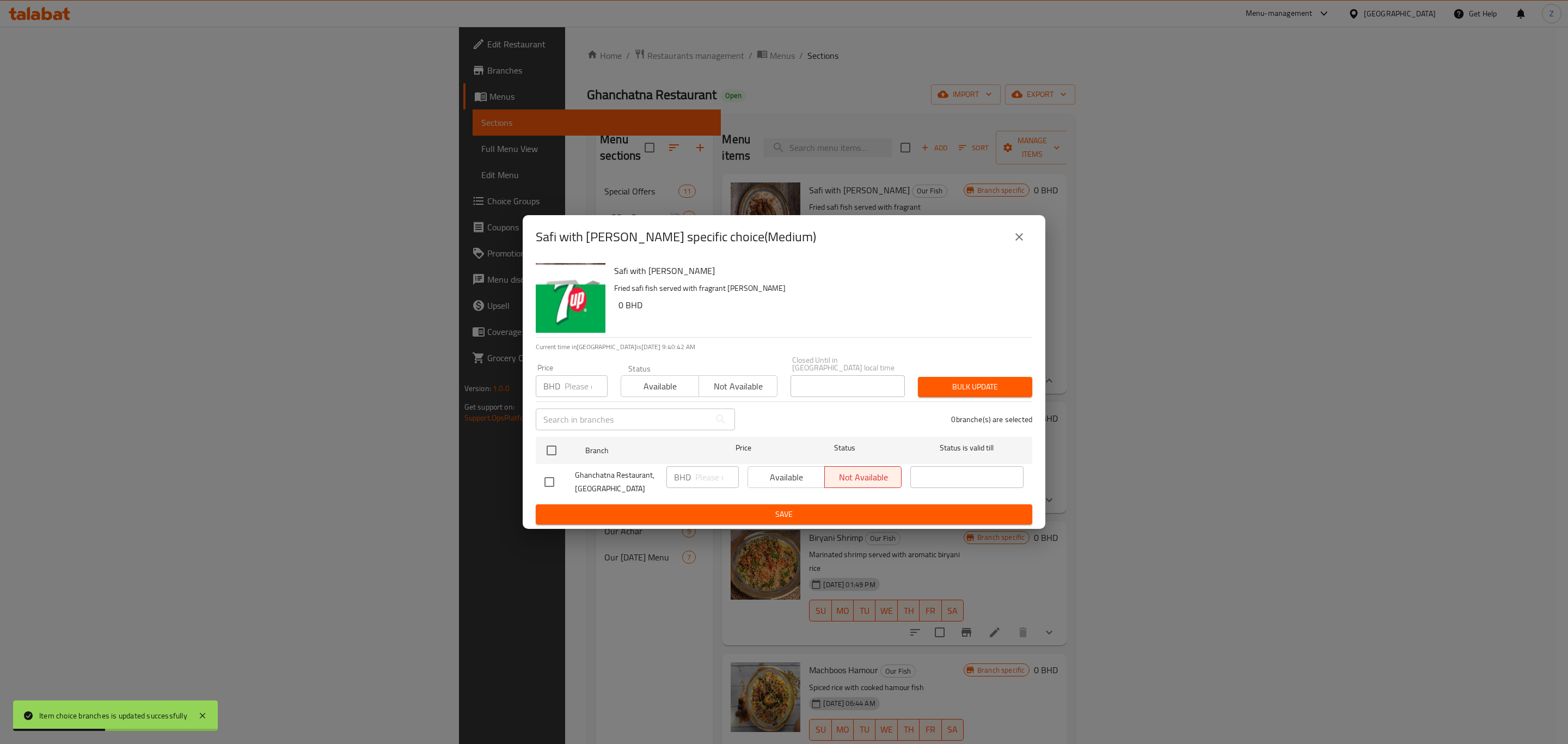
click at [562, 376] on div "BHD Price" at bounding box center [571, 385] width 72 height 21
type input "5"
click at [556, 444] on input "checkbox" at bounding box center [551, 450] width 23 height 23
checkbox input "true"
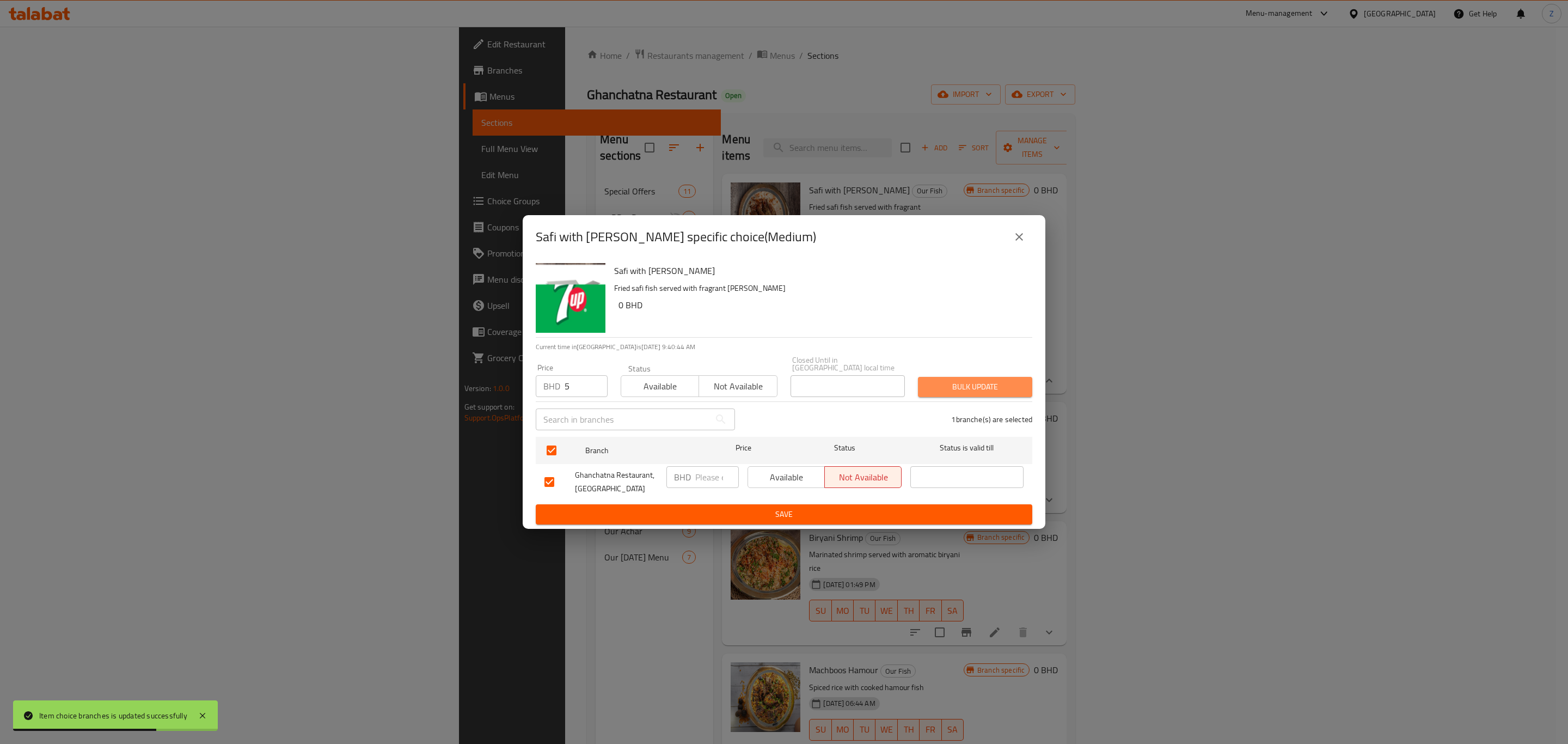
drag, startPoint x: 1012, startPoint y: 379, endPoint x: 1031, endPoint y: 388, distance: 21.0
click at [1012, 380] on span "Bulk update" at bounding box center [975, 387] width 97 height 14
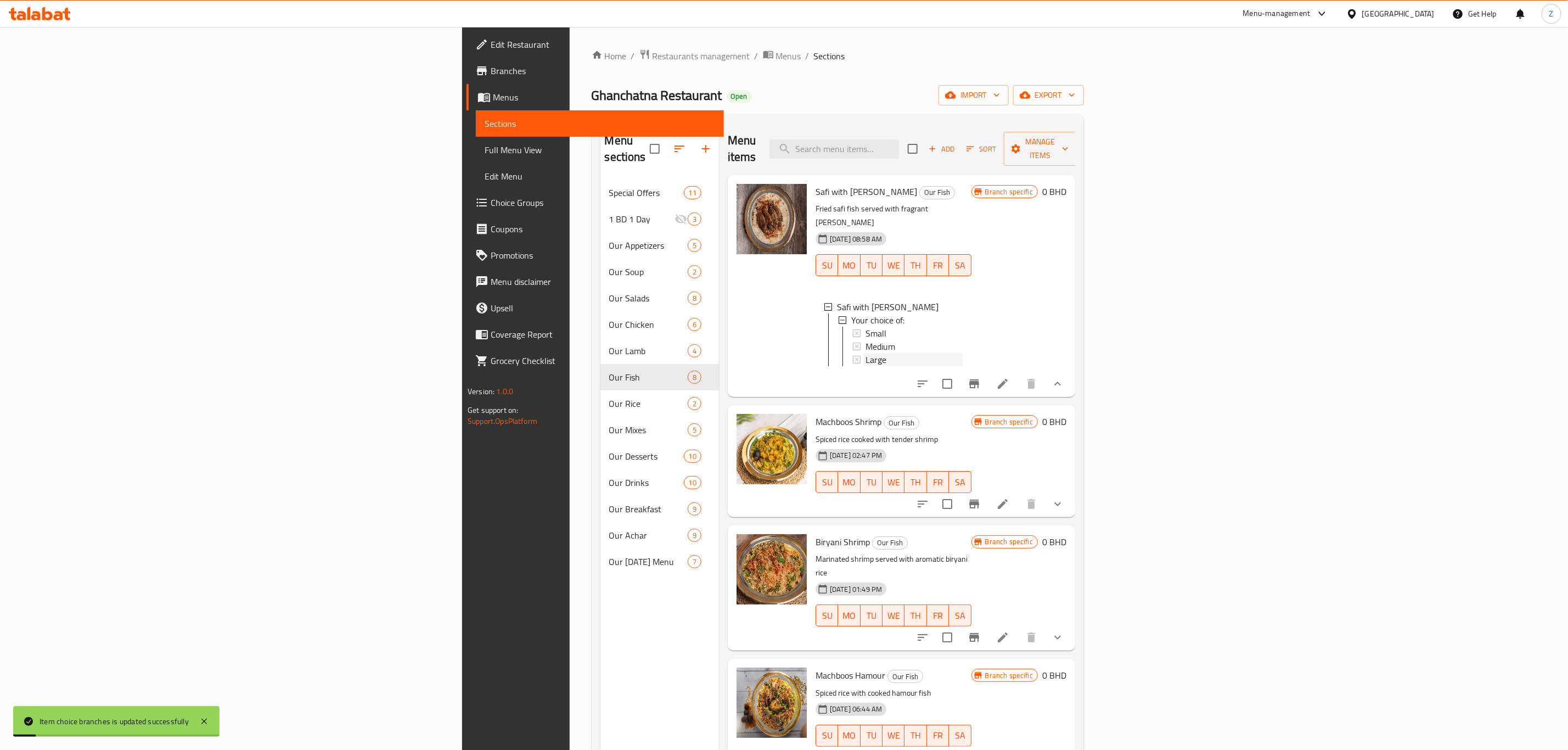
click at [866, 352] on div "Large" at bounding box center [914, 359] width 97 height 13
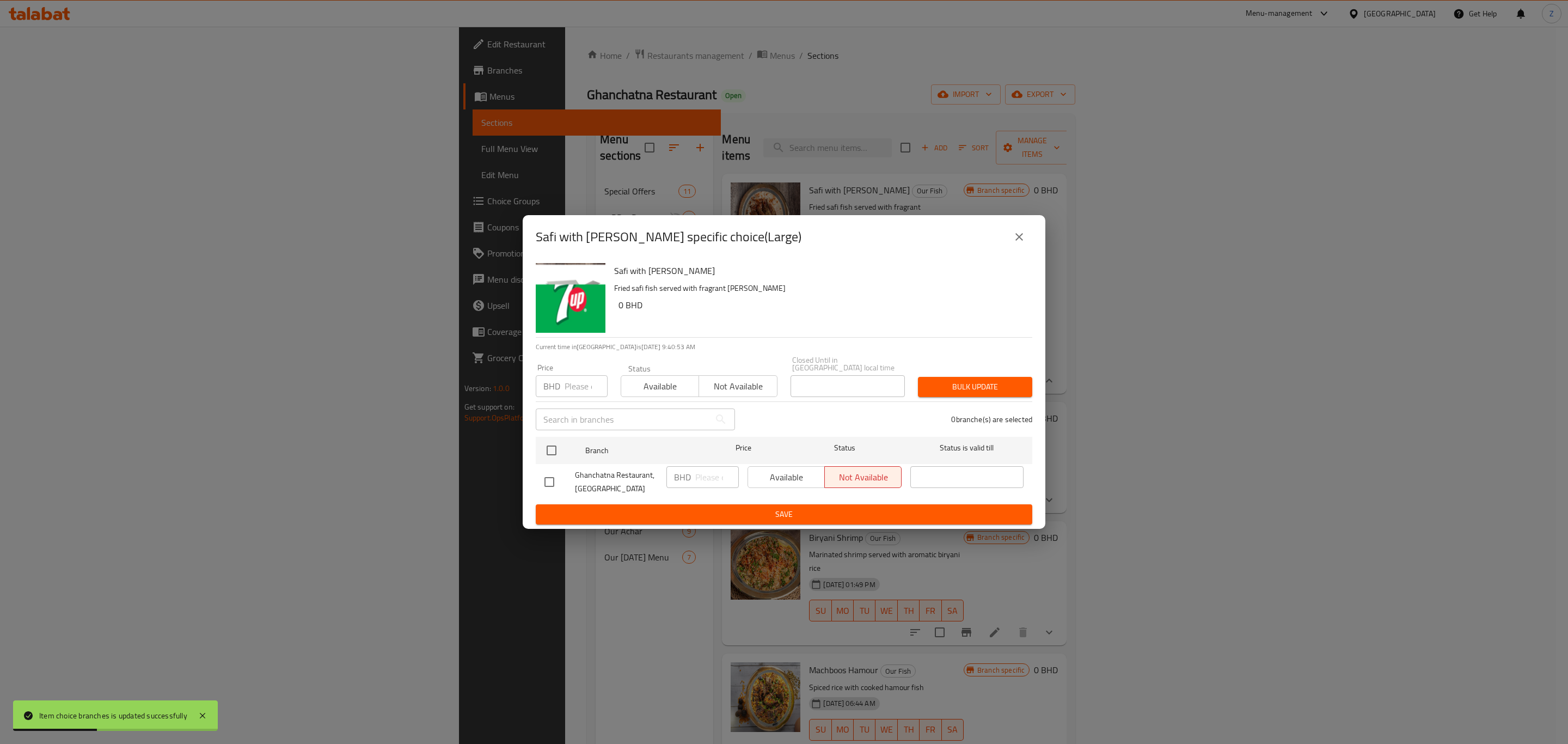
click at [579, 381] on input "number" at bounding box center [585, 385] width 43 height 21
type input "7"
drag, startPoint x: 554, startPoint y: 443, endPoint x: 766, endPoint y: 393, distance: 217.8
click at [554, 444] on input "checkbox" at bounding box center [551, 450] width 23 height 23
checkbox input "true"
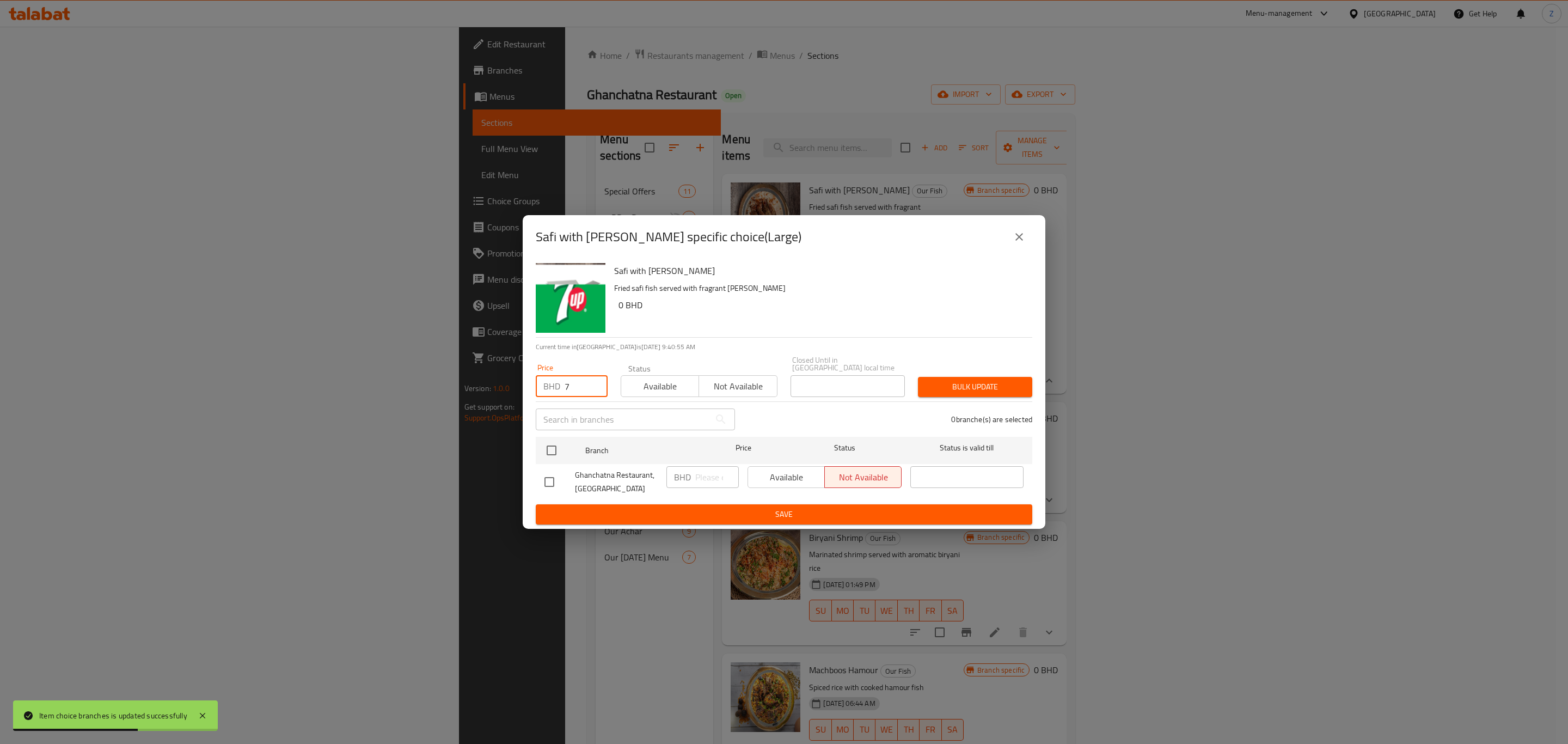
checkbox input "true"
click at [990, 380] on span "Bulk update" at bounding box center [975, 387] width 97 height 14
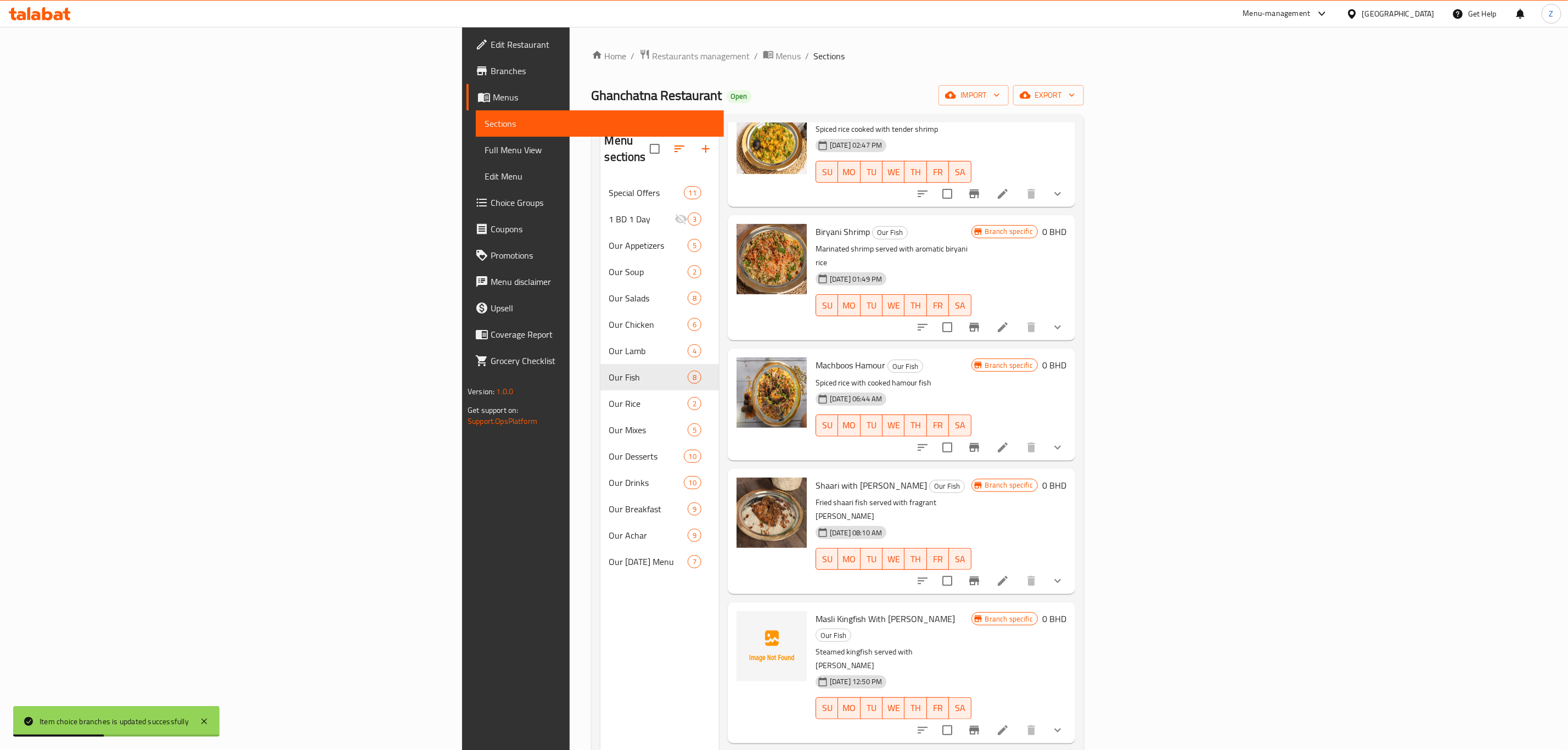
scroll to position [329, 0]
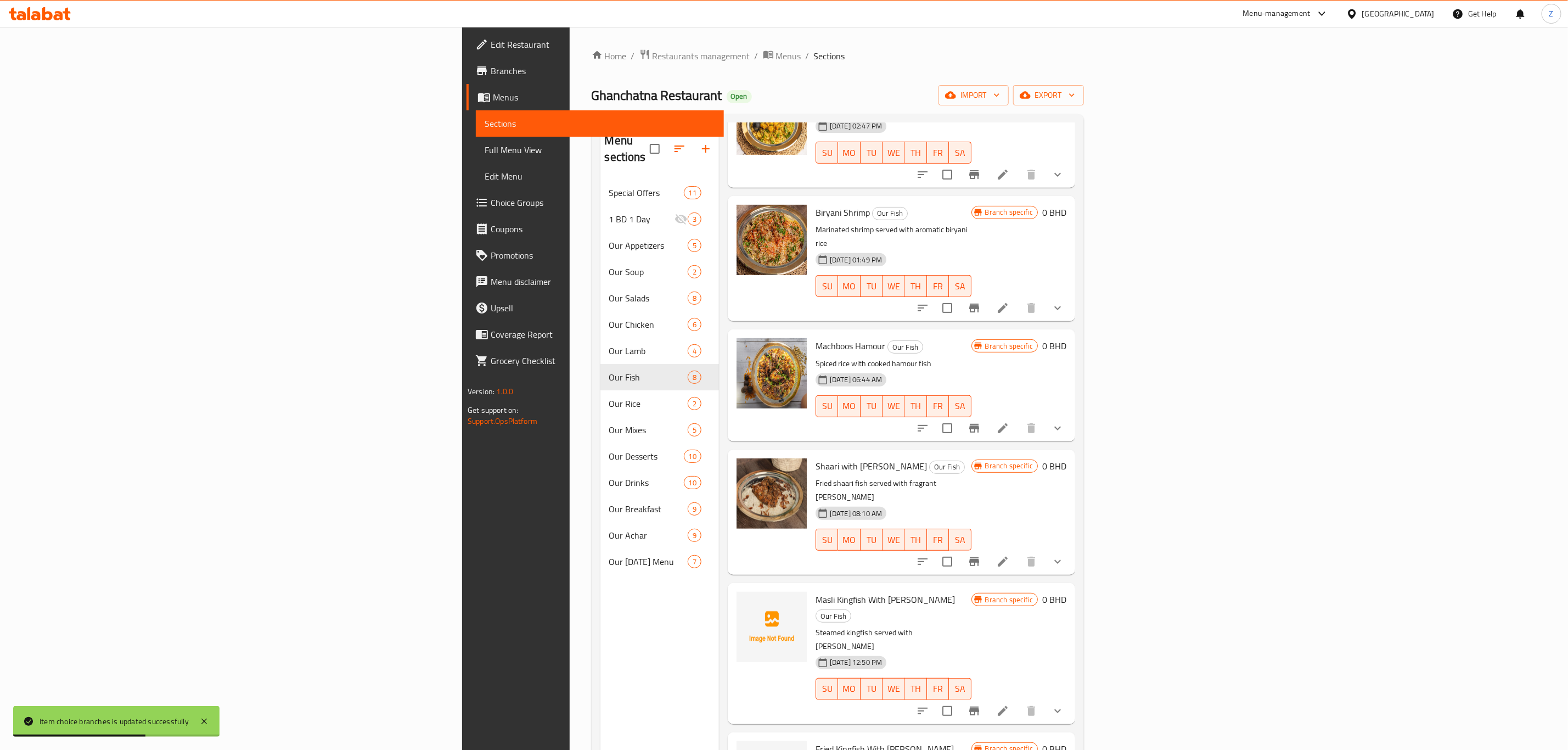
click at [1064, 421] on icon "show more" at bounding box center [1058, 428] width 13 height 13
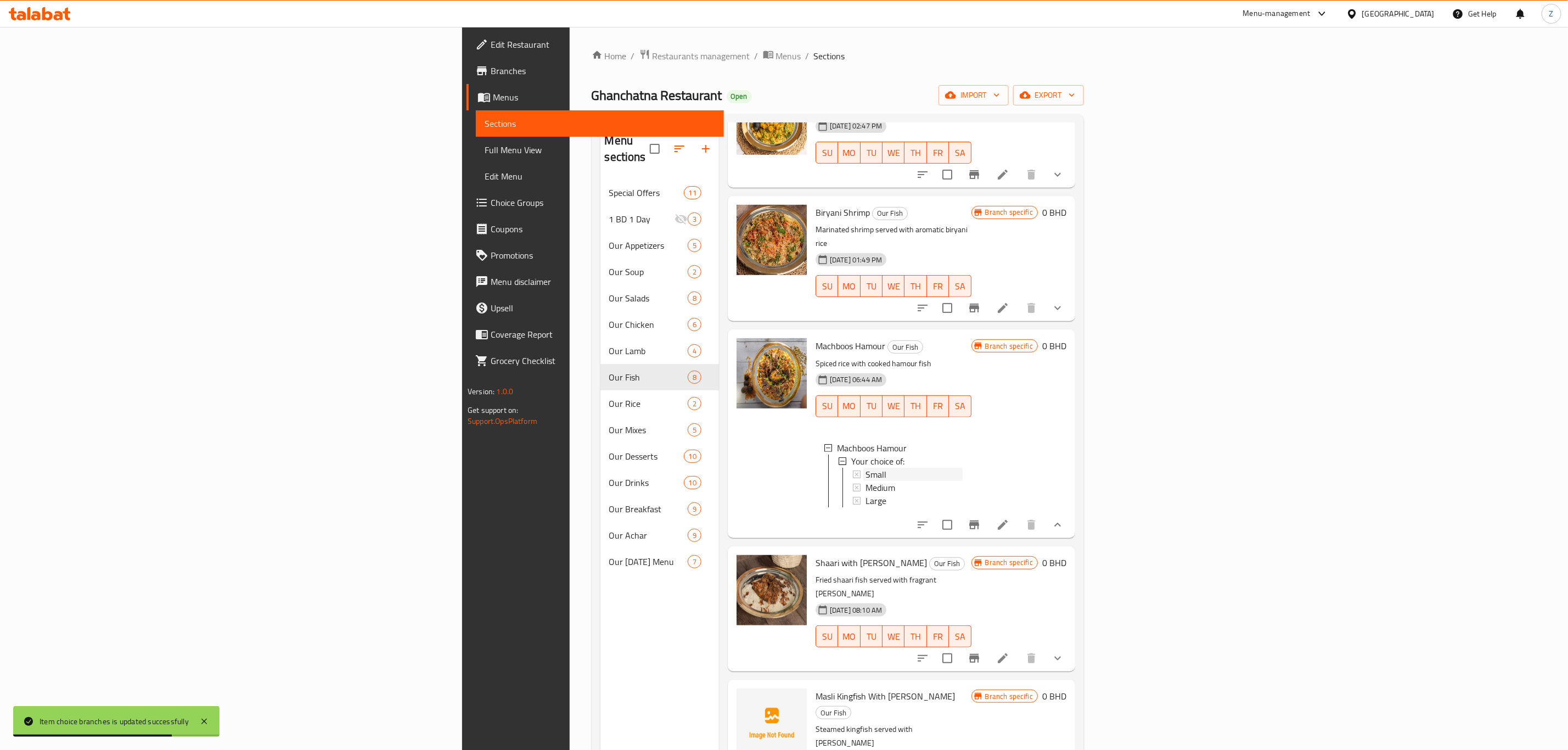
click at [866, 467] on span "Small" at bounding box center [876, 474] width 21 height 13
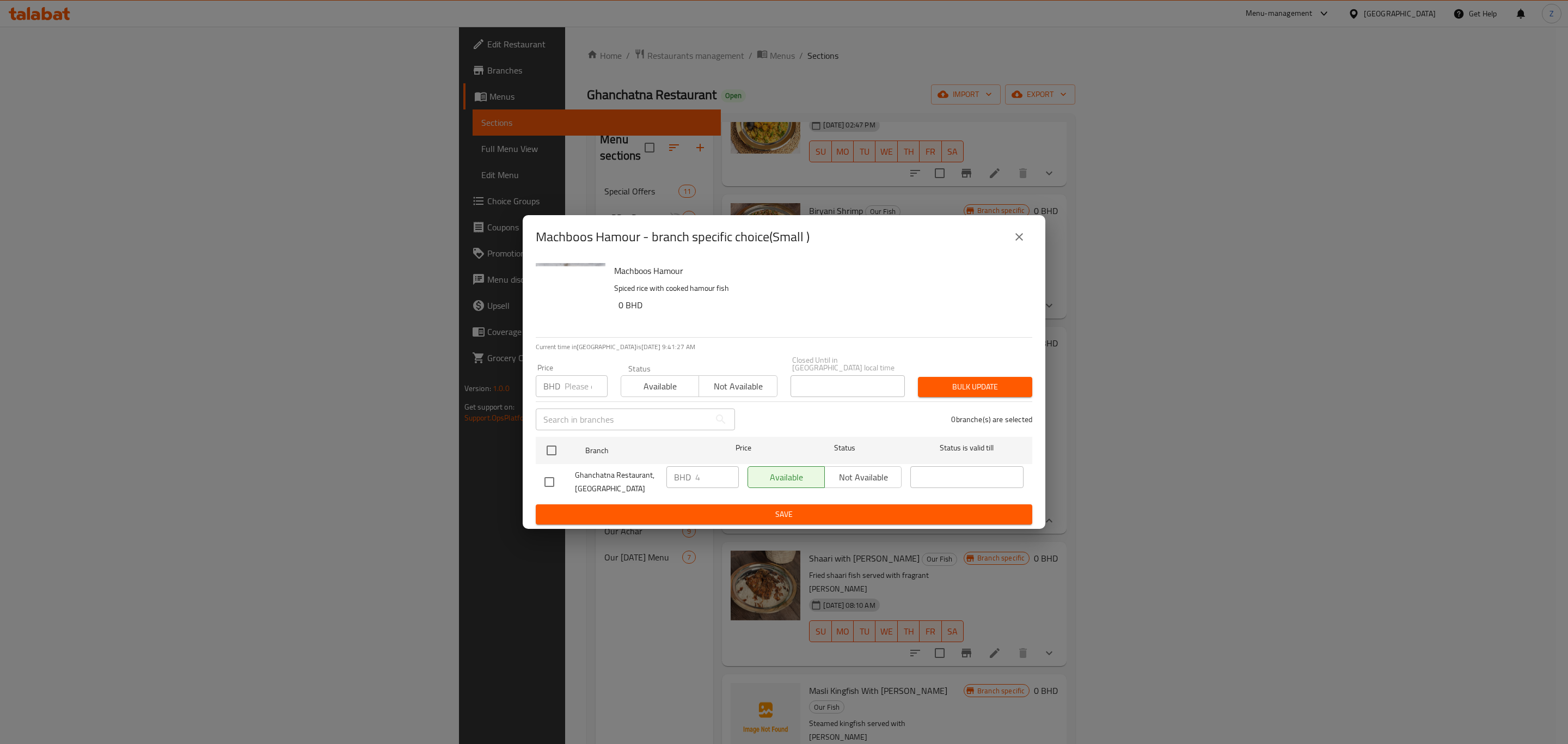
click at [1019, 243] on icon "close" at bounding box center [1019, 237] width 13 height 13
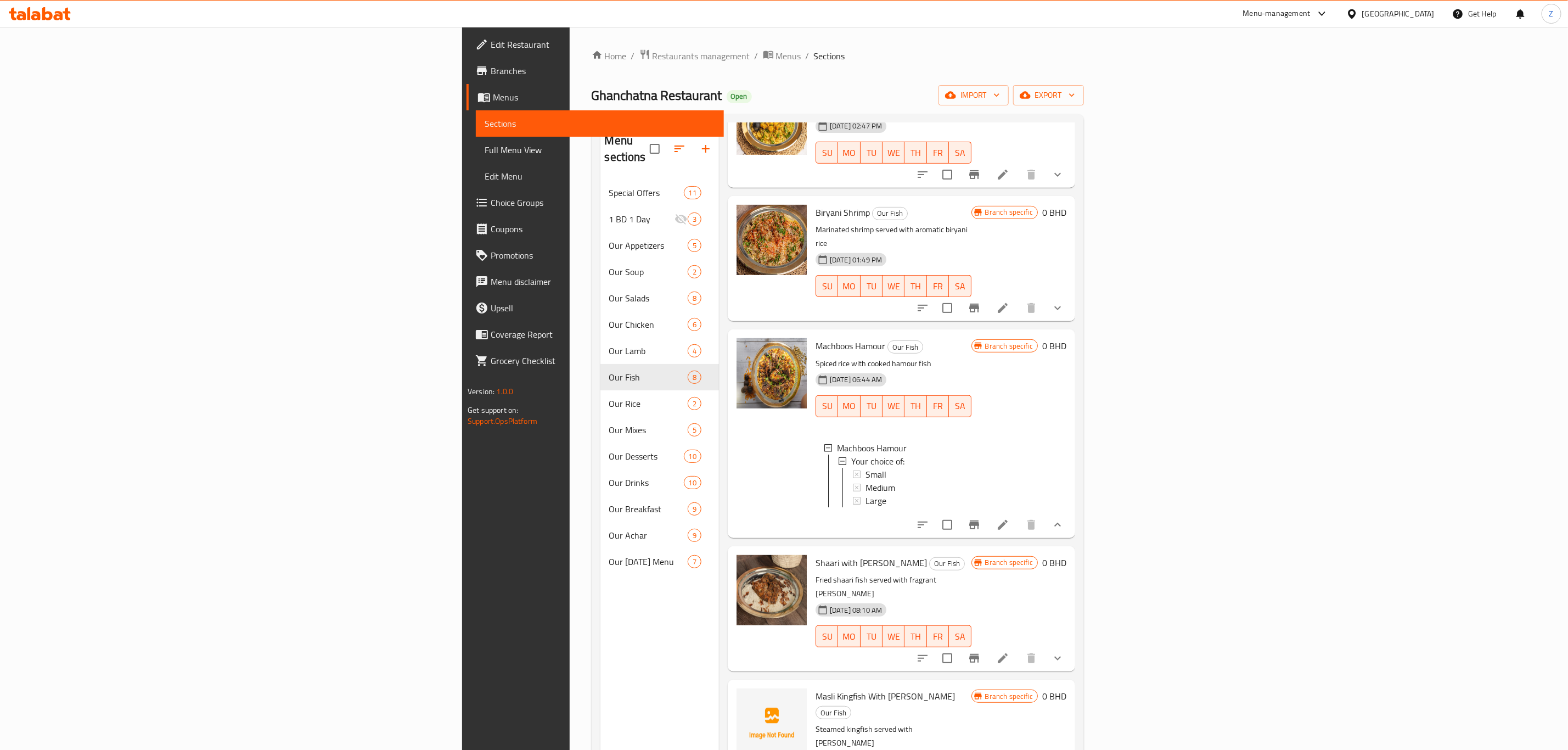
click at [1064, 651] on icon "show more" at bounding box center [1058, 658] width 13 height 13
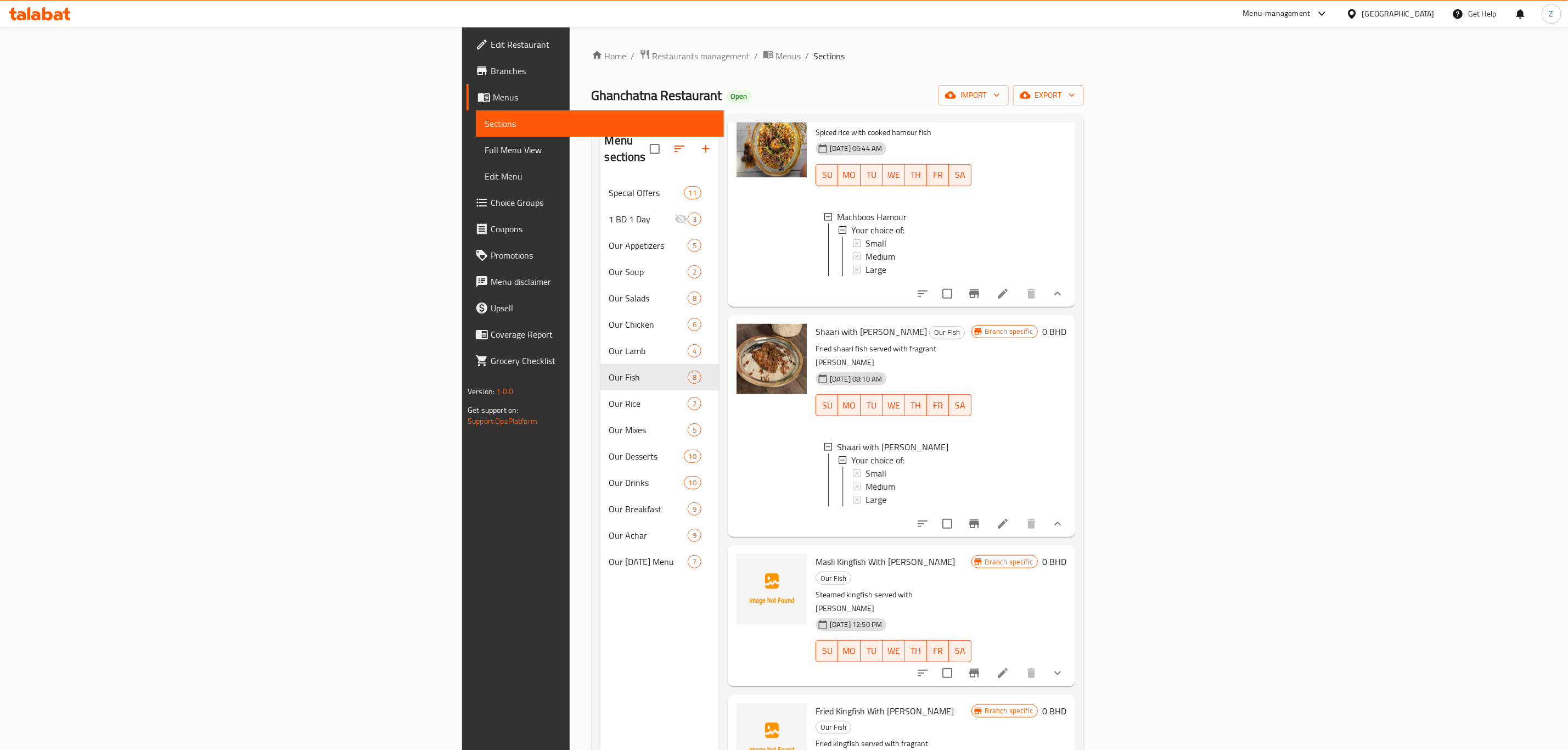
scroll to position [563, 0]
click at [866, 463] on span "Small" at bounding box center [876, 470] width 21 height 13
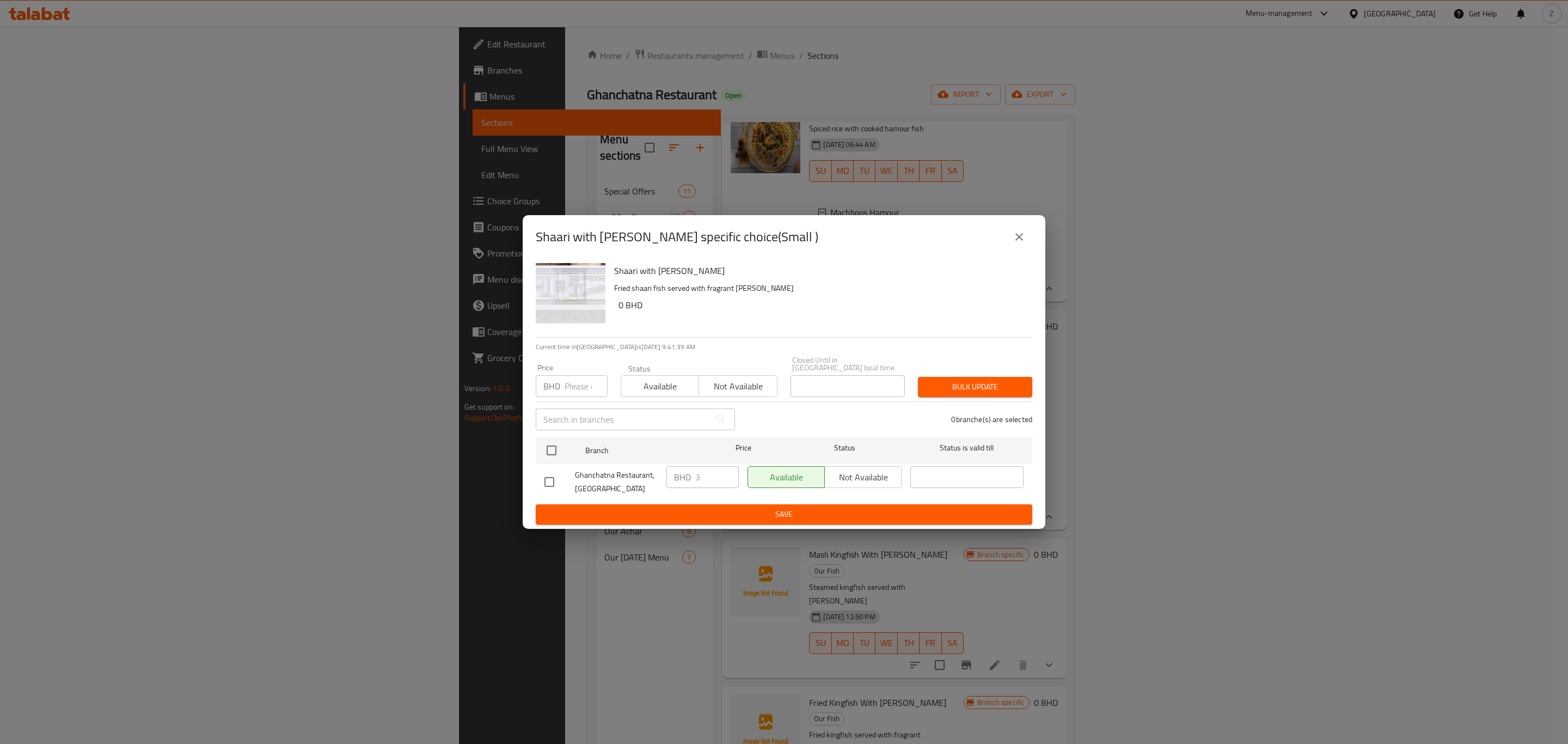
click at [588, 389] on input "number" at bounding box center [585, 385] width 43 height 21
type input "25"
click at [1021, 237] on icon "close" at bounding box center [1019, 237] width 13 height 13
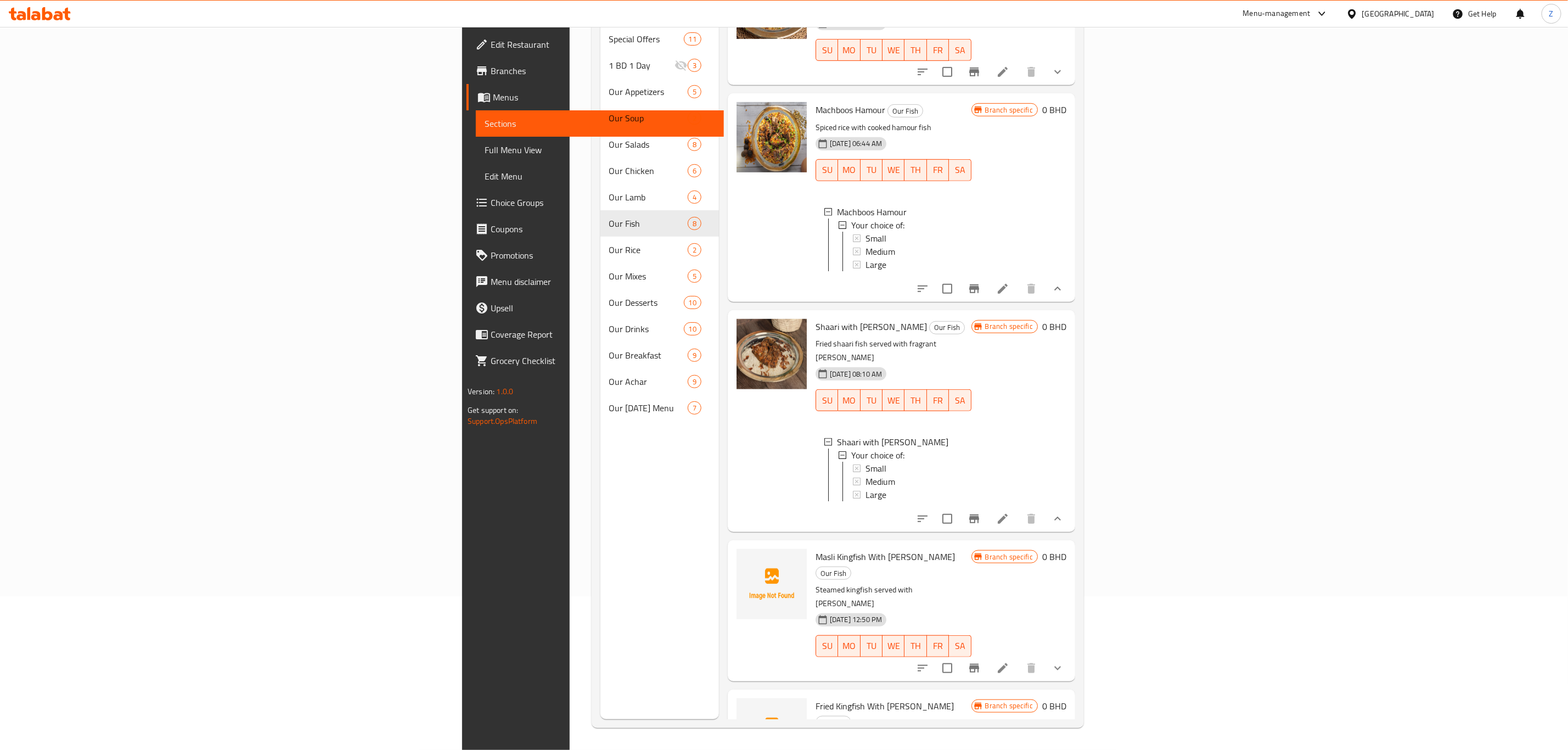
scroll to position [2, 0]
drag, startPoint x: 727, startPoint y: 535, endPoint x: 769, endPoint y: 527, distance: 42.8
click at [816, 548] on span "Masli Kingfish With [PERSON_NAME]" at bounding box center [886, 556] width 139 height 17
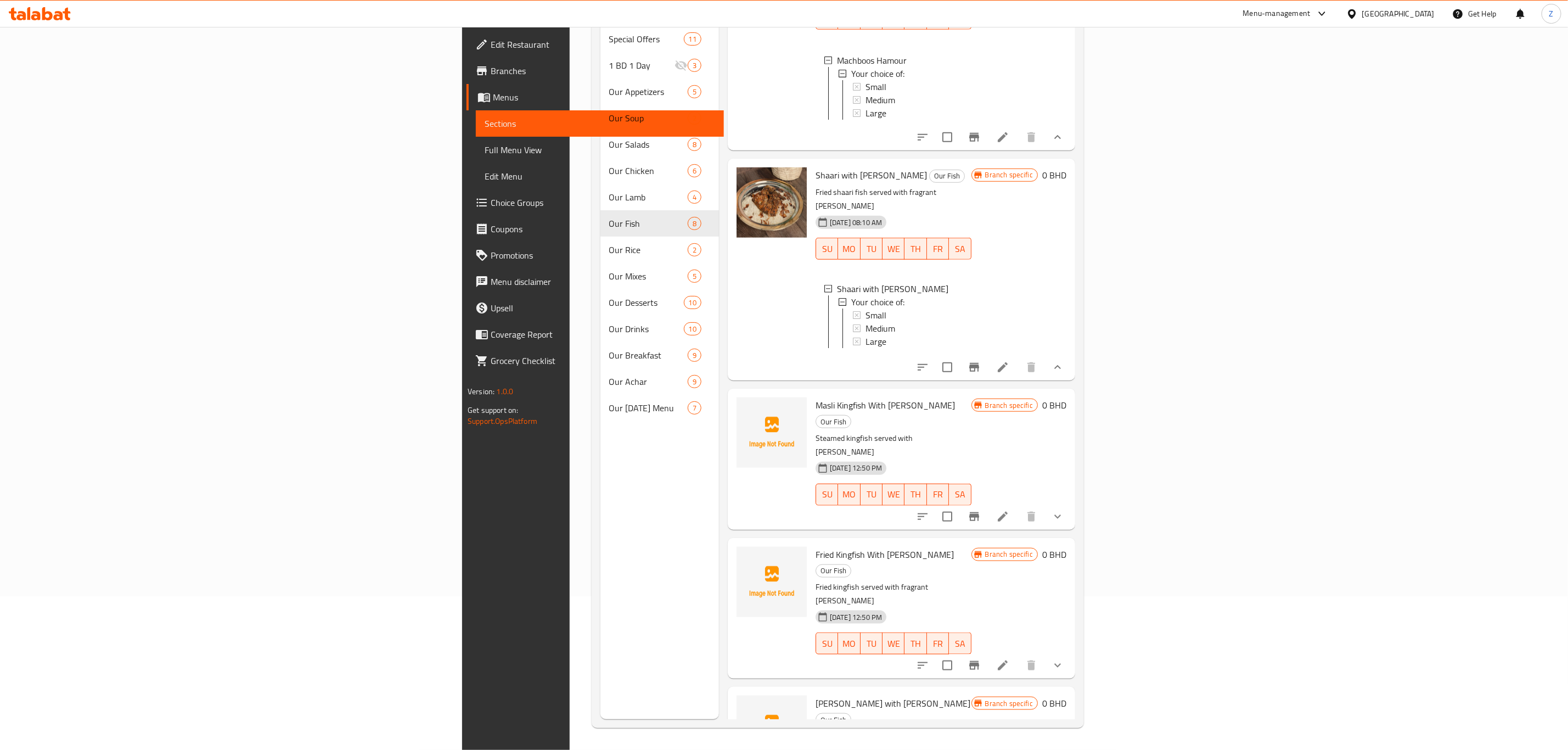
scroll to position [0, 0]
click at [866, 310] on div "Small" at bounding box center [914, 317] width 97 height 13
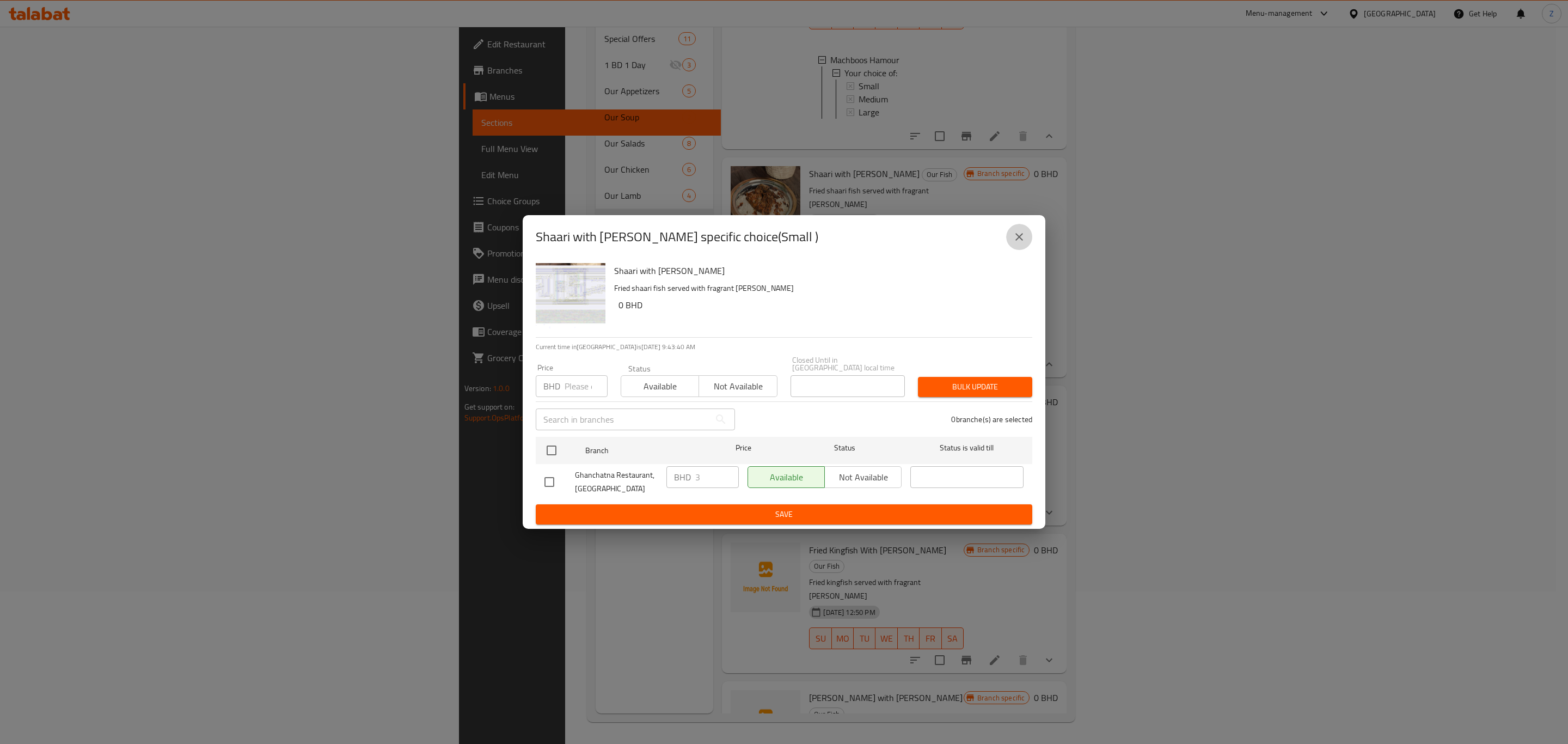
click at [1014, 238] on icon "close" at bounding box center [1019, 237] width 13 height 13
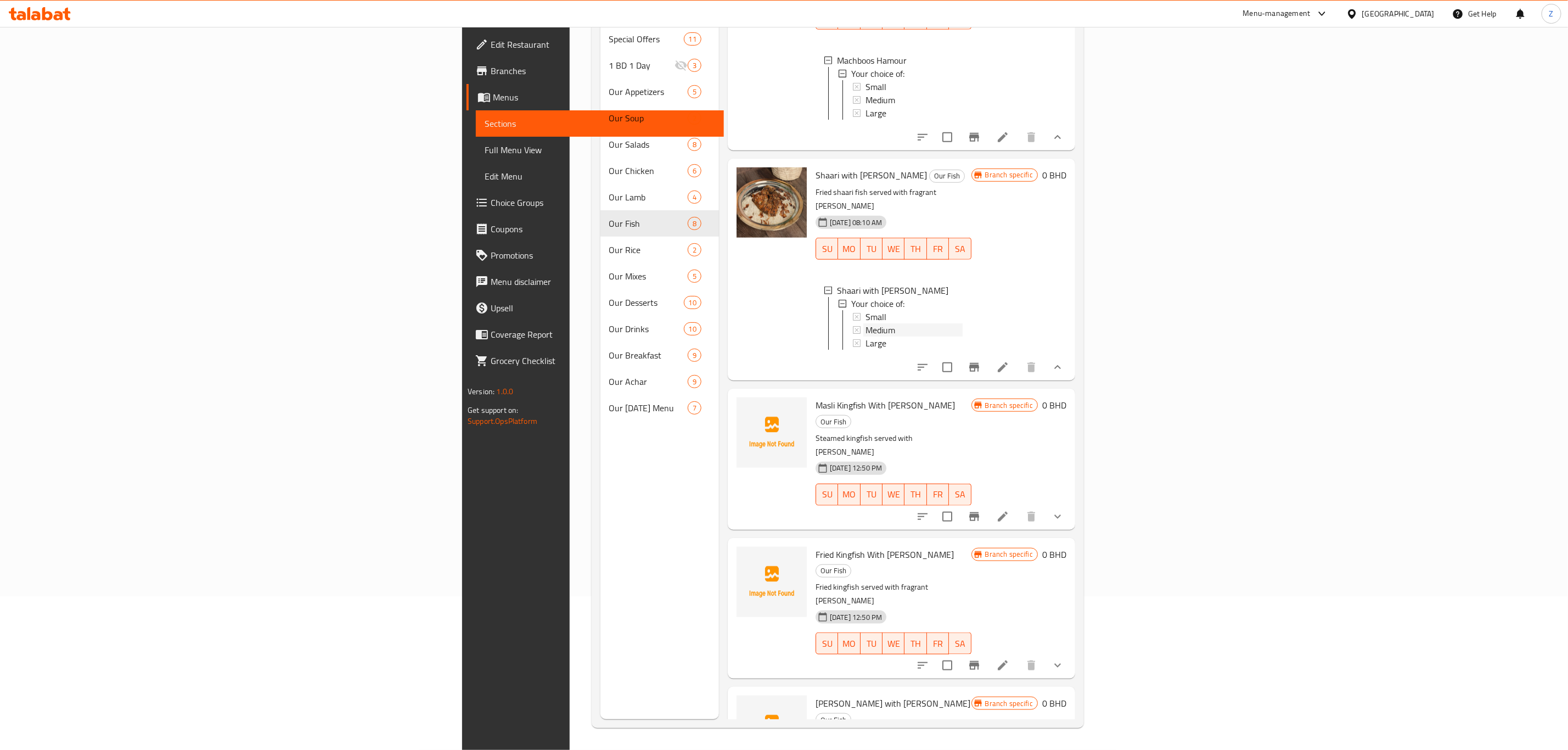
click at [866, 323] on span "Medium" at bounding box center [881, 330] width 30 height 13
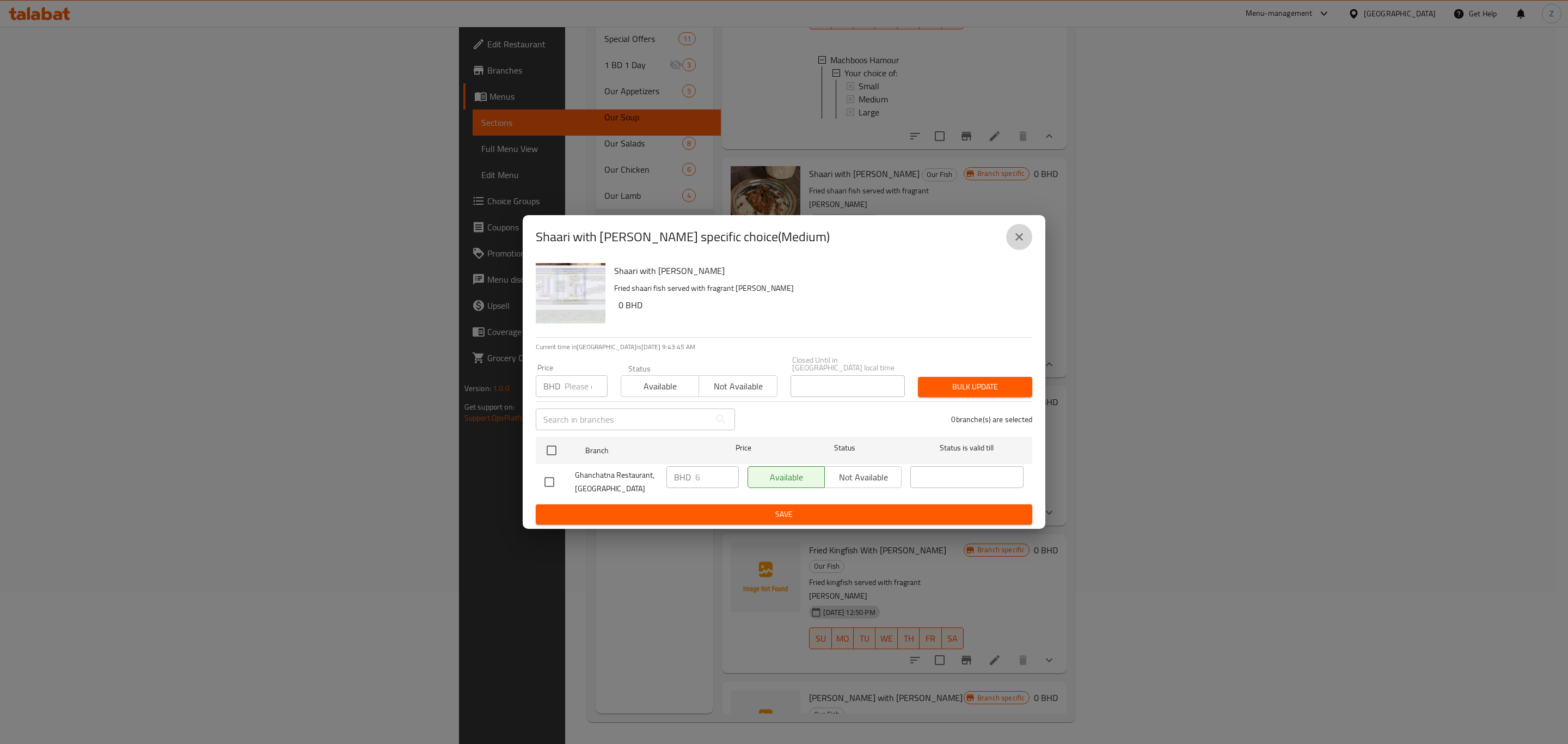
drag, startPoint x: 1023, startPoint y: 243, endPoint x: 943, endPoint y: 296, distance: 96.0
click at [1023, 243] on icon "close" at bounding box center [1019, 237] width 13 height 13
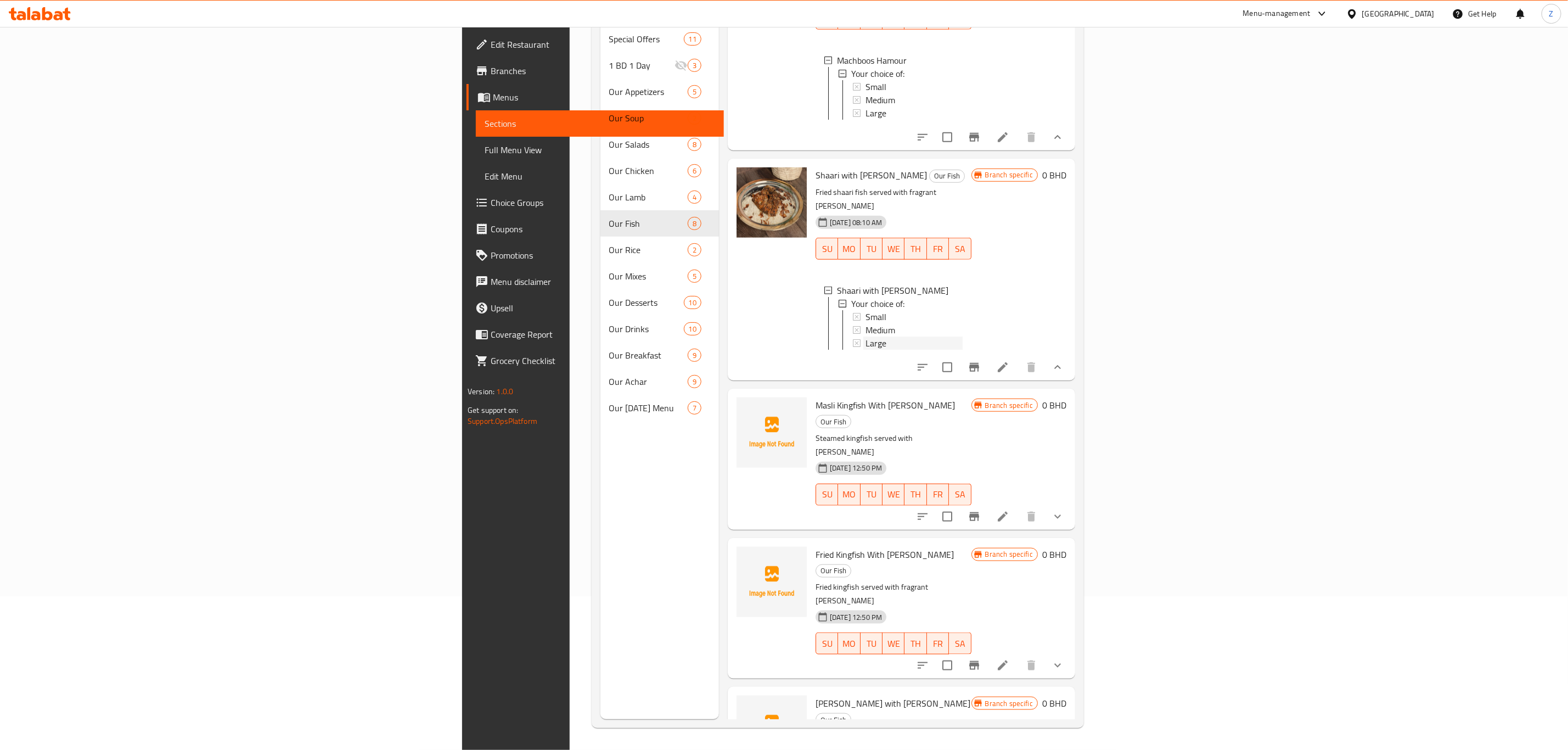
click at [866, 336] on span "Large" at bounding box center [876, 343] width 21 height 13
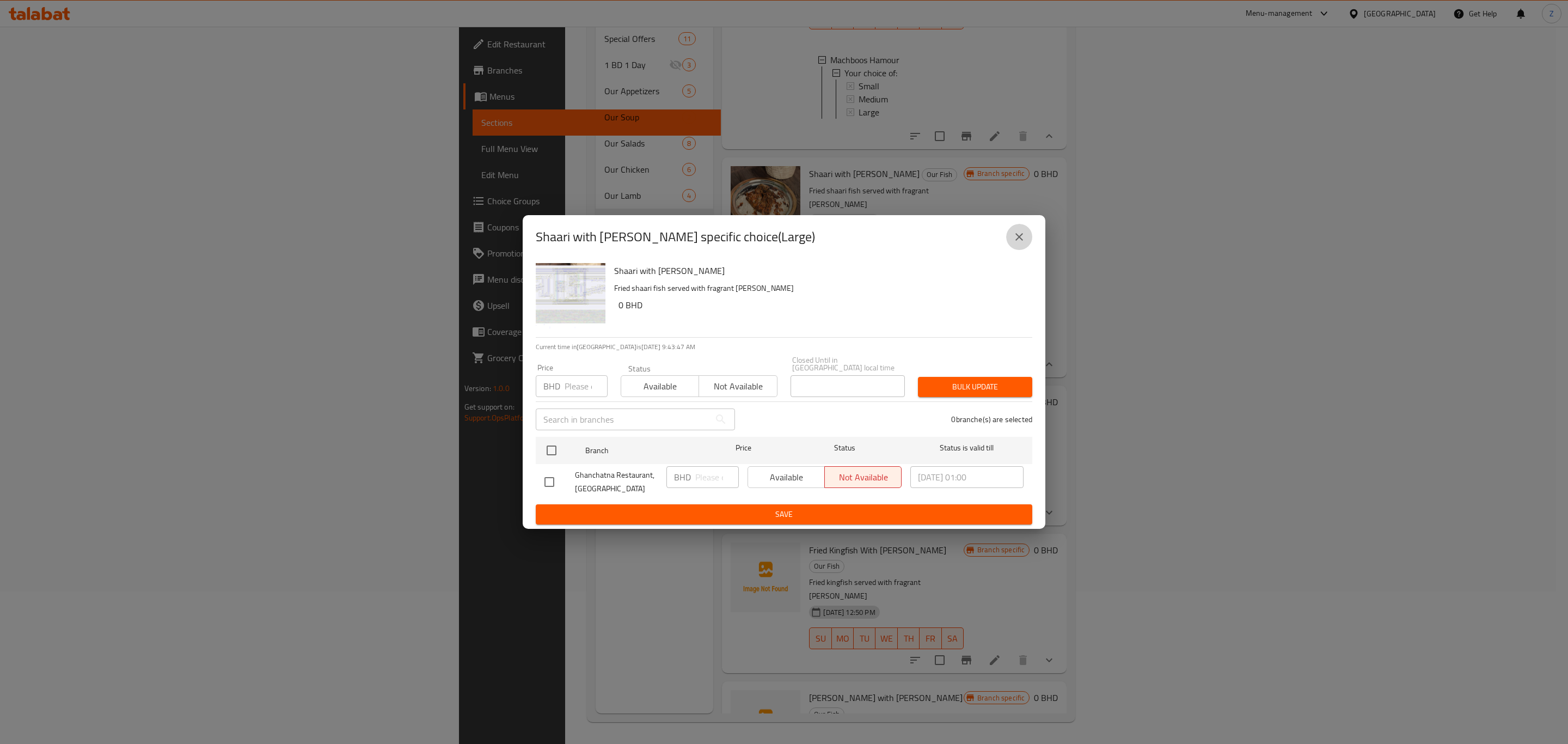
click at [1025, 239] on button "close" at bounding box center [1019, 237] width 26 height 26
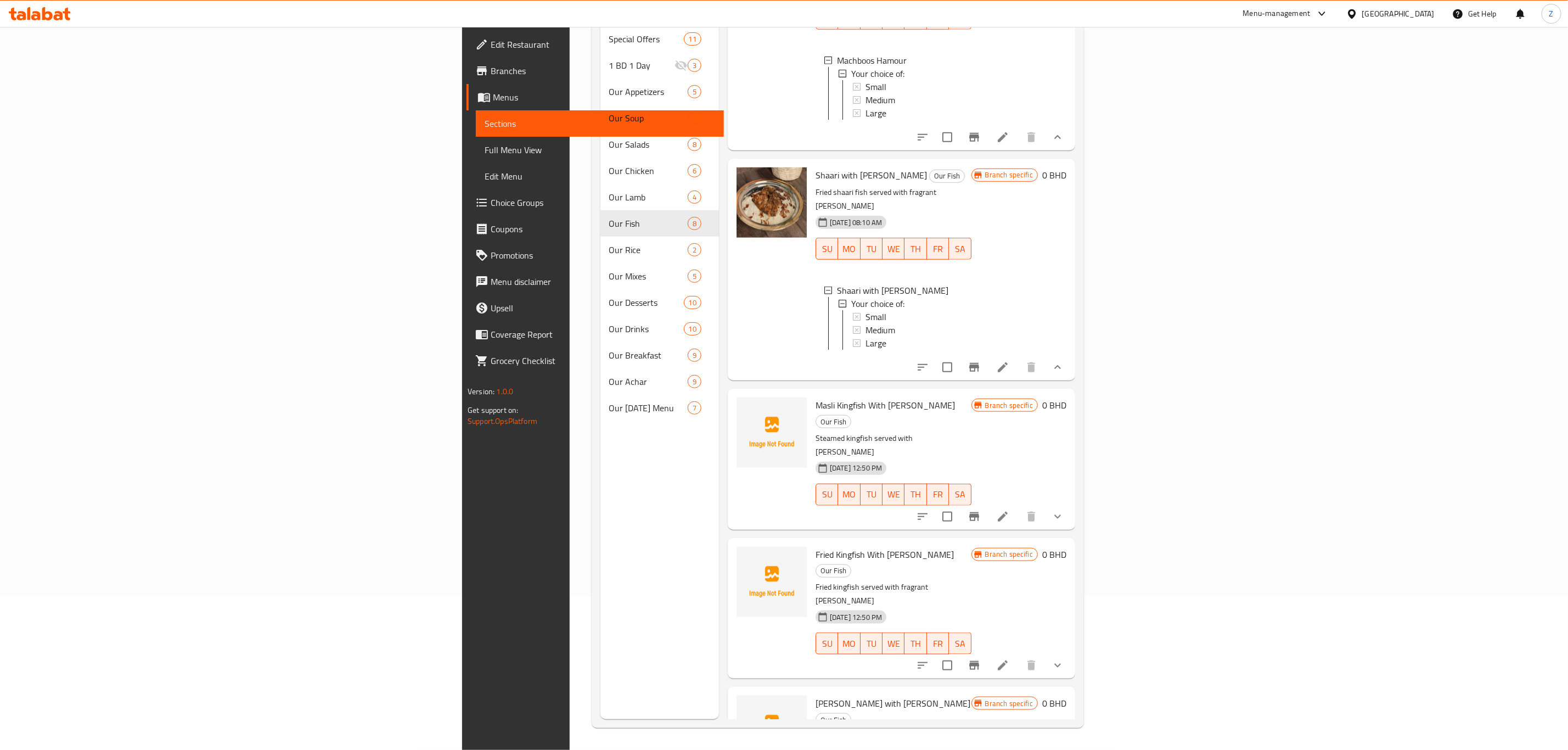
click at [1010, 361] on icon at bounding box center [1003, 367] width 13 height 13
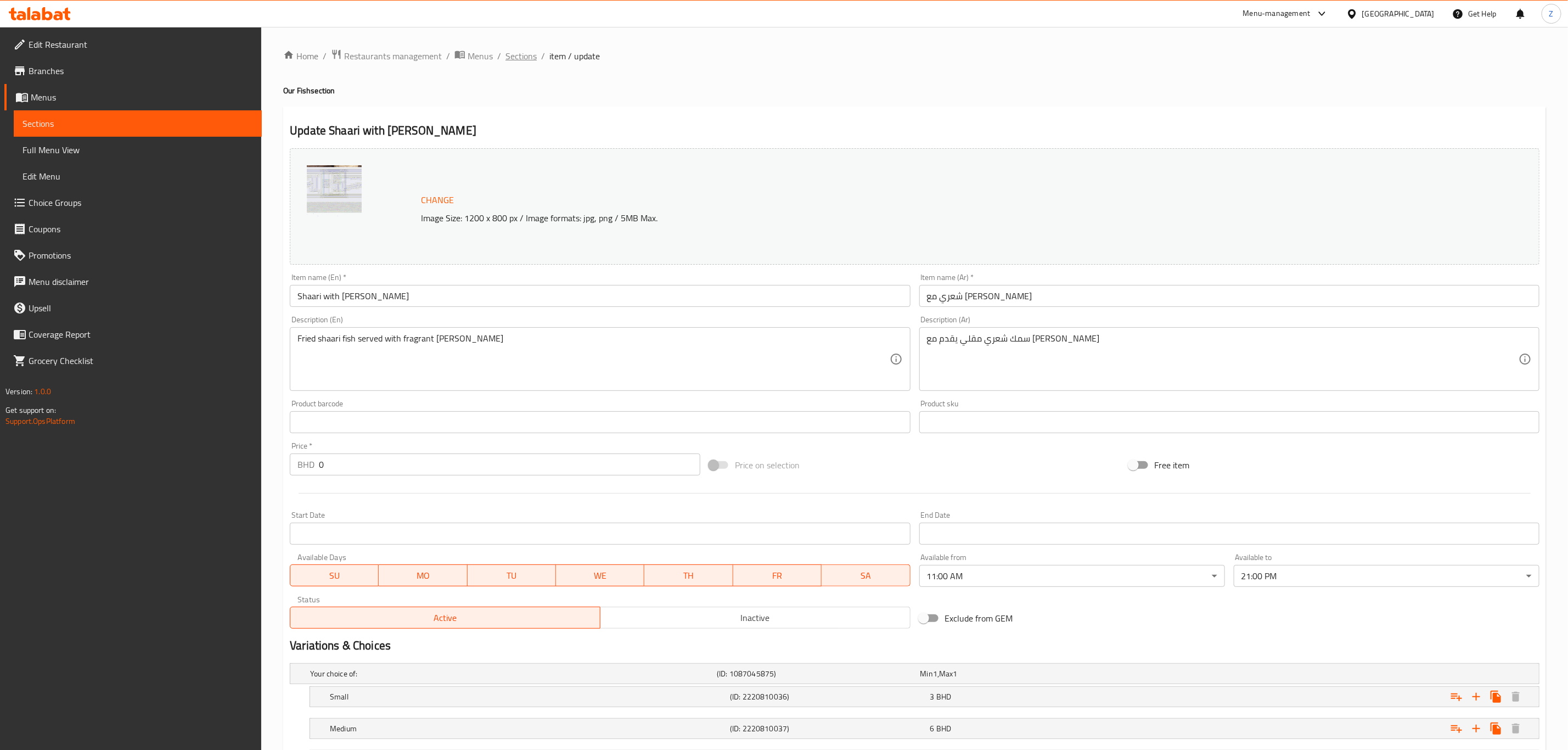
click at [525, 56] on span "Sections" at bounding box center [521, 56] width 31 height 13
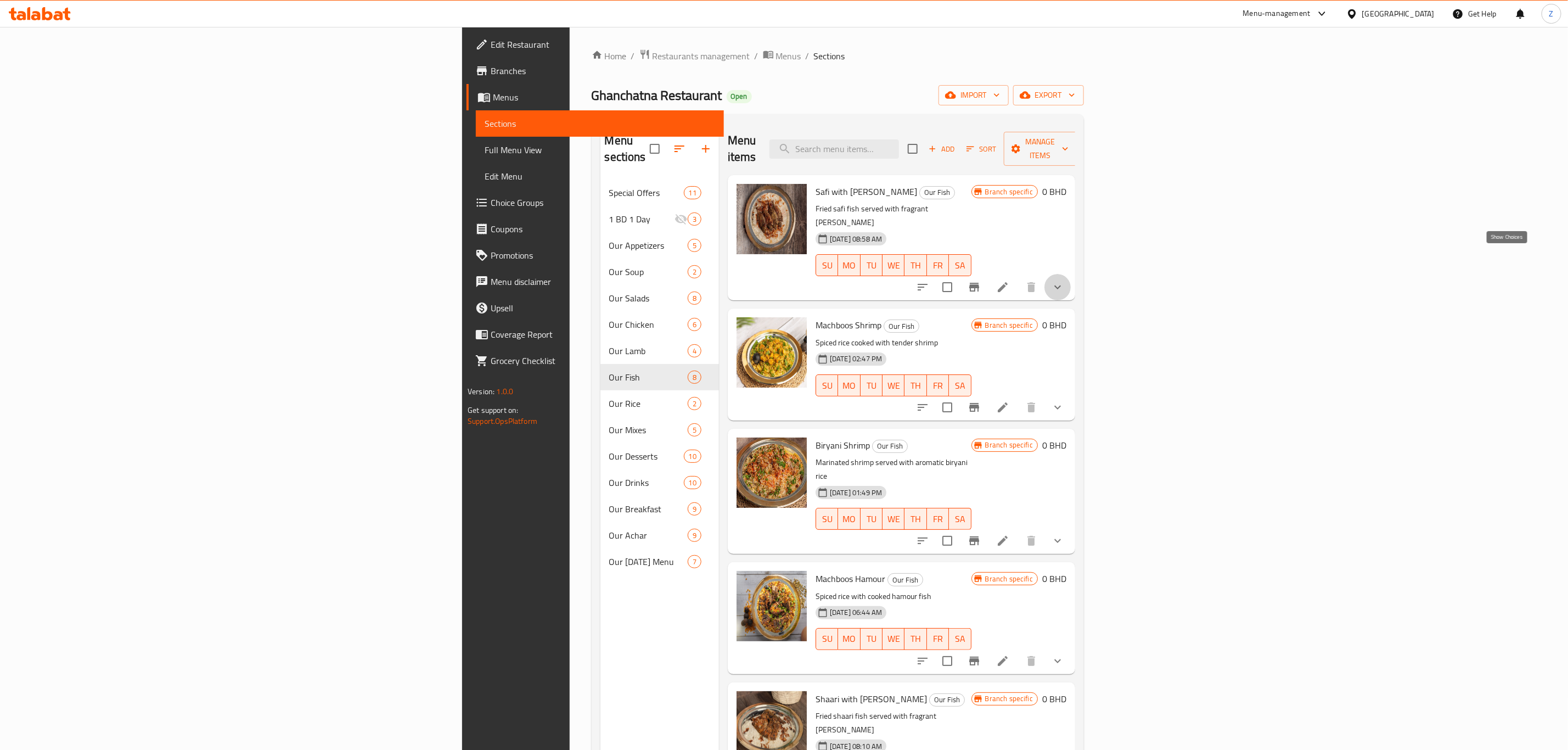
click at [1064, 280] on icon "show more" at bounding box center [1058, 287] width 13 height 13
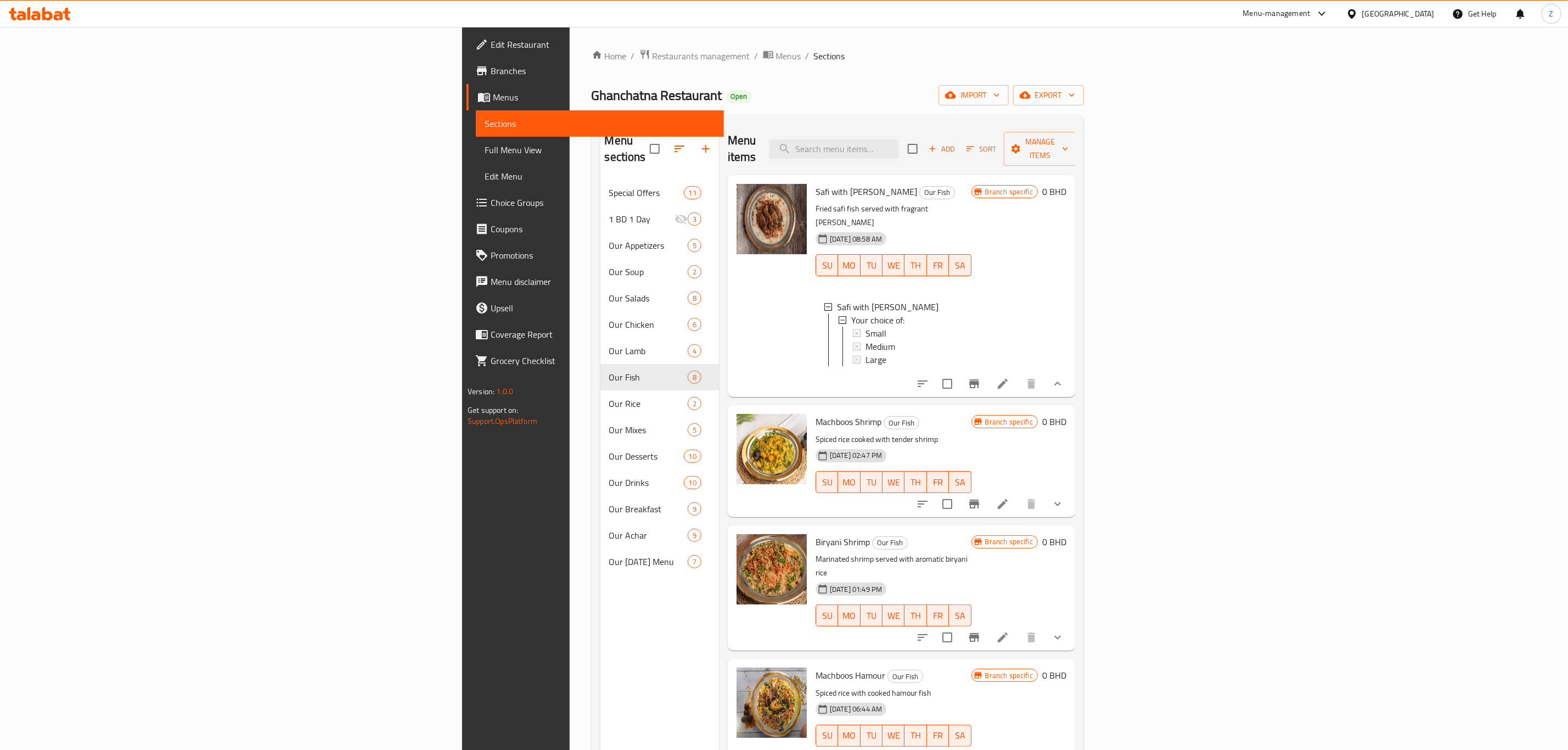
click at [1010, 377] on icon at bounding box center [1003, 383] width 13 height 13
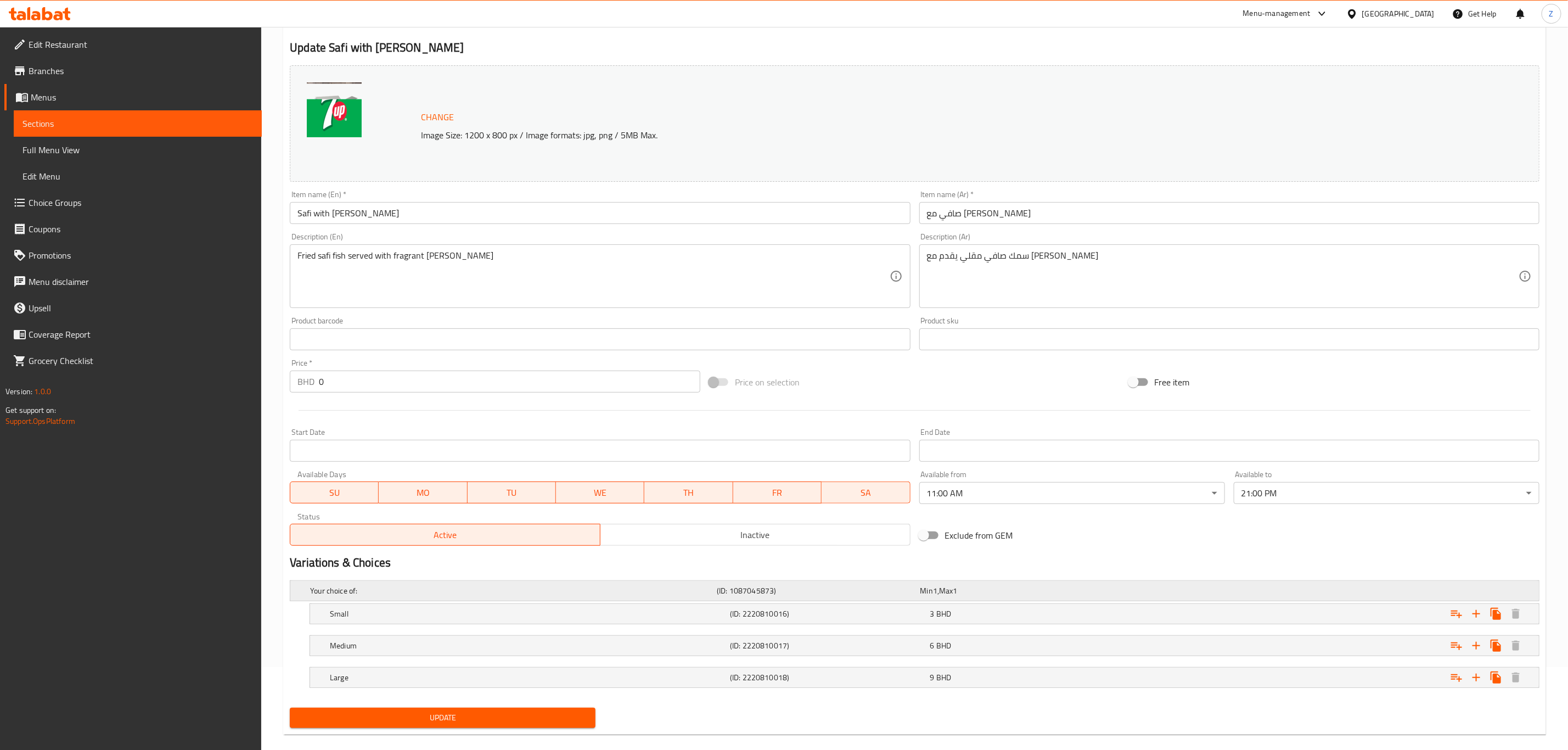
scroll to position [100, 0]
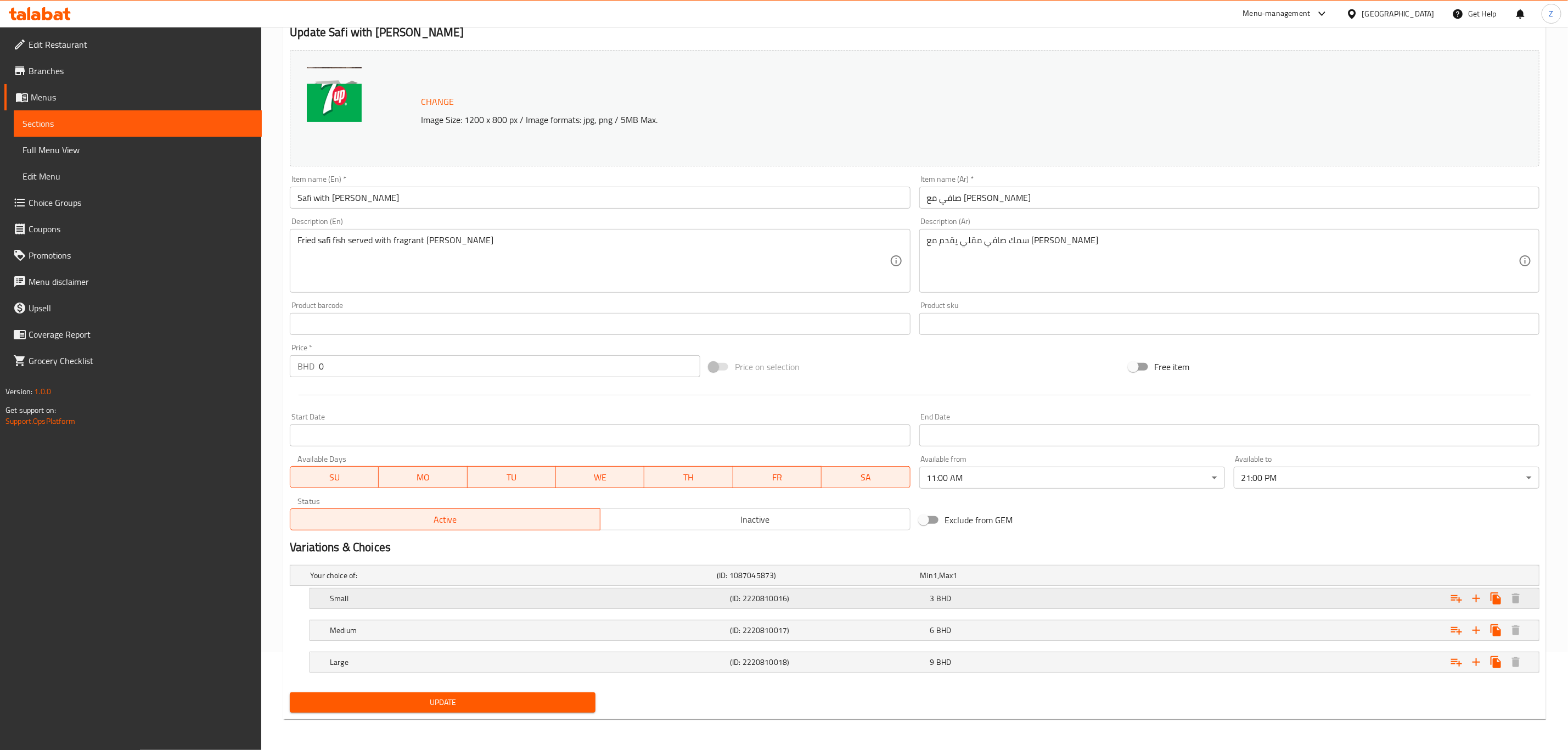
click at [957, 598] on div "3 BHD" at bounding box center [1028, 599] width 196 height 11
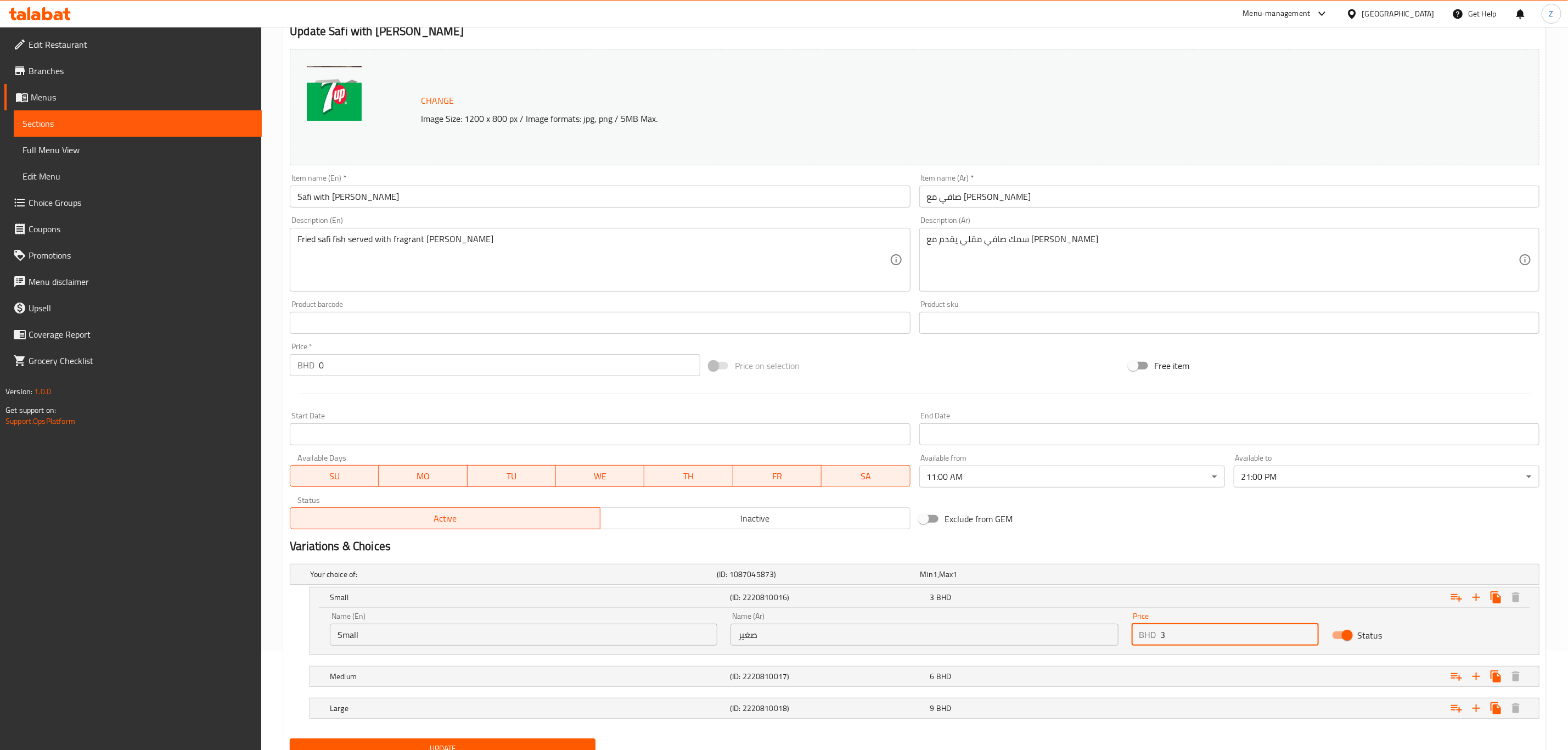
drag, startPoint x: 1180, startPoint y: 633, endPoint x: 1152, endPoint y: 644, distance: 30.1
click at [1156, 641] on div "BHD 3 Price" at bounding box center [1225, 633] width 187 height 22
type input "2.5"
click at [1146, 668] on div "Expand" at bounding box center [1328, 676] width 400 height 24
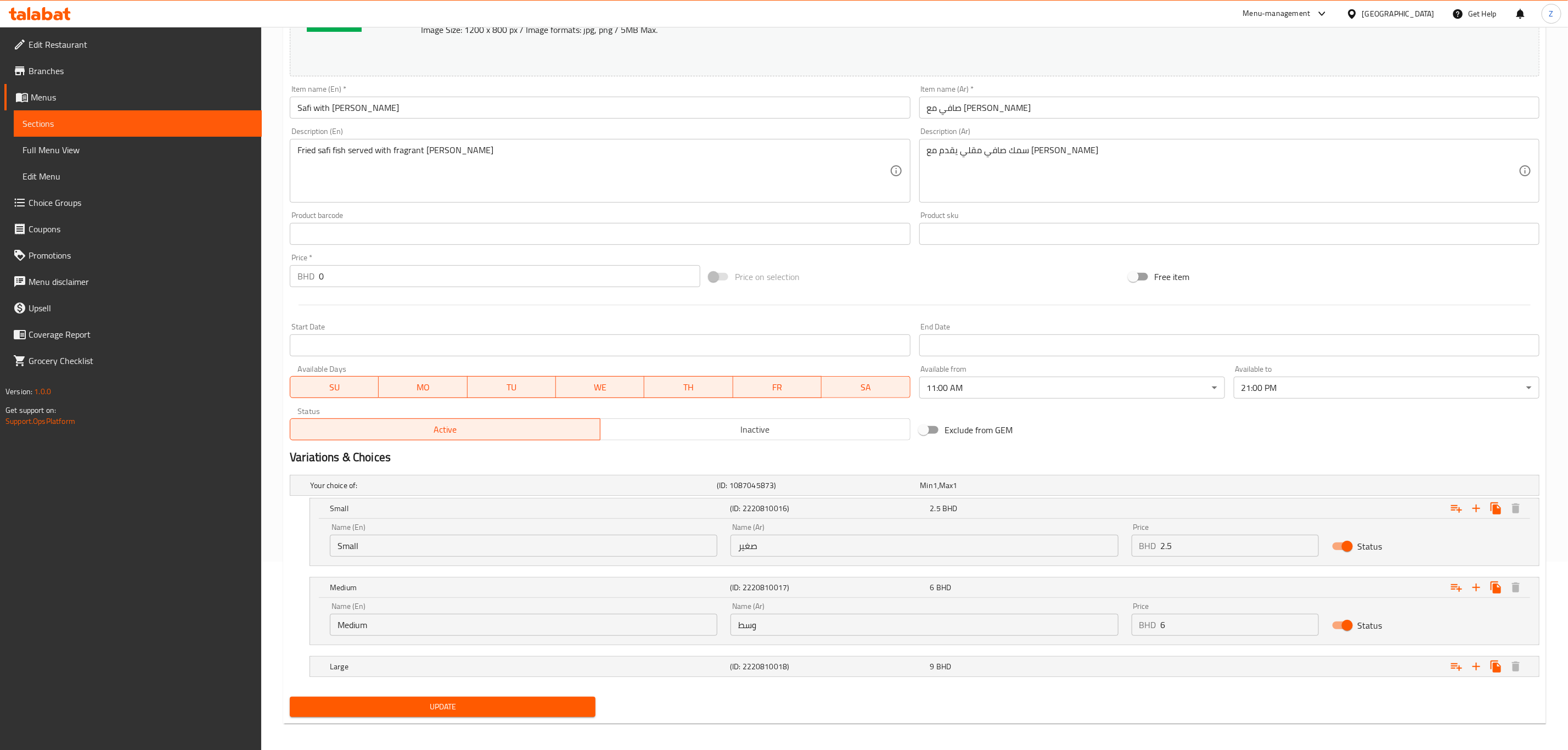
scroll to position [195, 0]
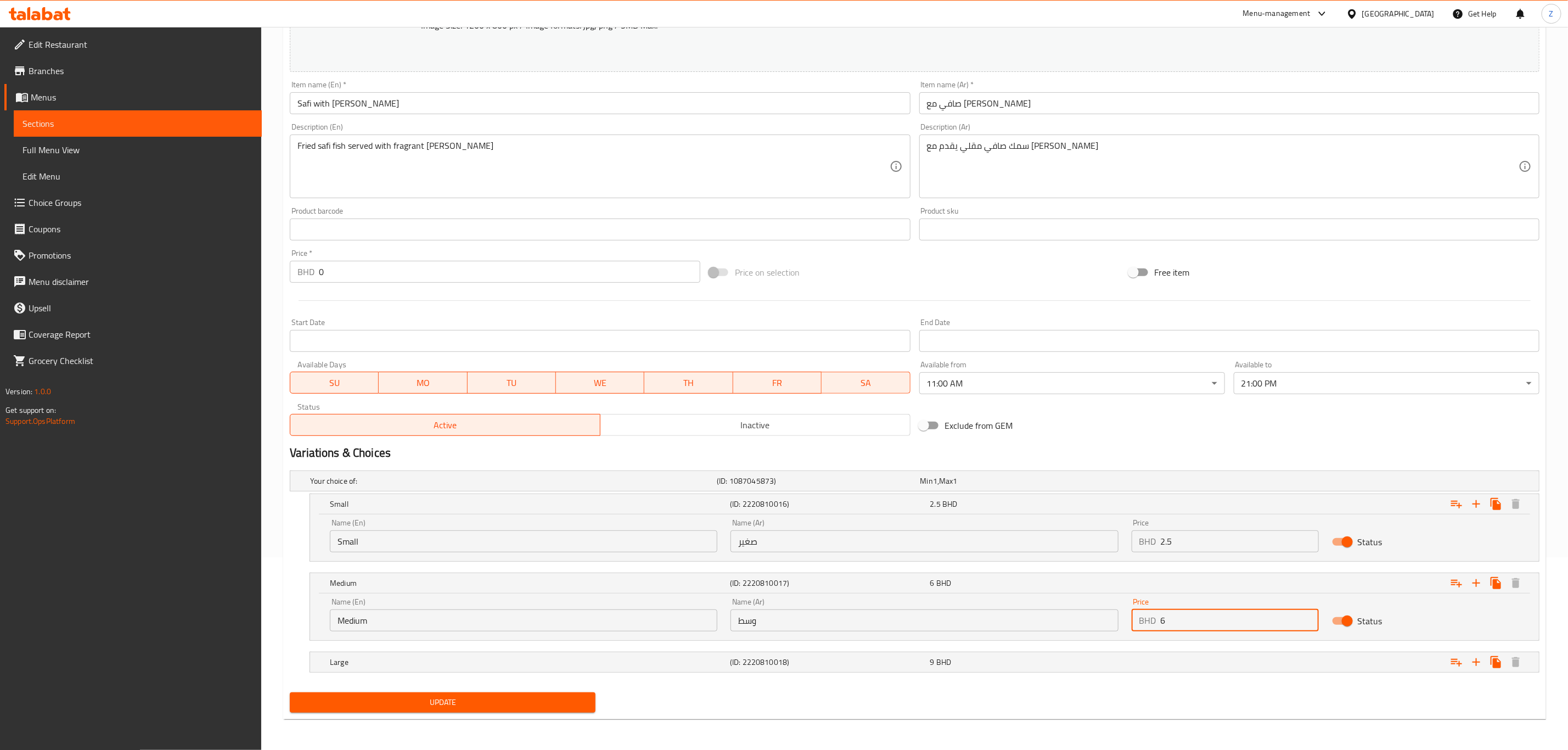
drag, startPoint x: 1191, startPoint y: 619, endPoint x: 1123, endPoint y: 641, distance: 71.5
click at [1143, 633] on div "Price BHD 6 Price" at bounding box center [1225, 615] width 200 height 47
type input "5"
click at [1167, 662] on div "Expand" at bounding box center [1328, 662] width 400 height 24
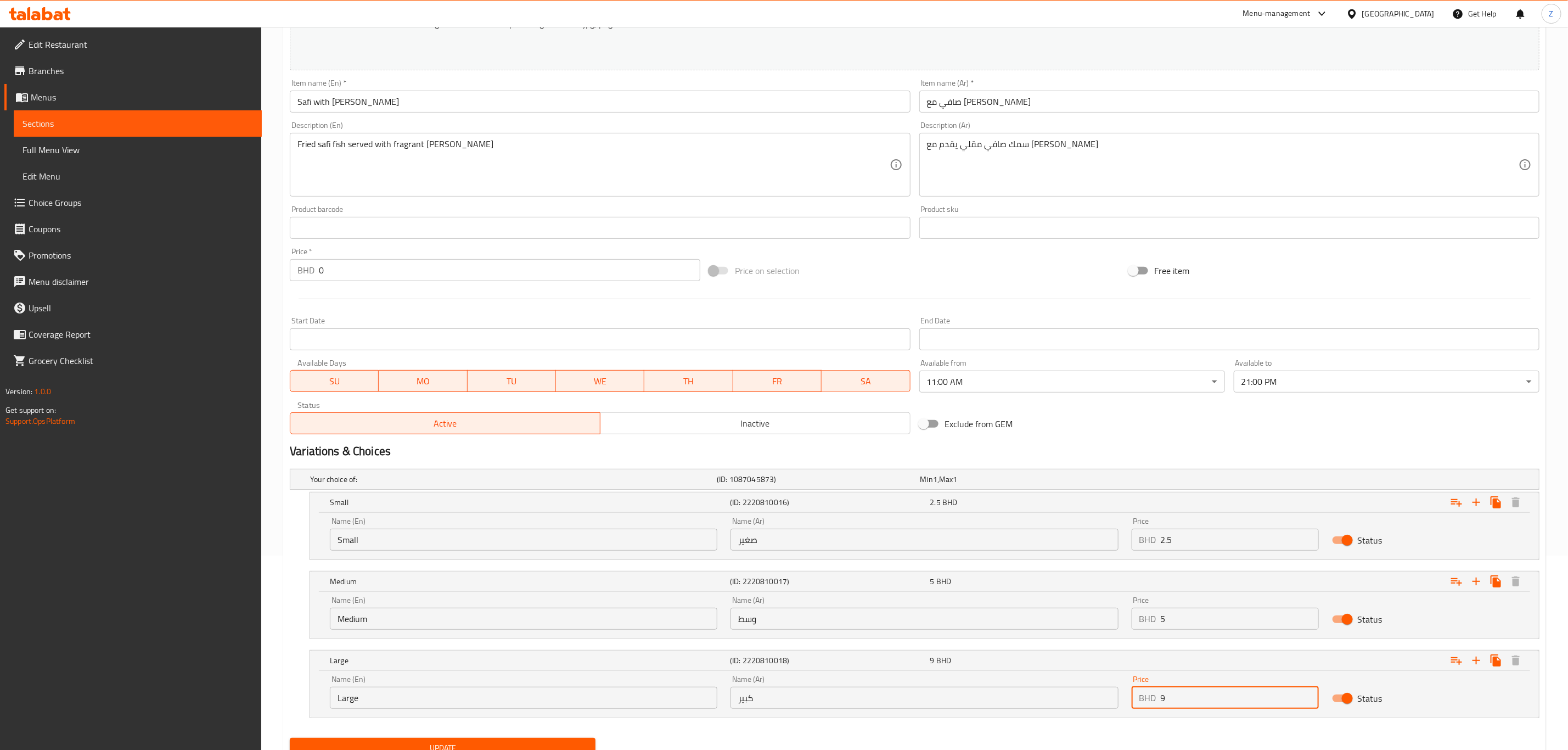
drag, startPoint x: 1183, startPoint y: 704, endPoint x: 1079, endPoint y: 718, distance: 104.9
click at [1082, 717] on div "Name (En) Large Name (En) Name (Ar) كبير Name (Ar) Price BHD 9 Price Status" at bounding box center [924, 694] width 1229 height 47
type input "7"
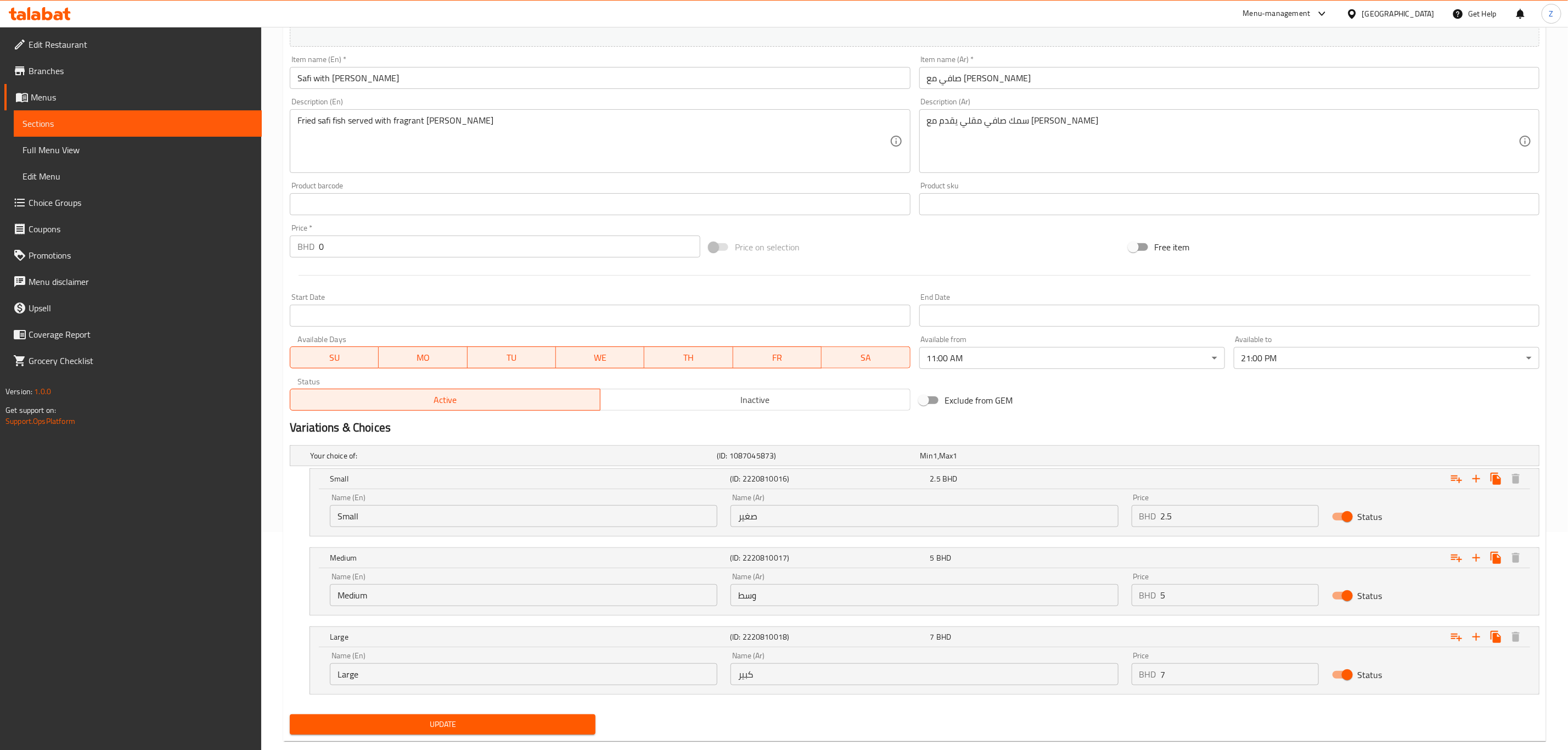
scroll to position [241, 0]
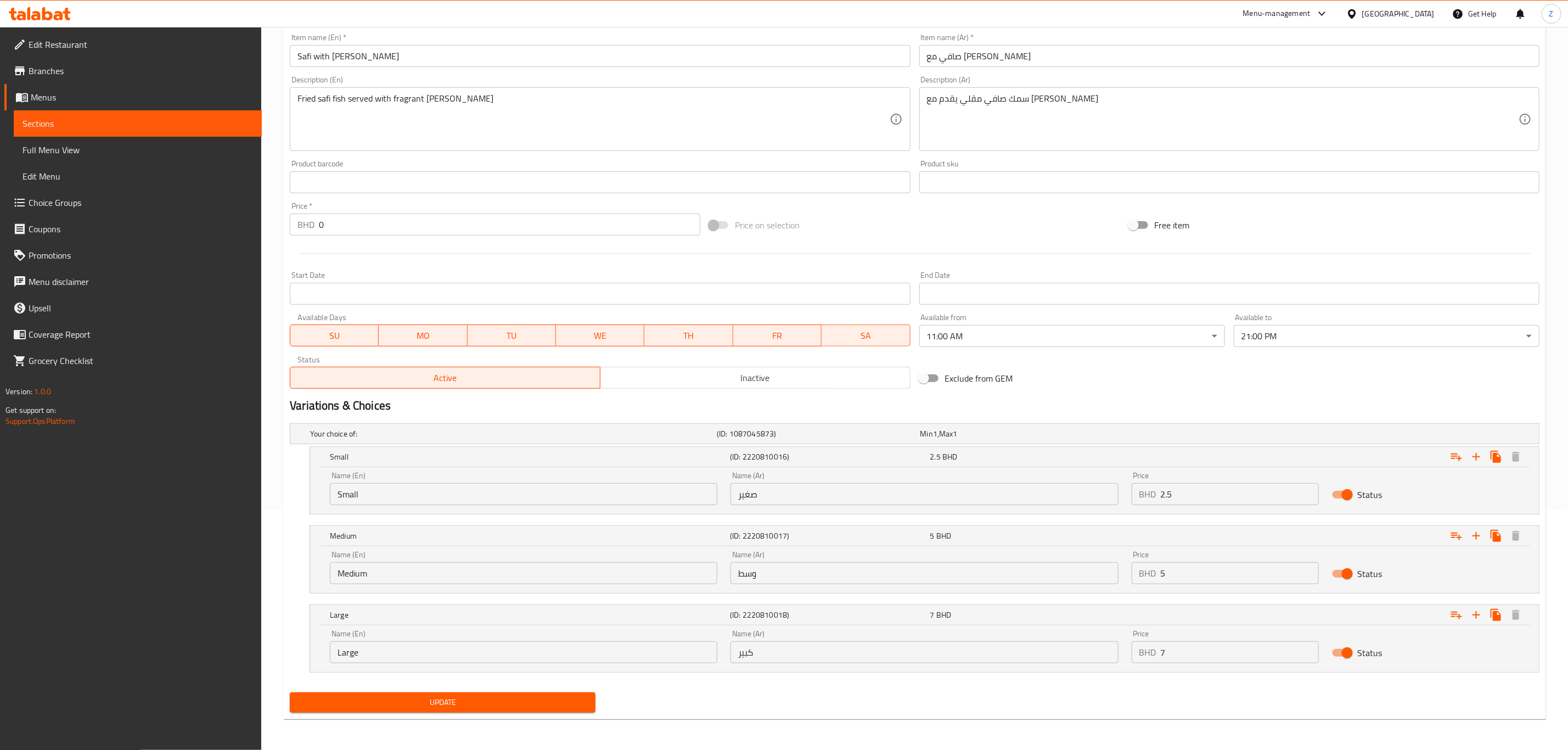
drag, startPoint x: 466, startPoint y: 709, endPoint x: 476, endPoint y: 702, distance: 12.2
click at [466, 709] on span "Update" at bounding box center [443, 702] width 289 height 14
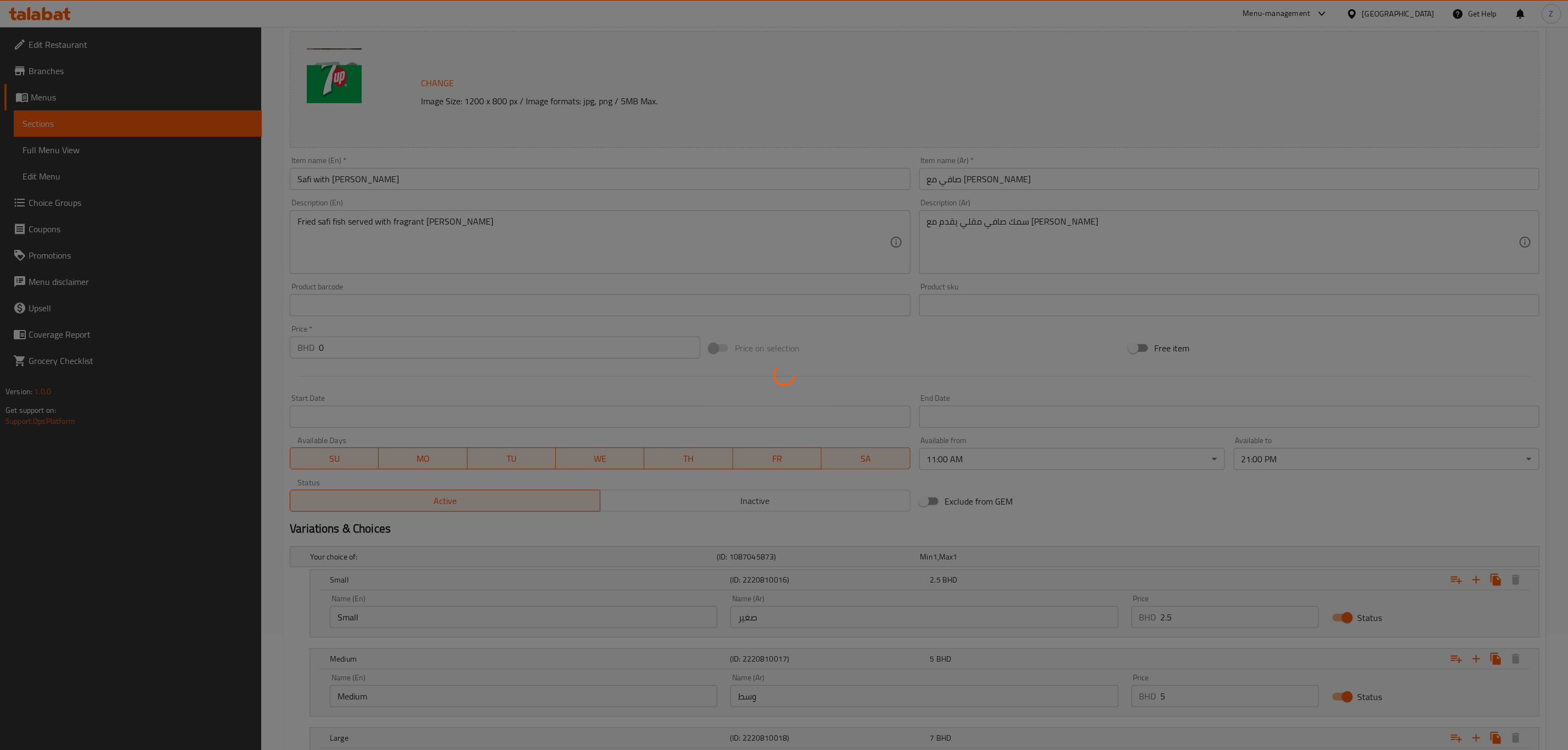
scroll to position [0, 0]
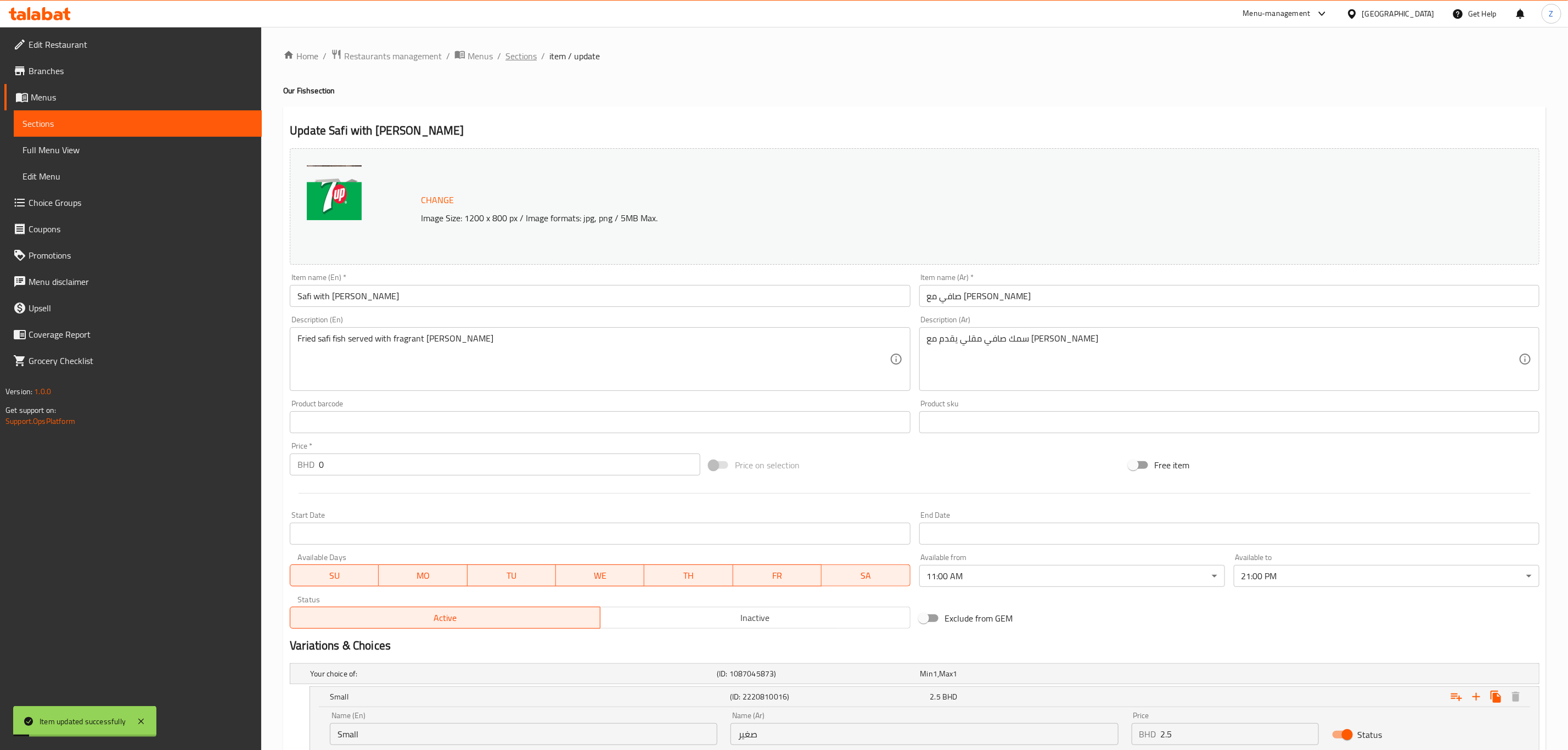
click at [512, 50] on span "Sections" at bounding box center [521, 56] width 31 height 13
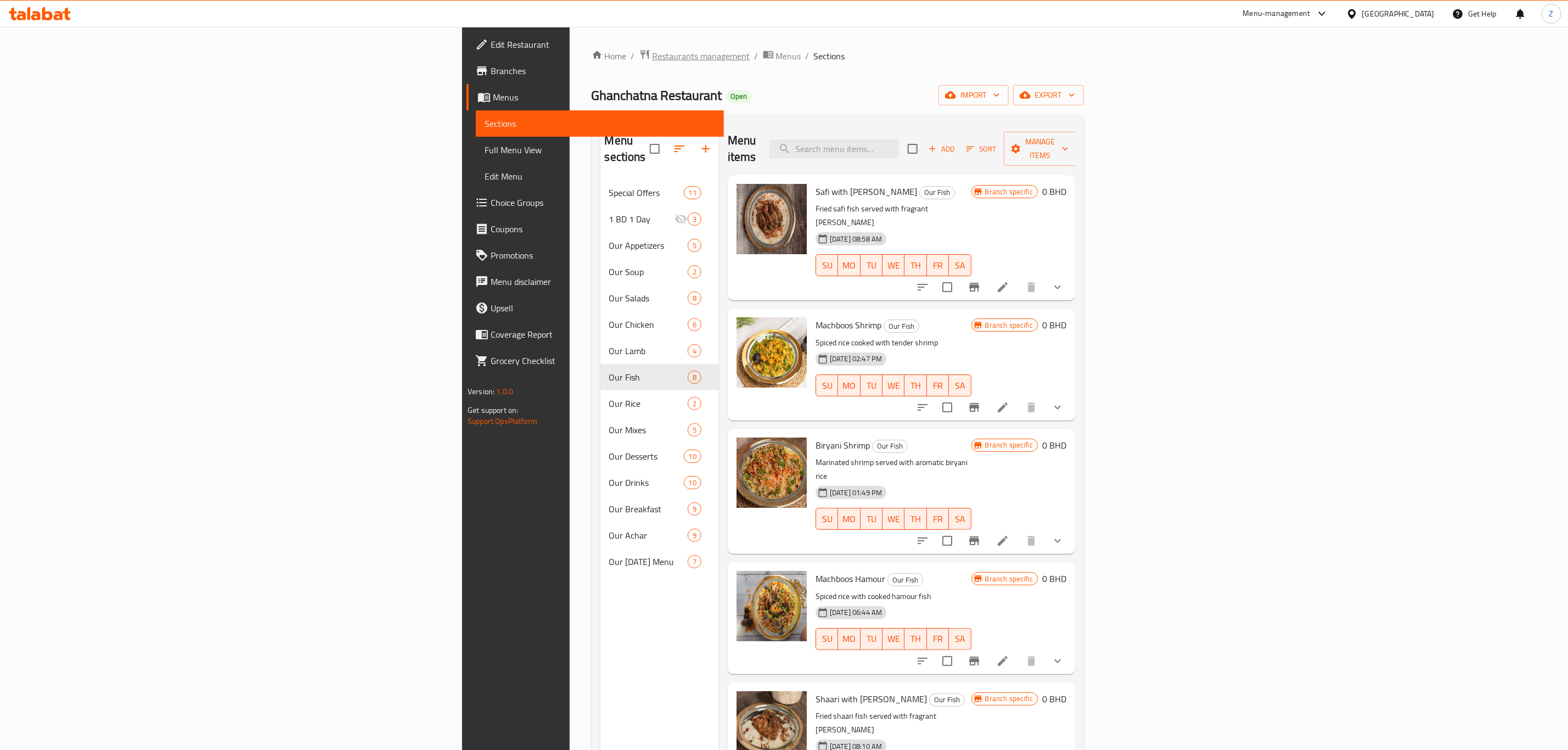
click at [652, 56] on span "Restaurants management" at bounding box center [701, 56] width 98 height 13
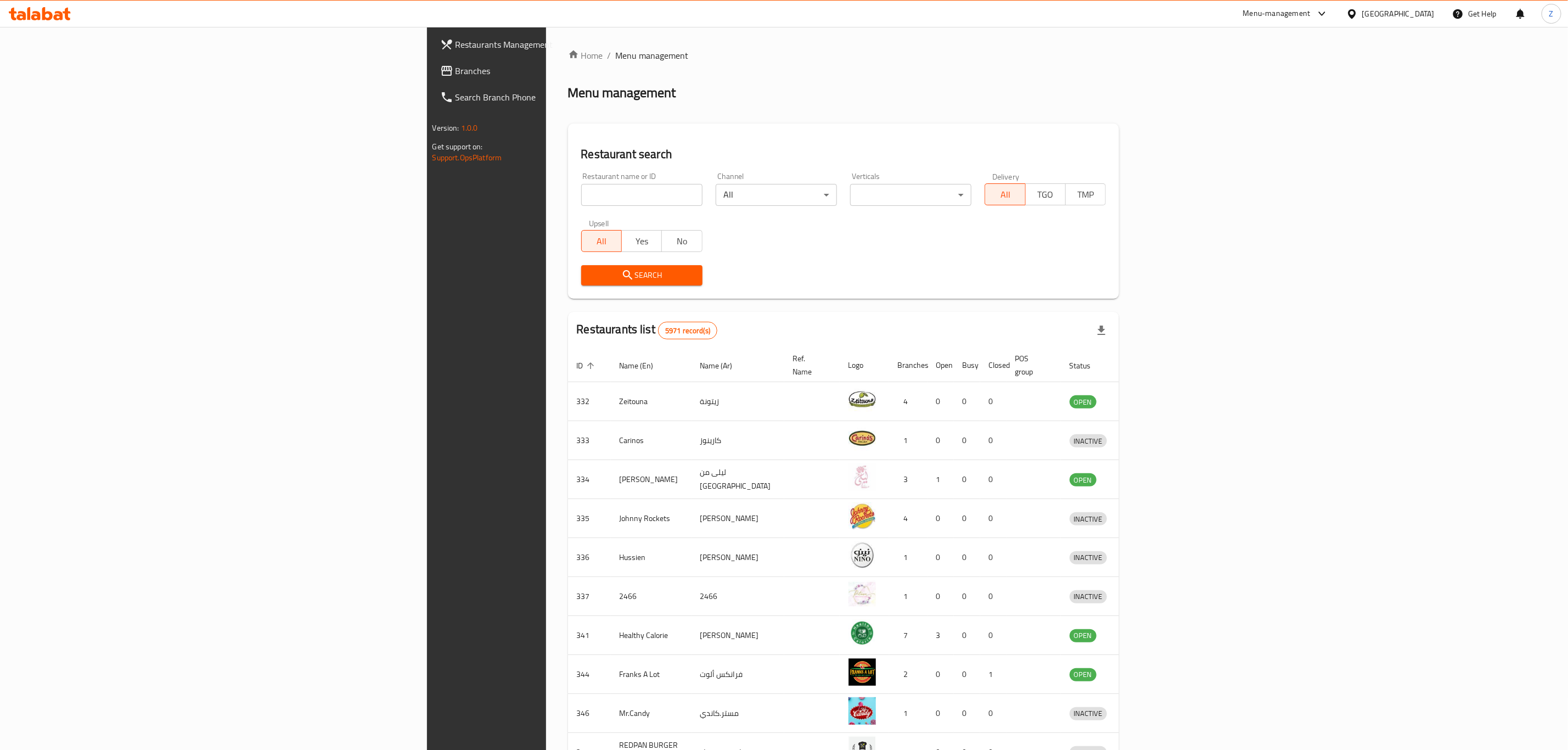
click at [581, 195] on input "search" at bounding box center [641, 195] width 121 height 22
type input "guji"
click button "Search" at bounding box center [641, 275] width 121 height 21
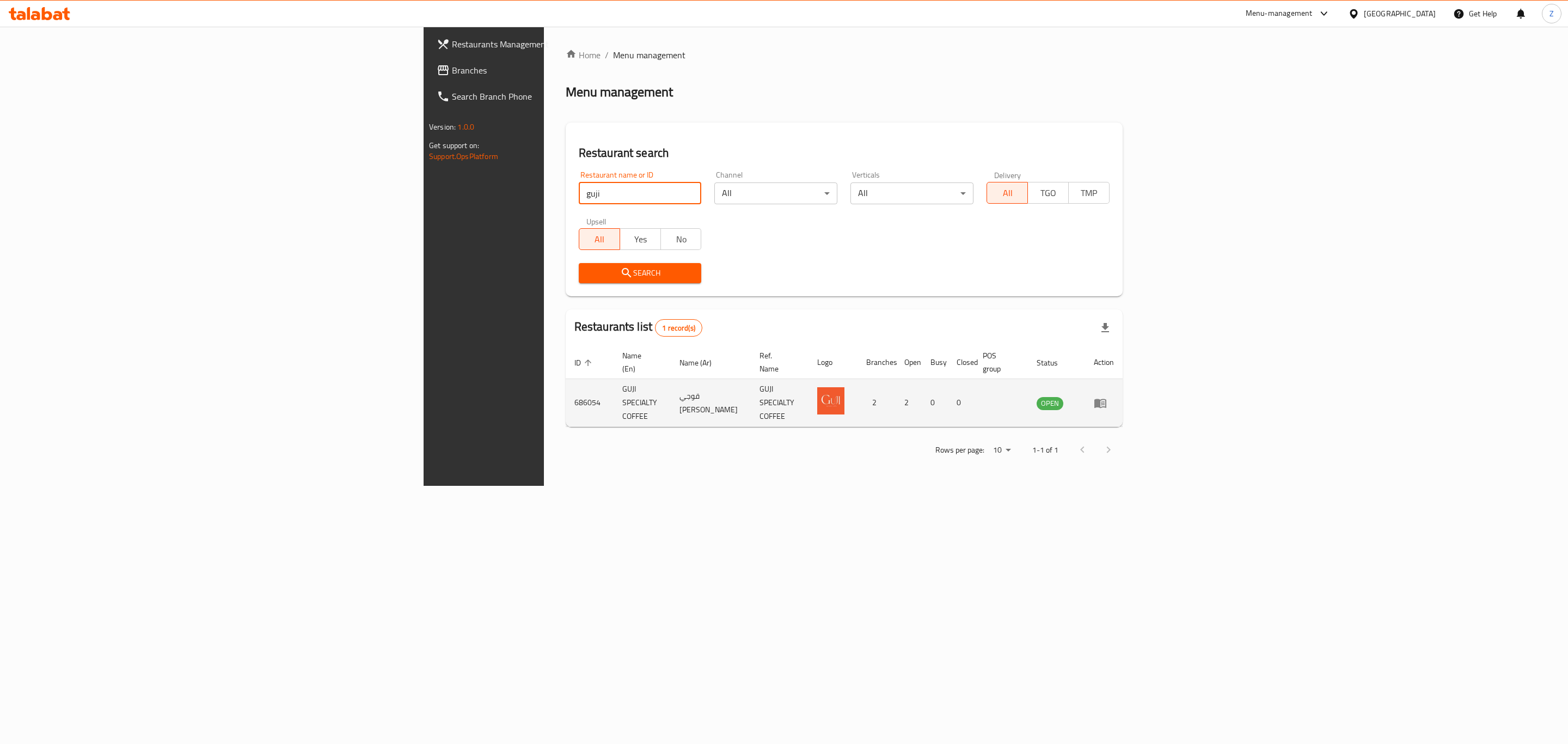
click at [1107, 396] on icon "enhanced table" at bounding box center [1100, 403] width 13 height 13
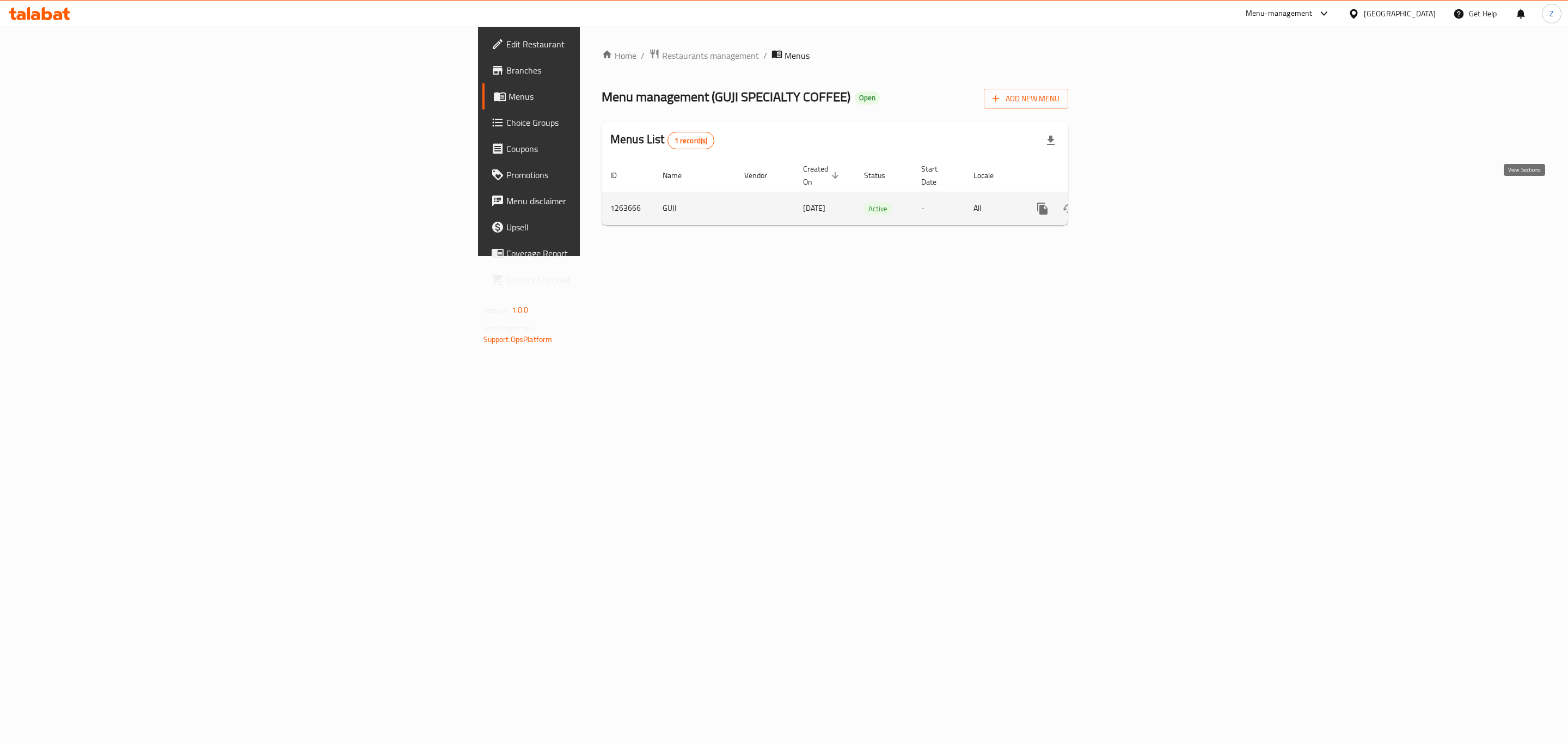
click at [1125, 203] on icon "enhanced table" at bounding box center [1121, 208] width 10 height 10
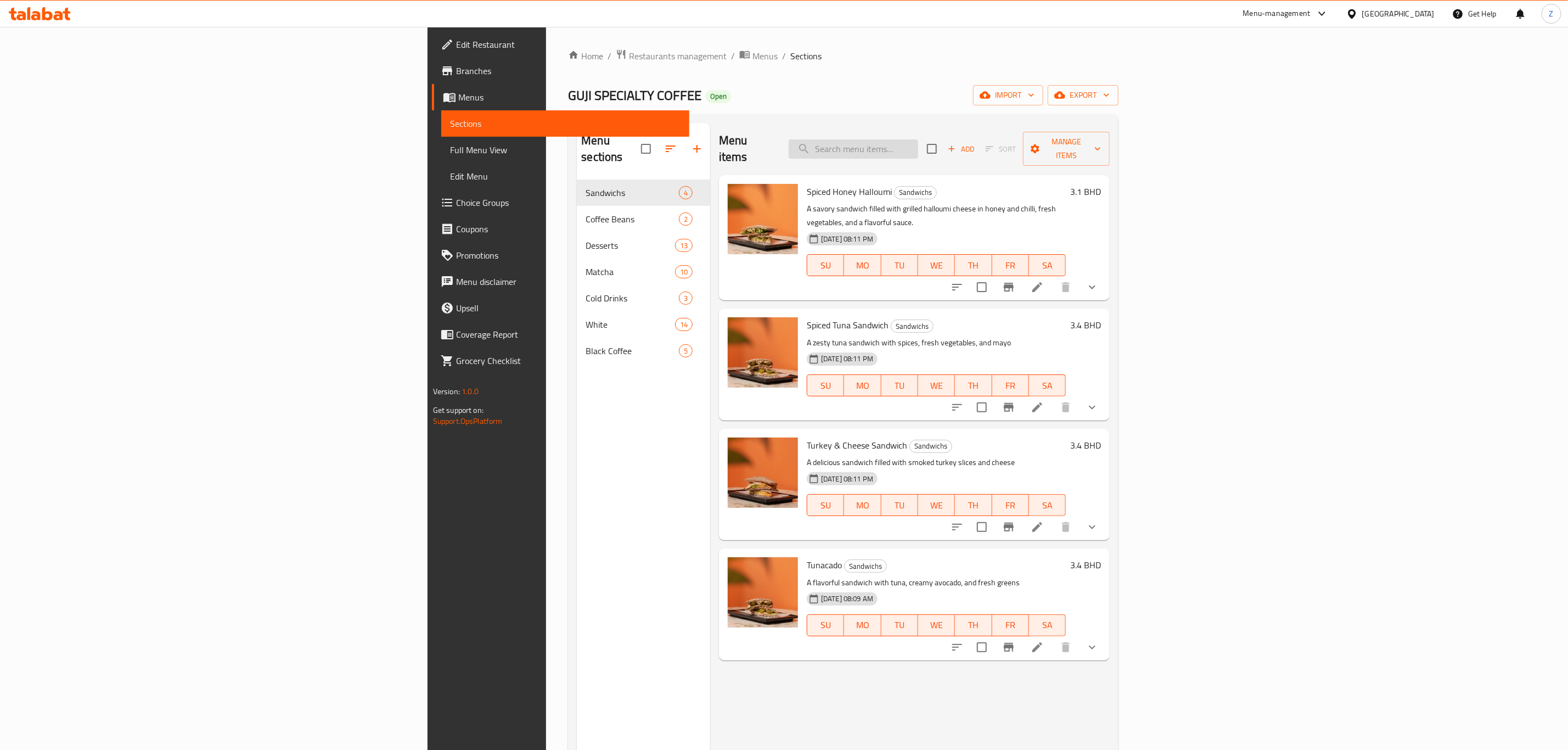
click at [918, 142] on input "search" at bounding box center [854, 148] width 130 height 19
type input "ش"
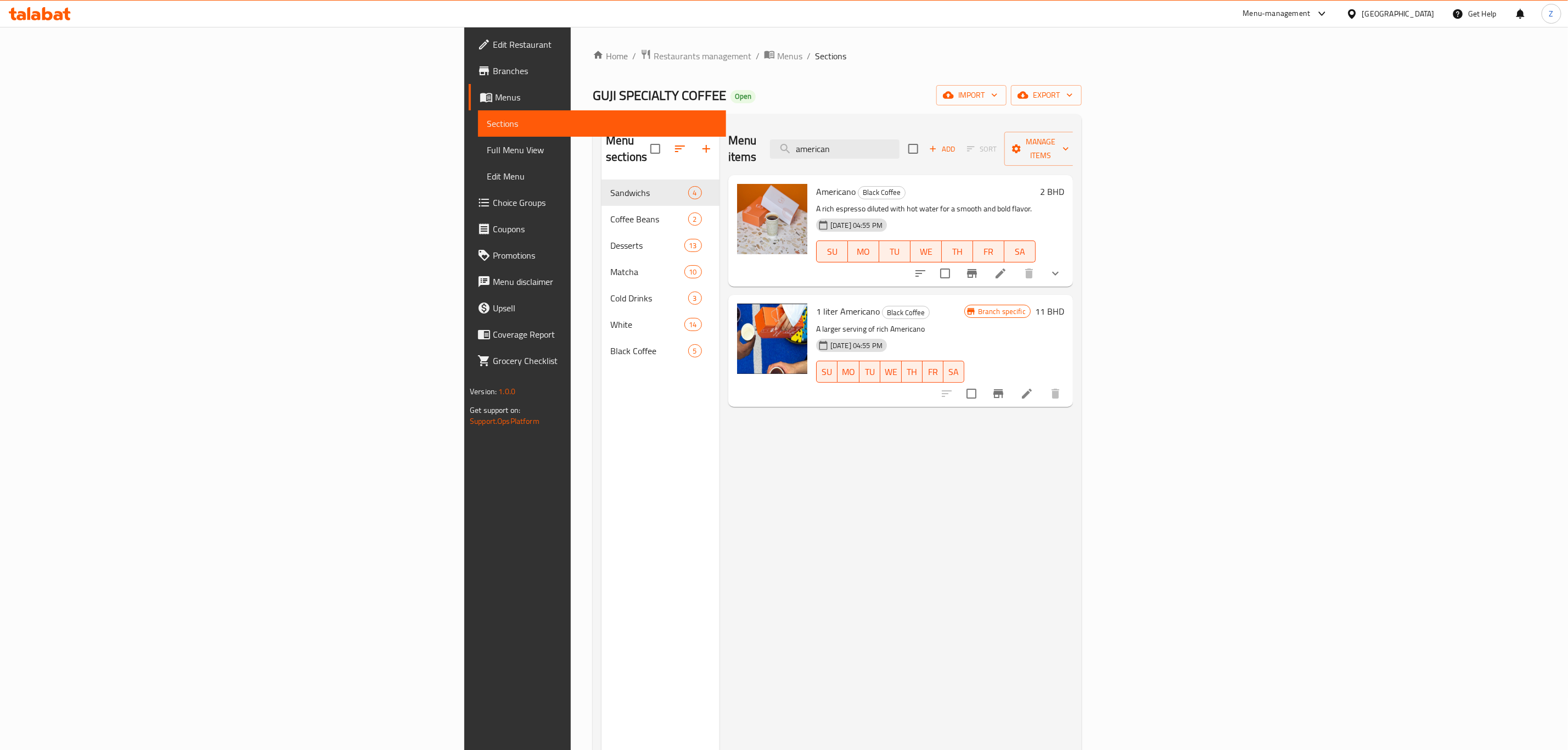
type input "american"
click at [1069, 260] on button "show more" at bounding box center [1056, 273] width 26 height 26
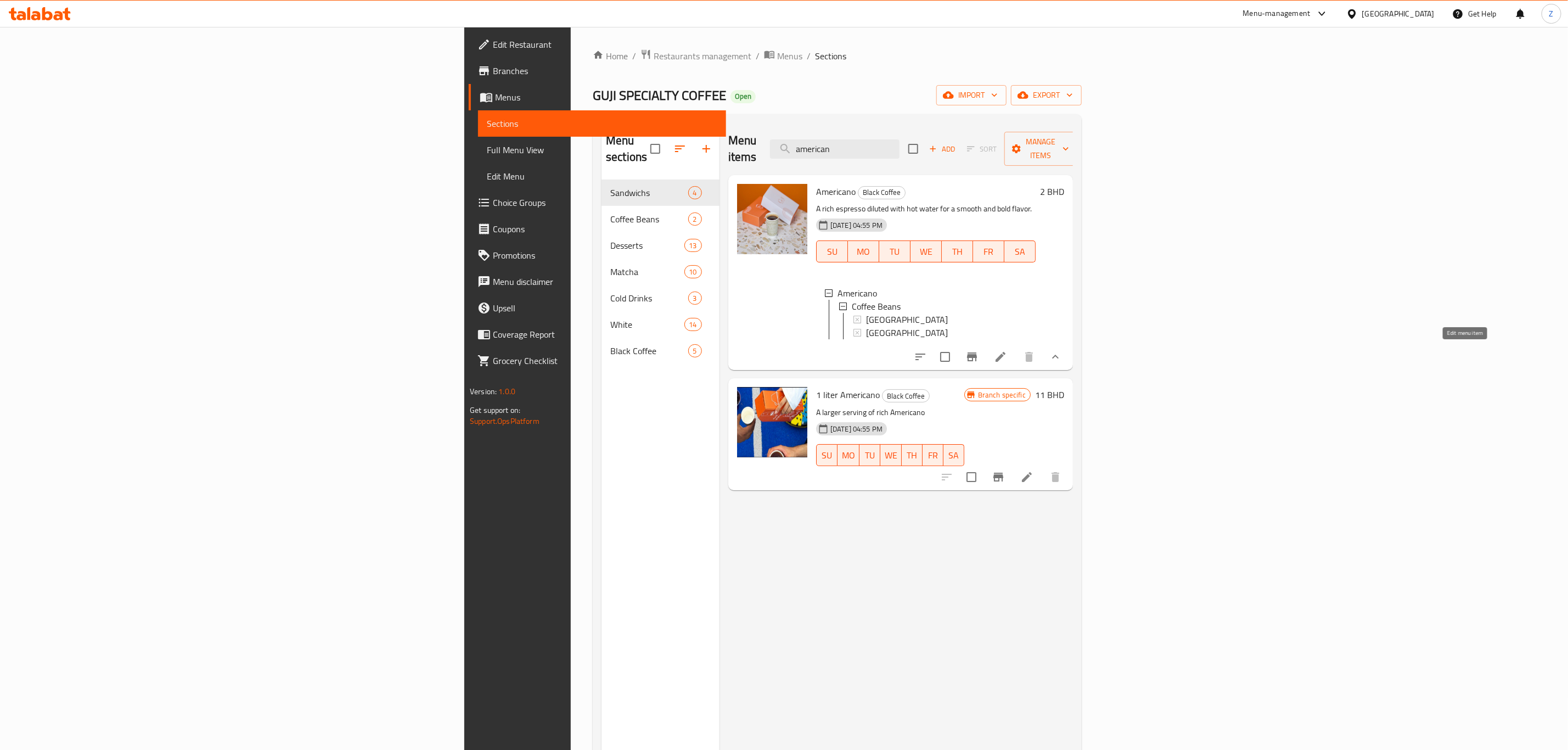
click at [1007, 357] on icon at bounding box center [1000, 357] width 13 height 13
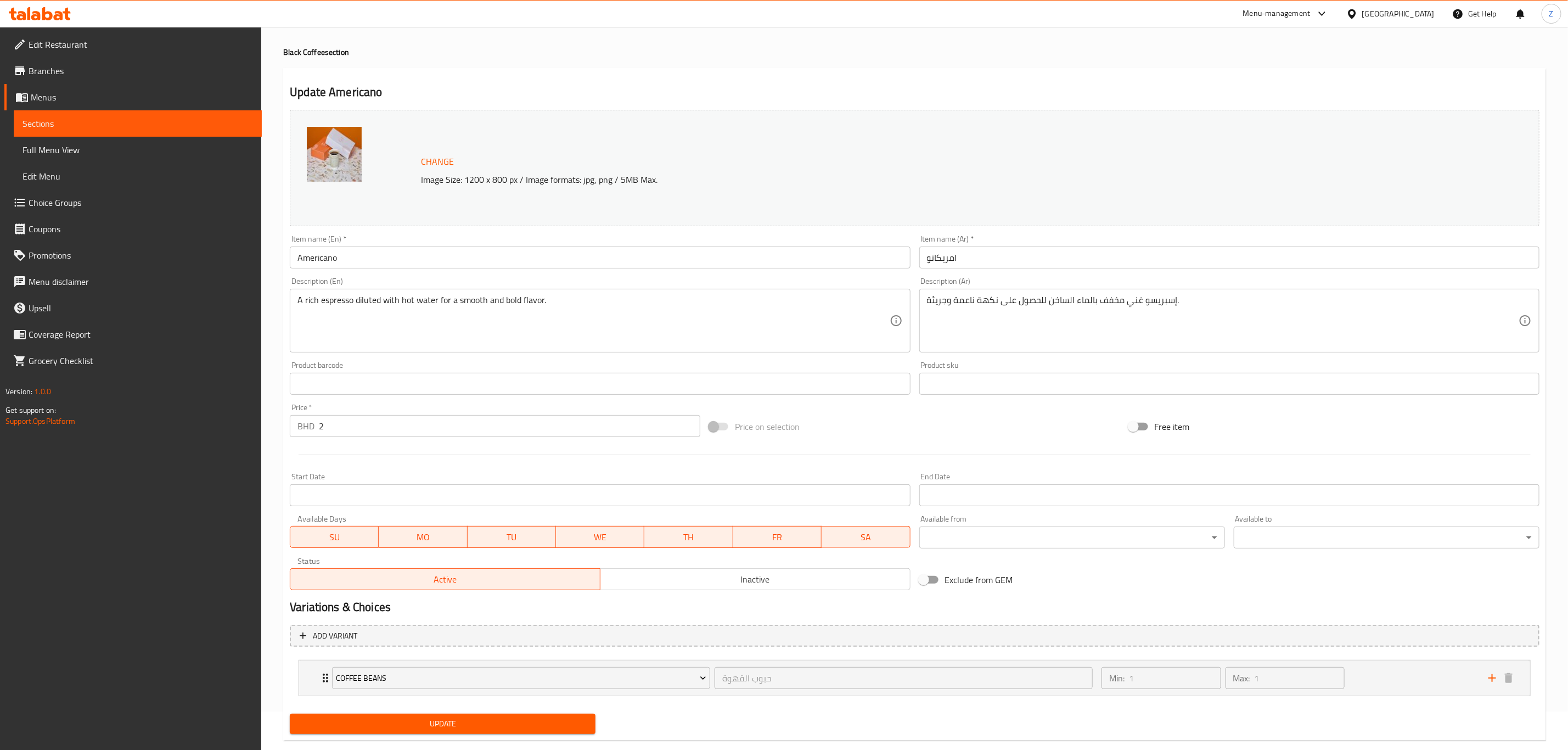
scroll to position [60, 0]
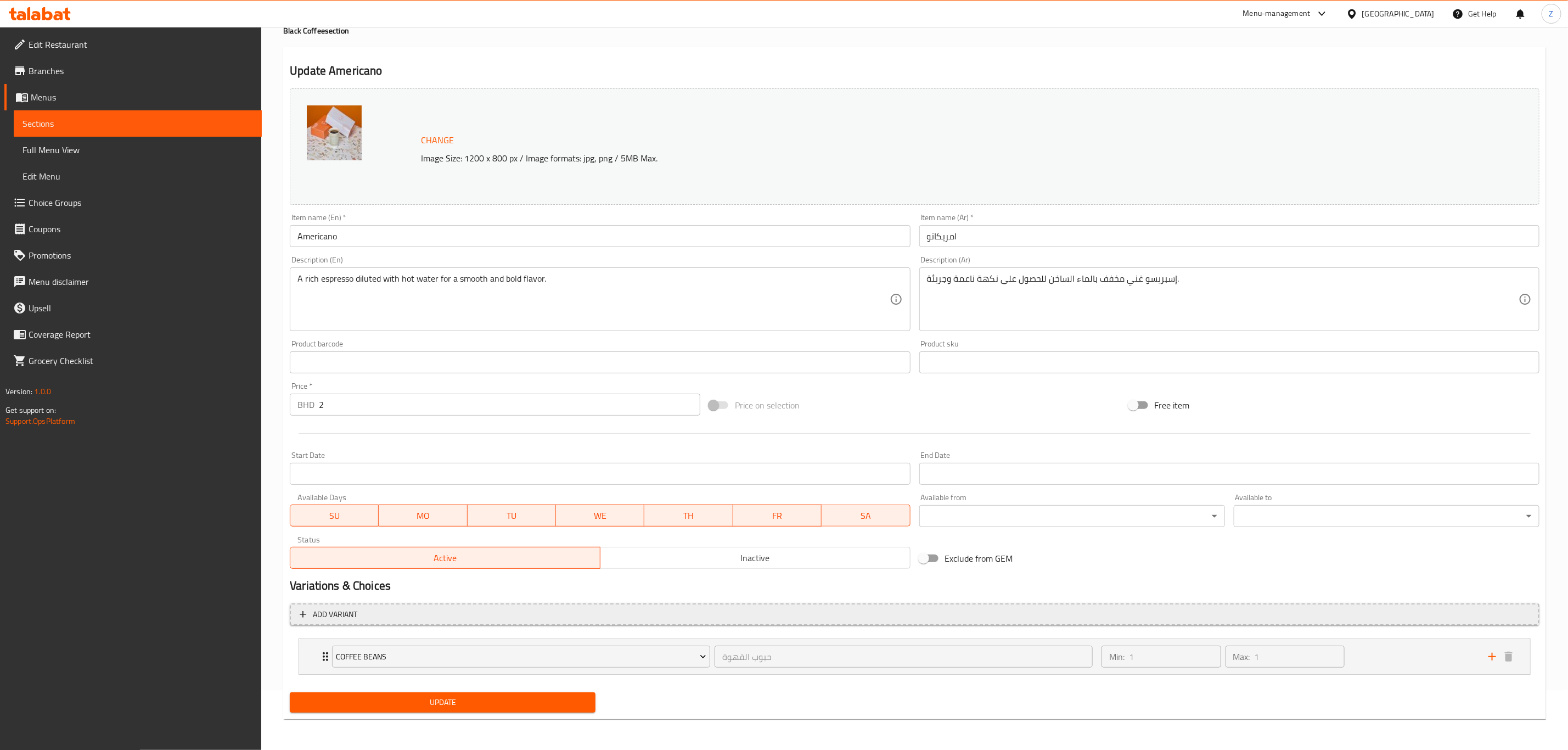
click at [362, 606] on button "Add variant" at bounding box center [914, 615] width 1249 height 23
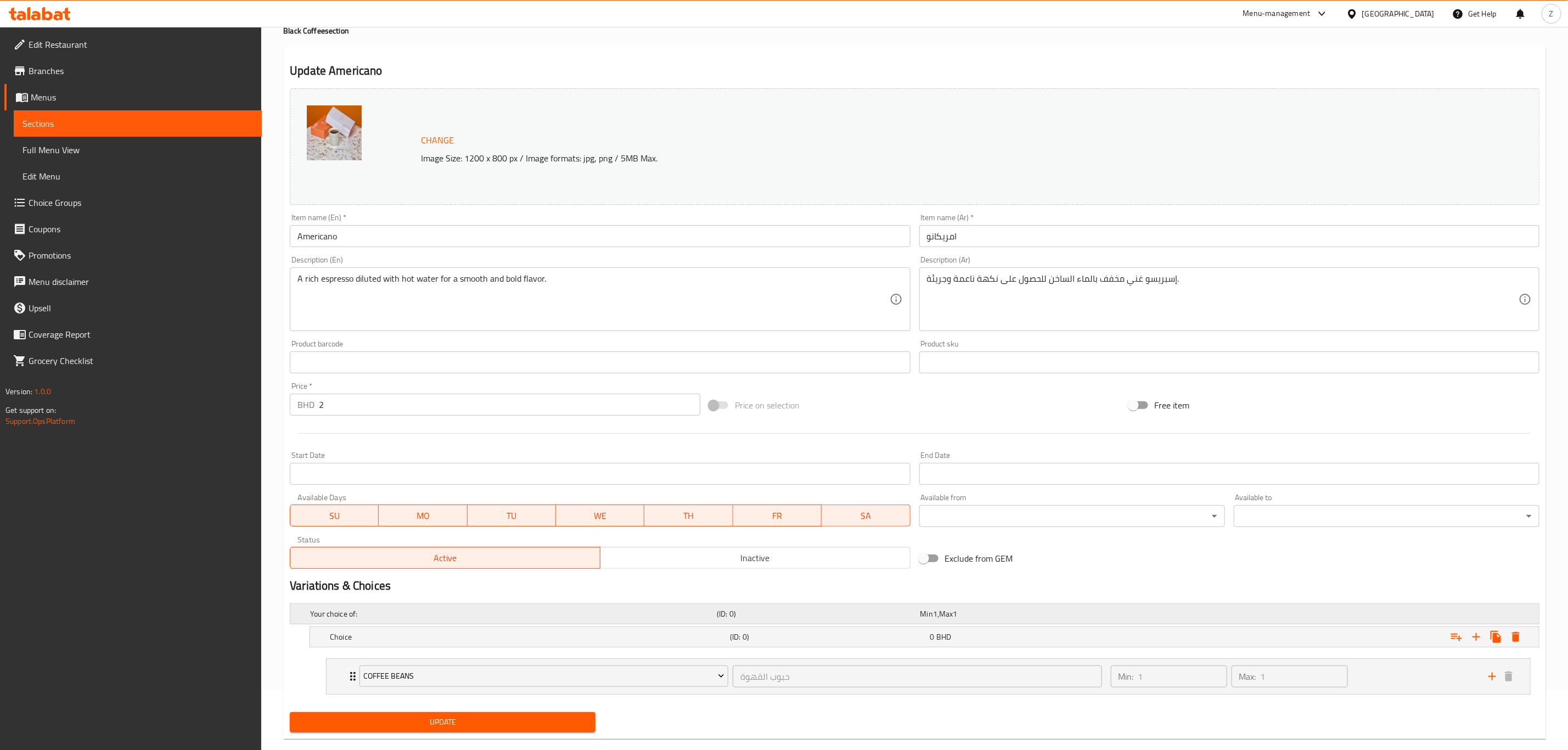
scroll to position [81, 0]
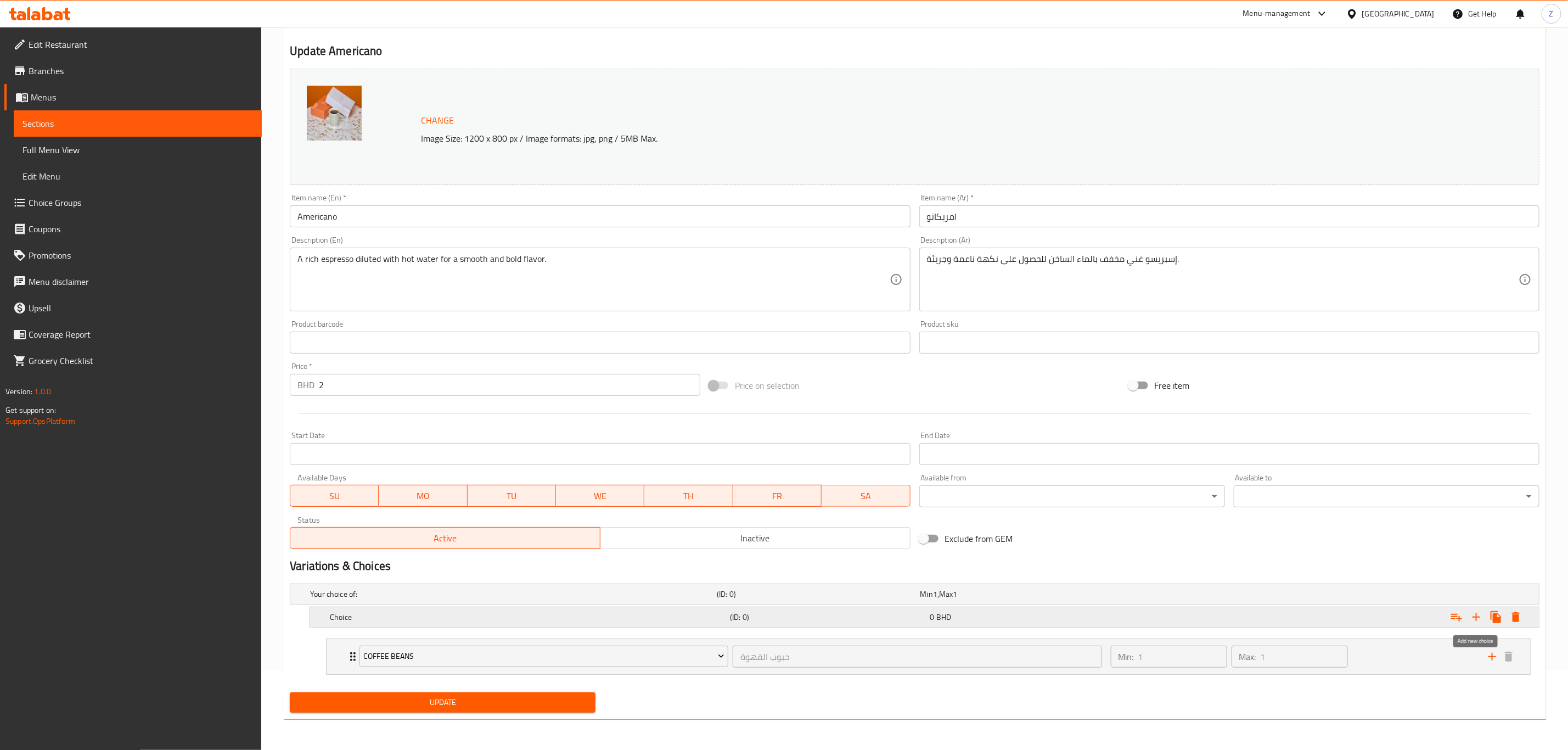
click at [1477, 616] on icon "Expand" at bounding box center [1477, 617] width 8 height 8
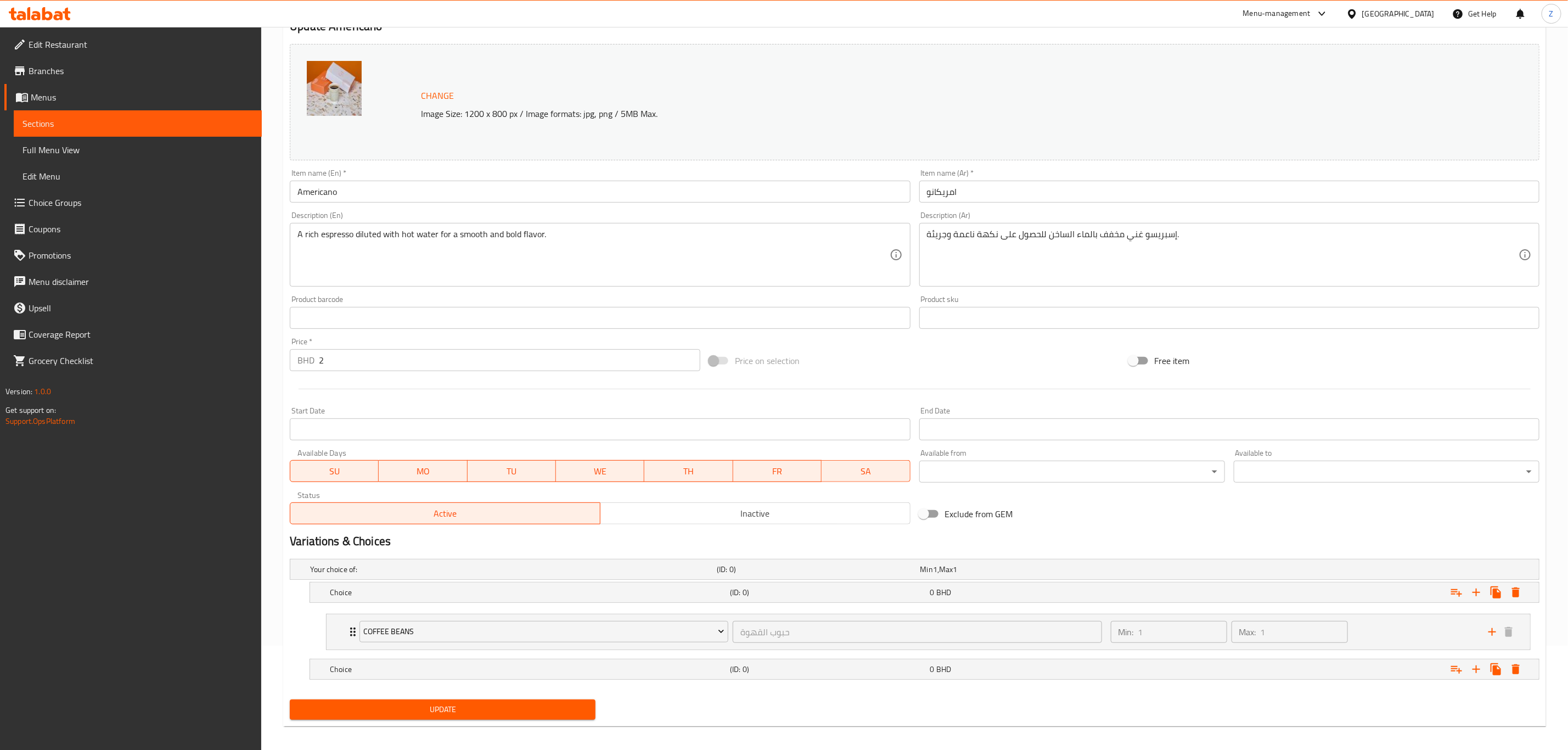
scroll to position [114, 0]
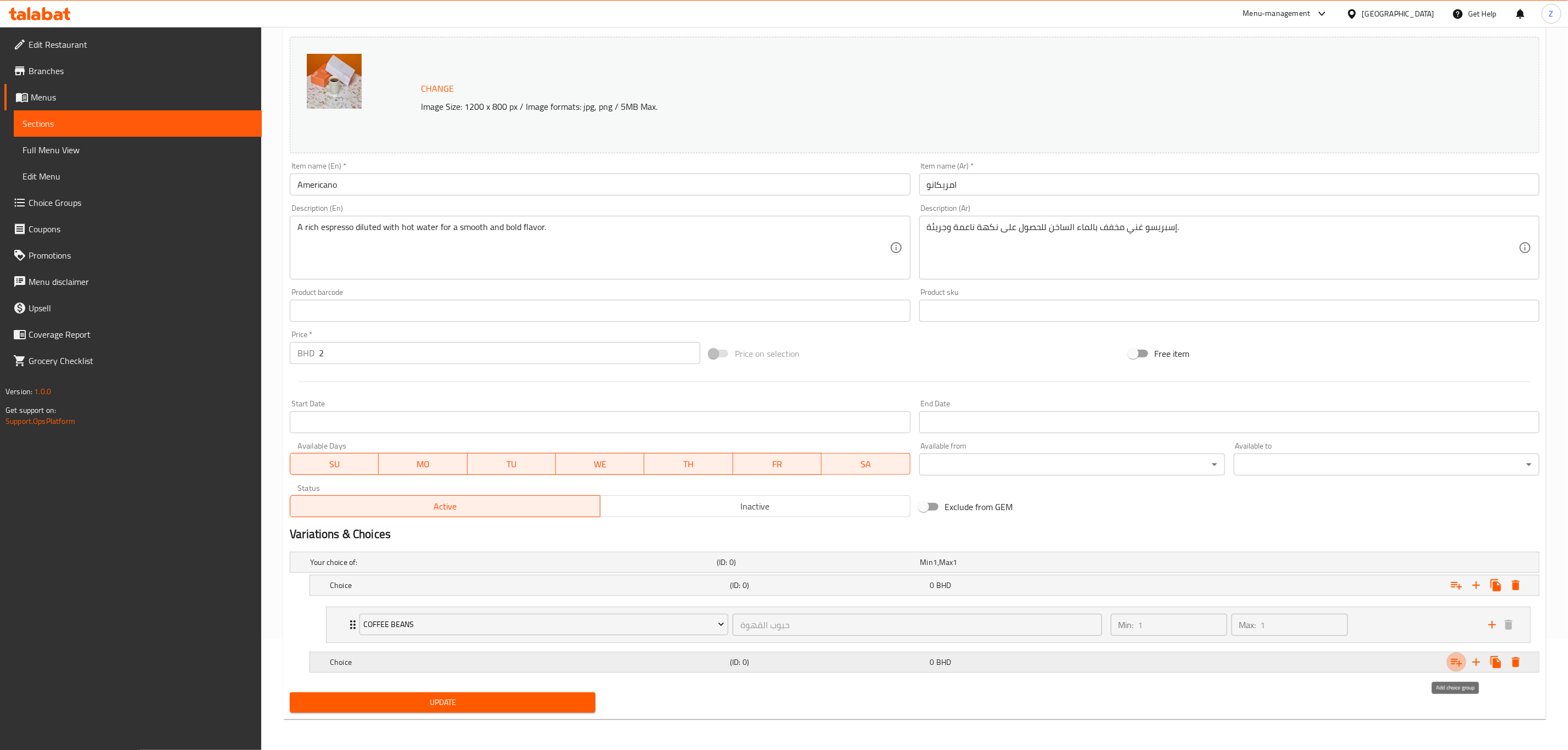
click at [1451, 659] on icon "Expand" at bounding box center [1457, 663] width 11 height 8
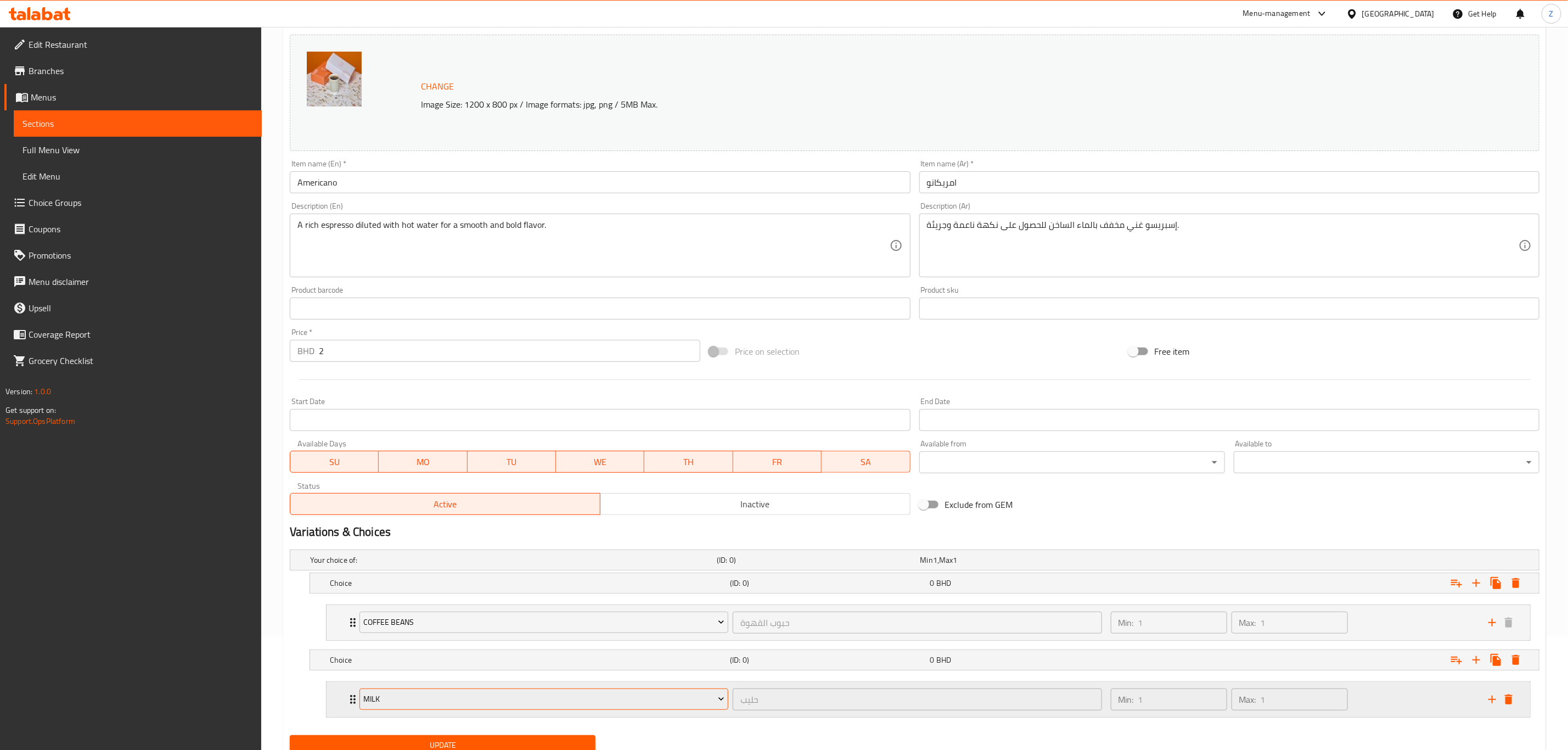
click at [470, 702] on span "Milk" at bounding box center [544, 698] width 361 height 14
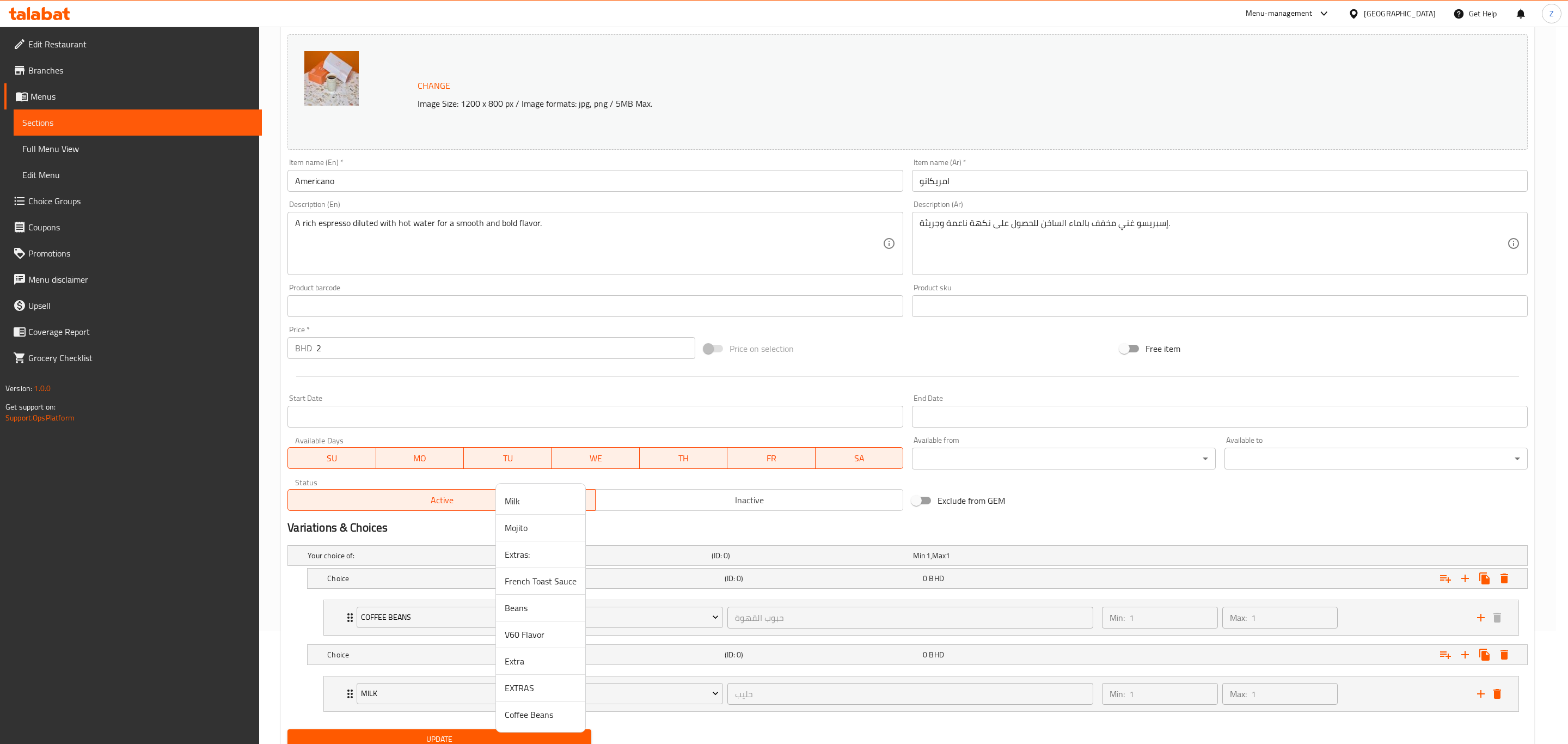
click at [530, 721] on span "Coffee Beans" at bounding box center [540, 714] width 72 height 13
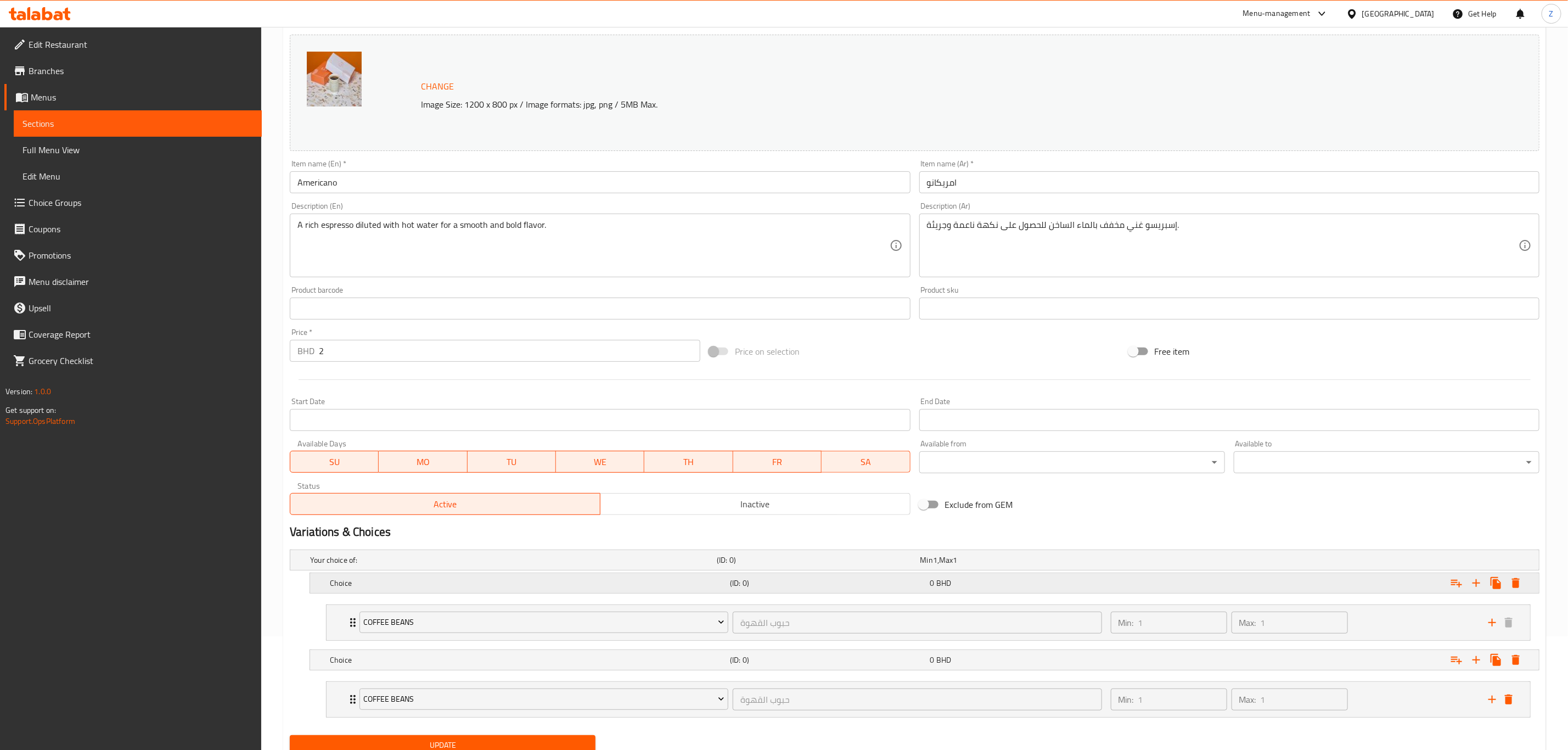
click at [343, 578] on h5 "Choice" at bounding box center [527, 583] width 396 height 11
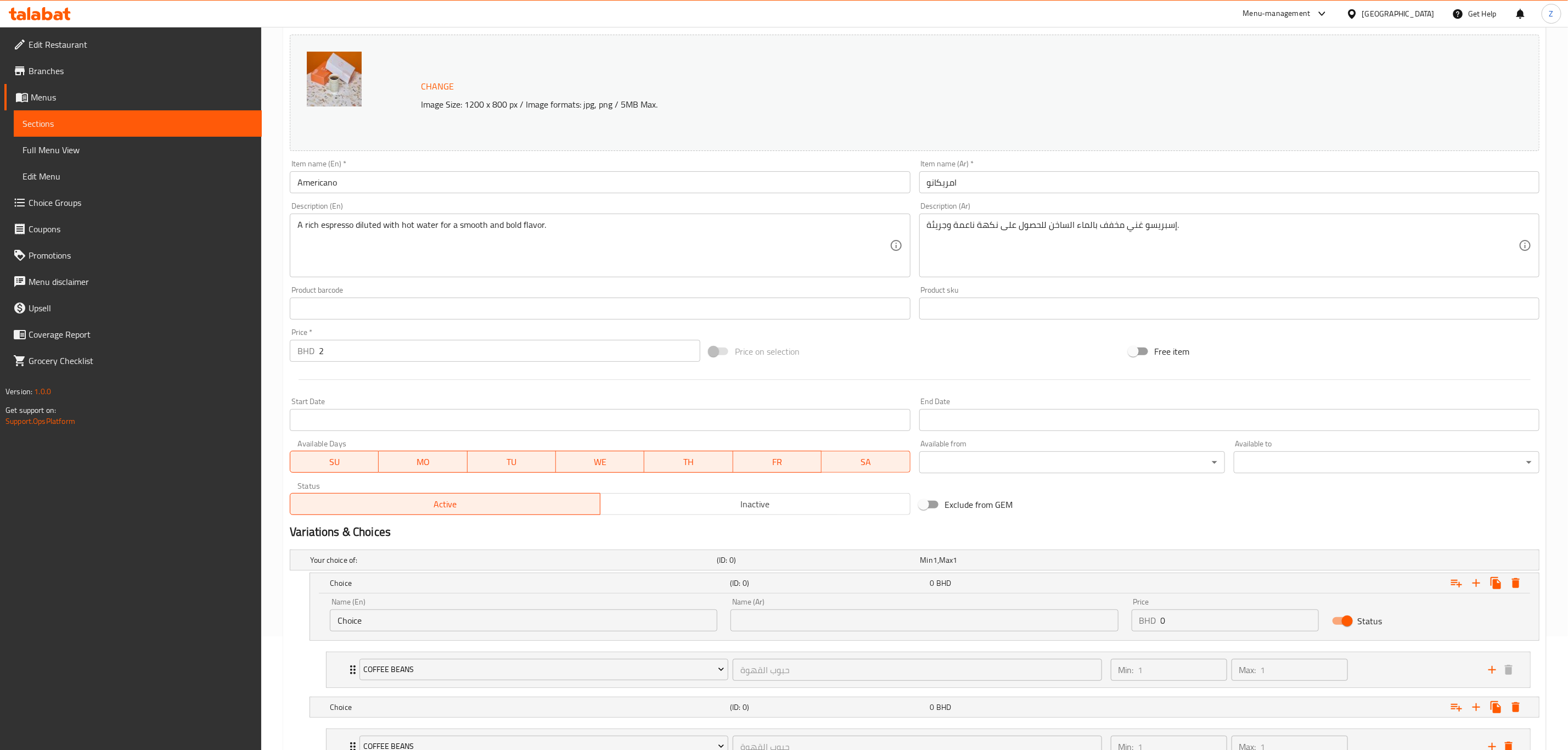
click at [333, 621] on input "Choice" at bounding box center [524, 619] width 387 height 22
type input "Hot"
type input "حار"
drag, startPoint x: 267, startPoint y: 359, endPoint x: 257, endPoint y: 365, distance: 11.7
click at [259, 363] on div "Edit Restaurant Branches Menus Sections Full Menu View Edit Menu Choice Groups …" at bounding box center [784, 377] width 1568 height 927
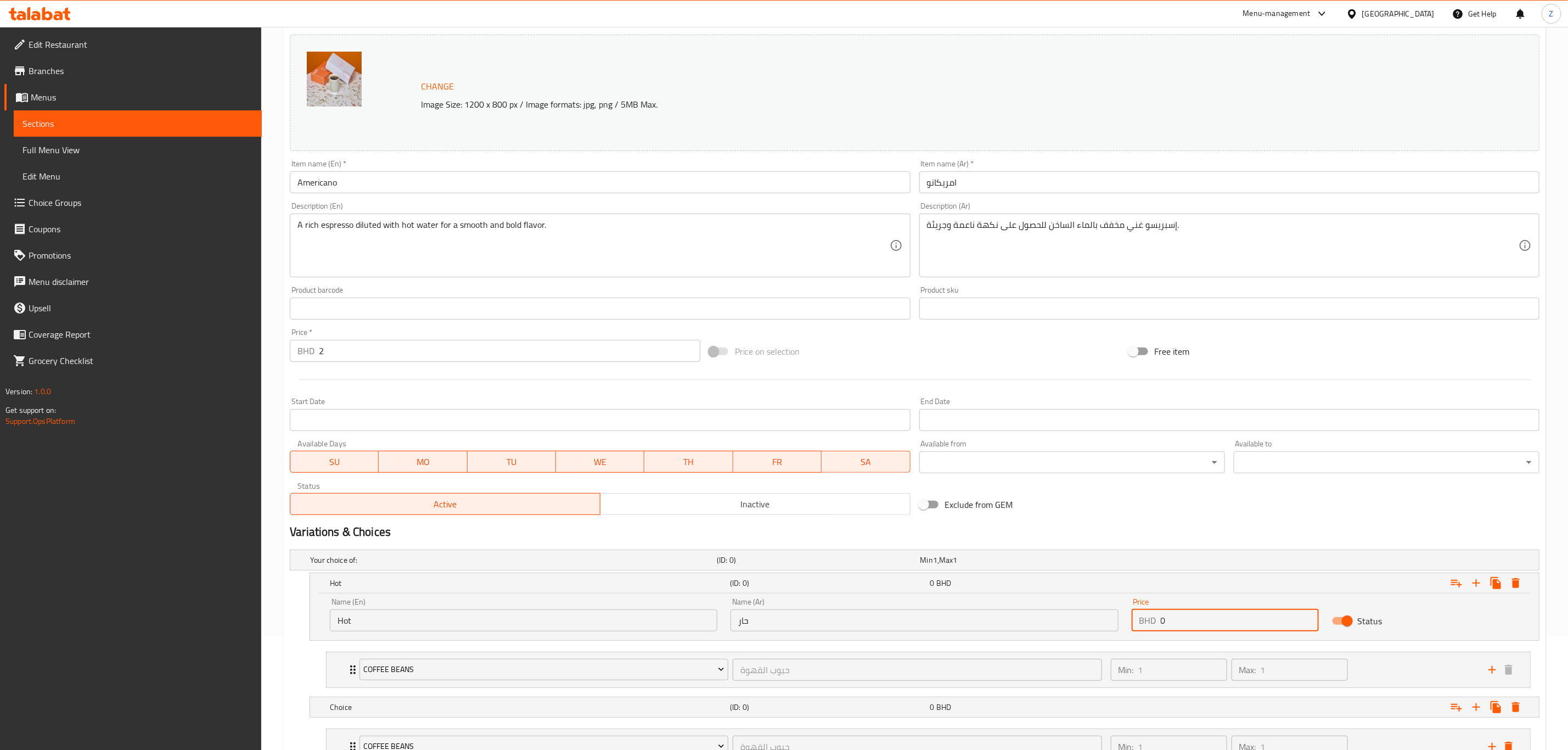
drag, startPoint x: 1161, startPoint y: 617, endPoint x: 1132, endPoint y: 617, distance: 29.0
click at [1132, 617] on div "BHD 0 Price" at bounding box center [1225, 619] width 187 height 22
paste input "2"
type input "2"
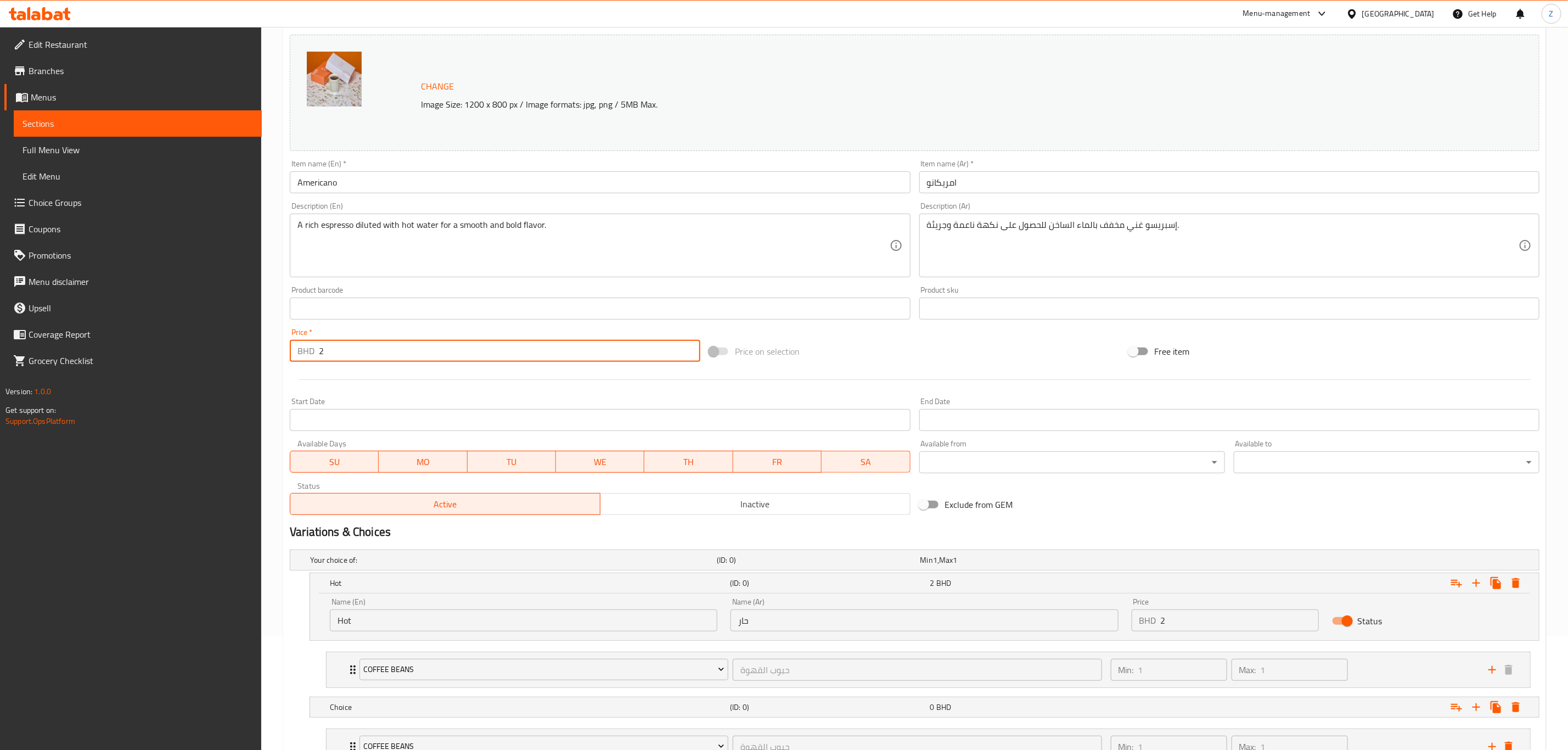
drag, startPoint x: 467, startPoint y: 342, endPoint x: 284, endPoint y: 364, distance: 184.3
click at [306, 354] on div "BHD 2 Price *" at bounding box center [494, 350] width 411 height 22
type input "0"
click at [978, 350] on div "Price on selection" at bounding box center [915, 352] width 419 height 30
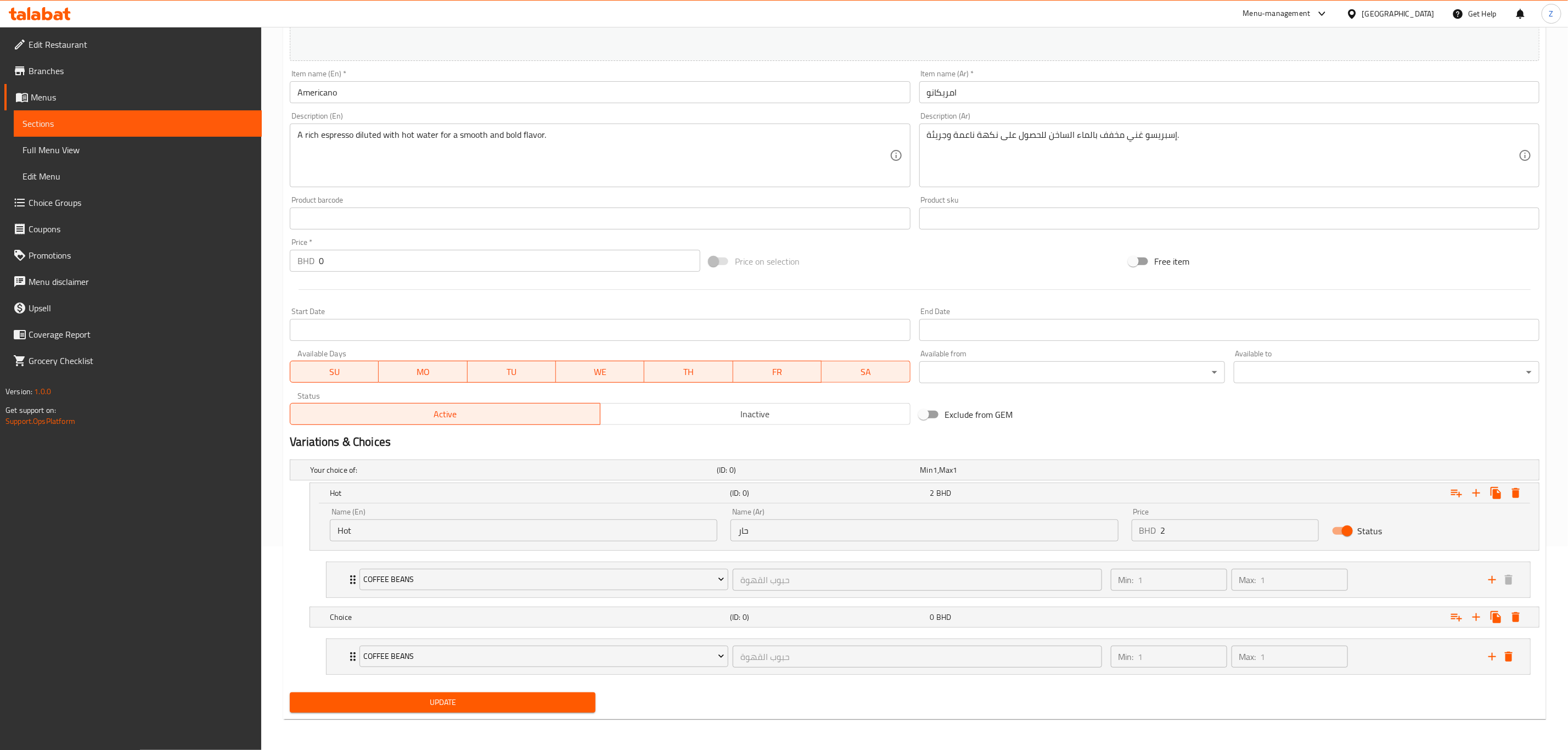
scroll to position [207, 0]
click at [442, 620] on h5 "Choice" at bounding box center [527, 617] width 396 height 11
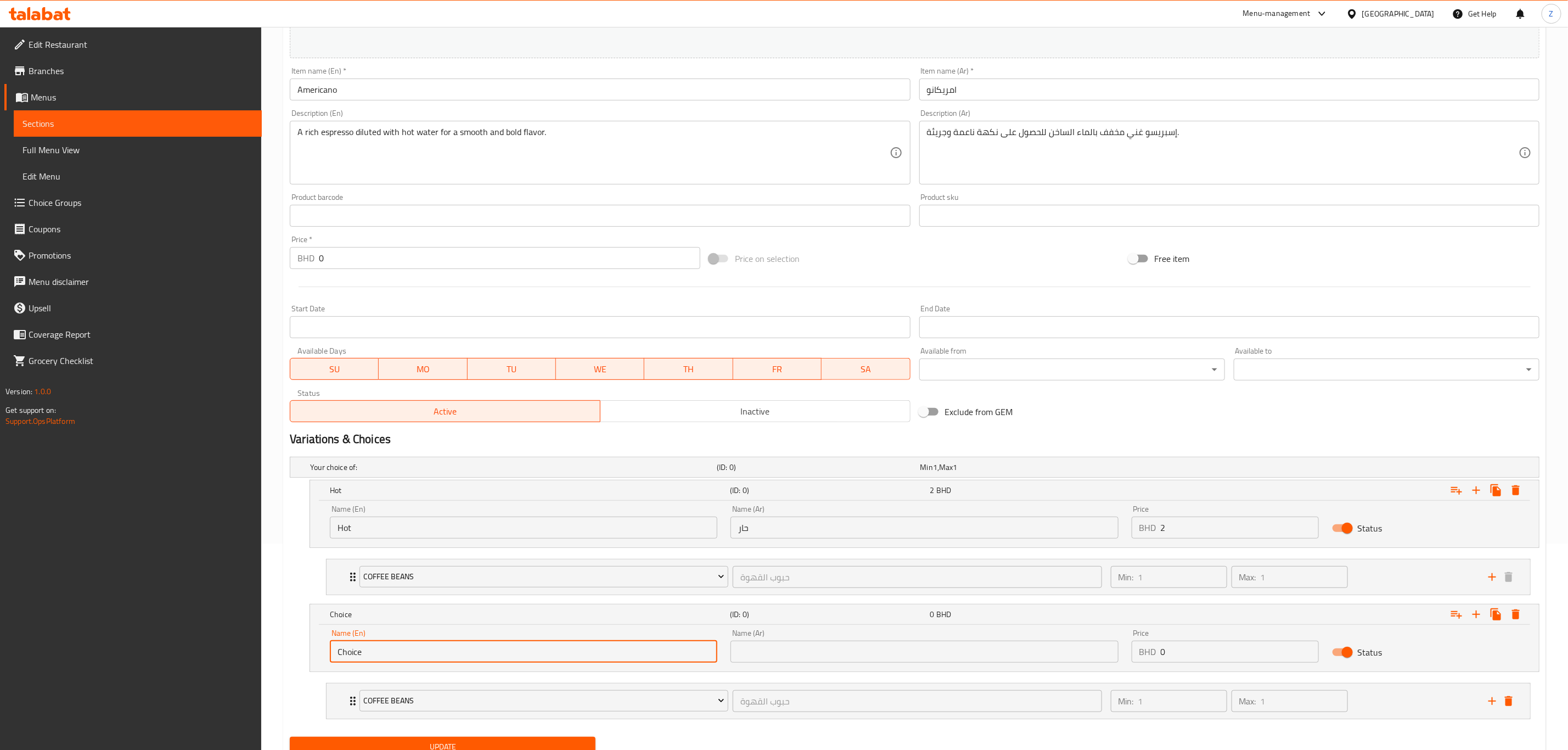
drag, startPoint x: 440, startPoint y: 657, endPoint x: 223, endPoint y: 672, distance: 217.5
click at [228, 670] on div "Edit Restaurant Branches Menus Sections Full Menu View Edit Menu Choice Groups …" at bounding box center [784, 307] width 1568 height 974
type input "÷"
type input "Iced"
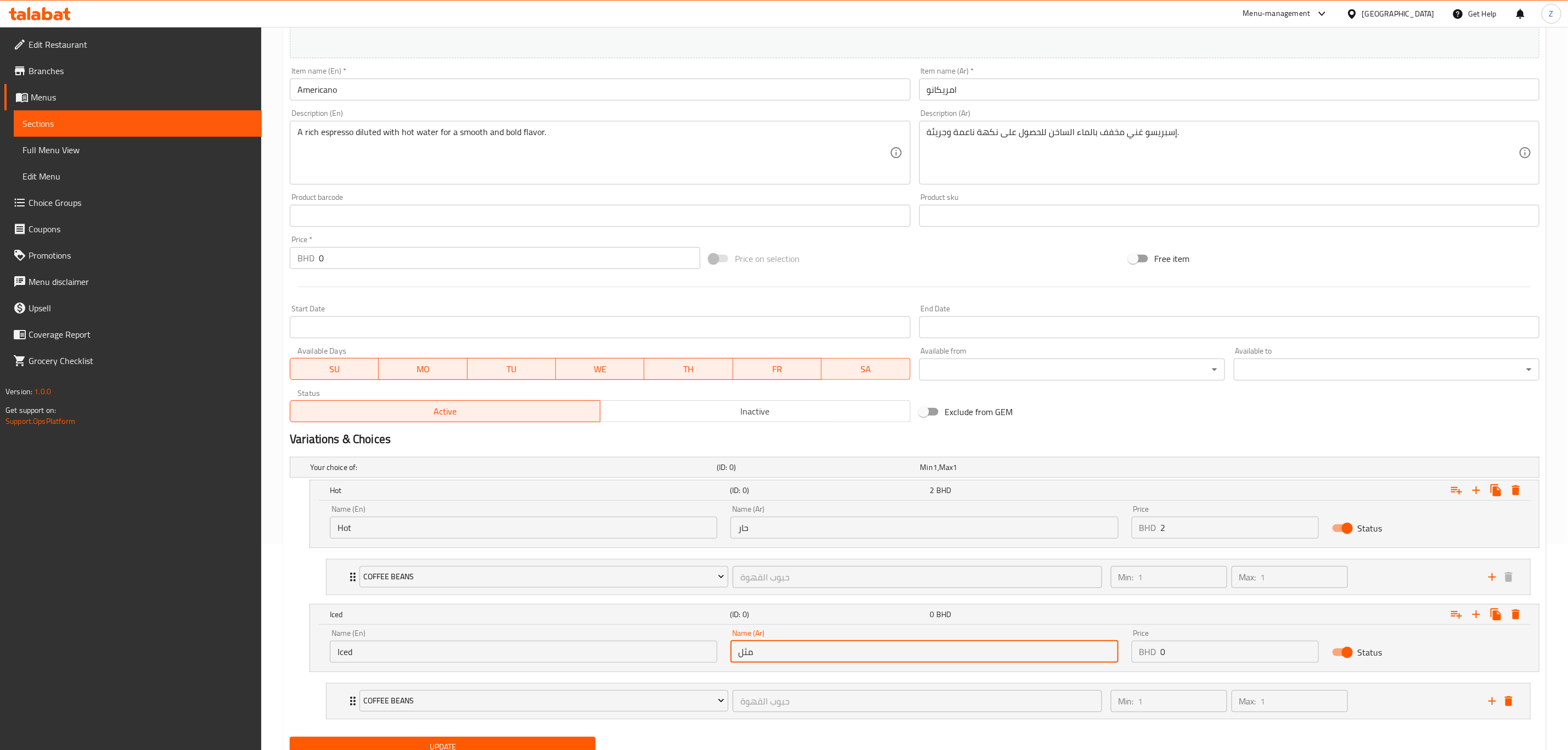
type input "مثلج"
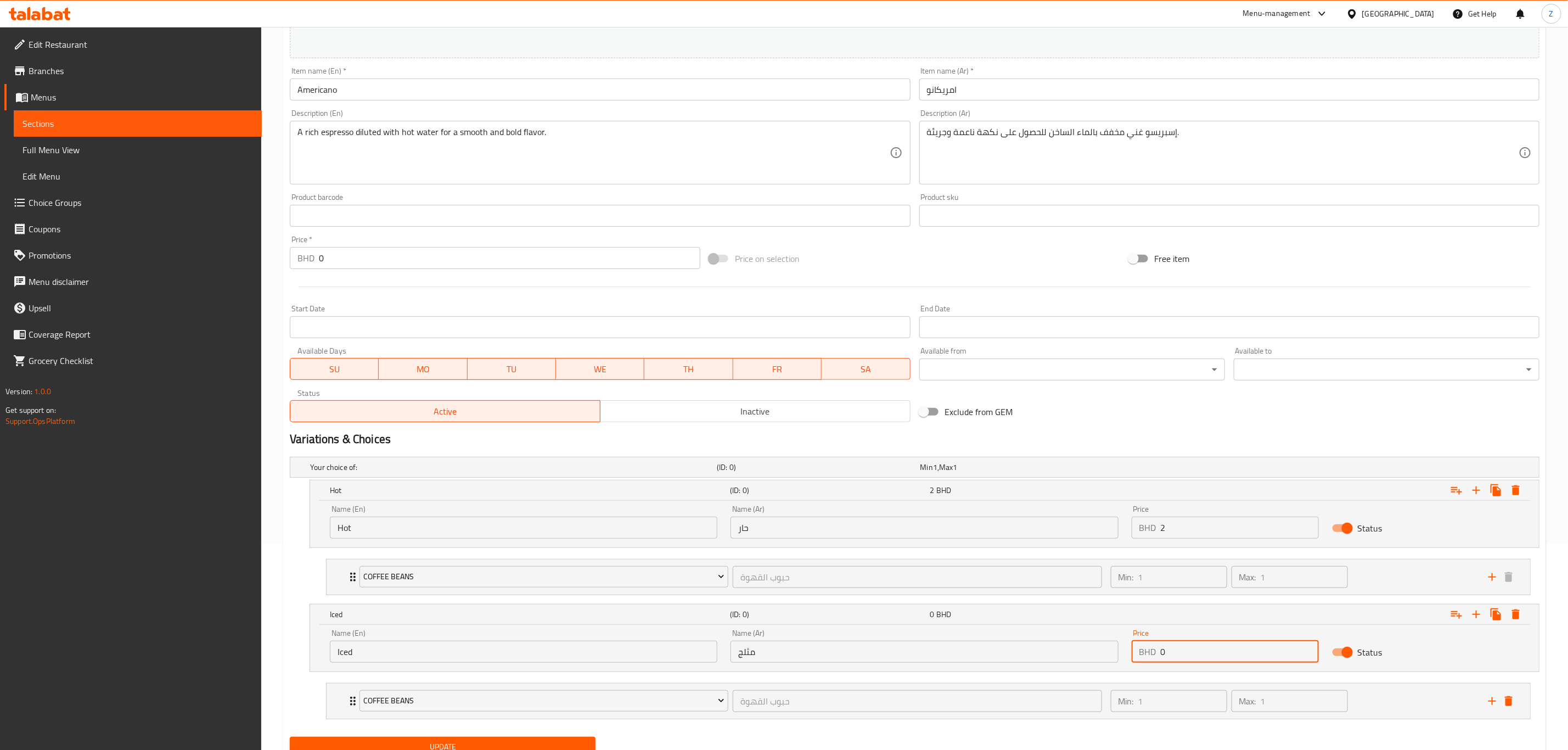
drag, startPoint x: 1187, startPoint y: 653, endPoint x: 1105, endPoint y: 668, distance: 83.4
click at [1102, 666] on div "Name (En) Iced Name (En) Name (Ar) مثلج Name (Ar) Price BHD 0 Price Status" at bounding box center [924, 646] width 1202 height 47
type input "2"
click at [525, 740] on button "Update" at bounding box center [442, 747] width 306 height 21
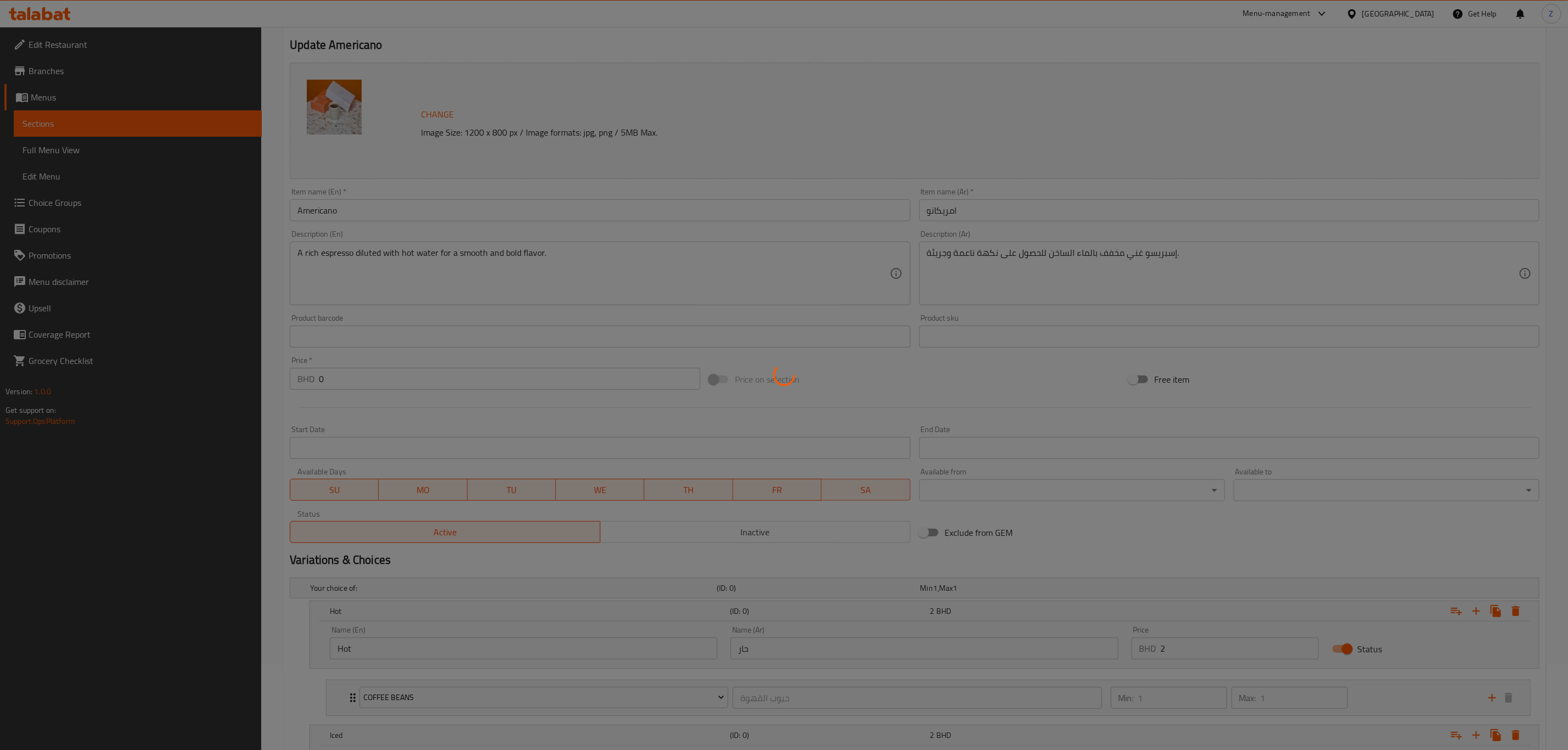
scroll to position [0, 0]
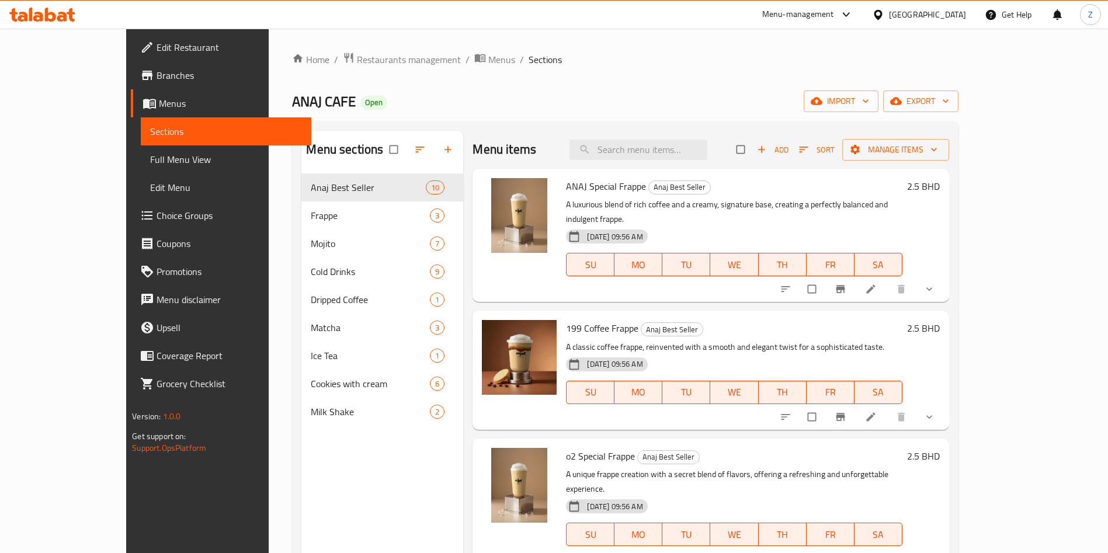
click at [866, 56] on ol "Home / Restaurants management / Menus / Sections" at bounding box center [625, 59] width 666 height 15
